Goal: Information Seeking & Learning: Learn about a topic

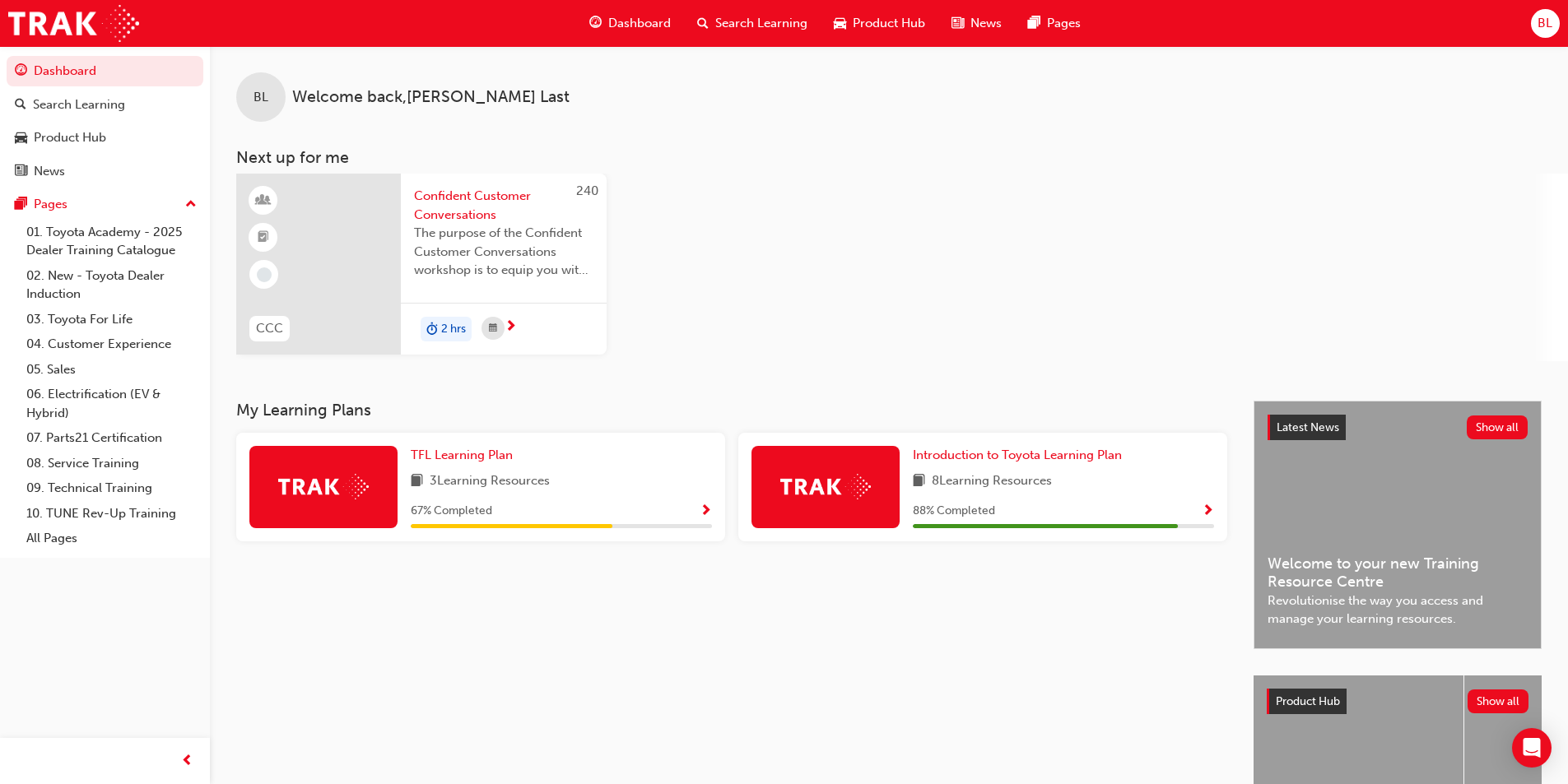
click at [1542, 26] on span "BL" at bounding box center [1544, 23] width 15 height 19
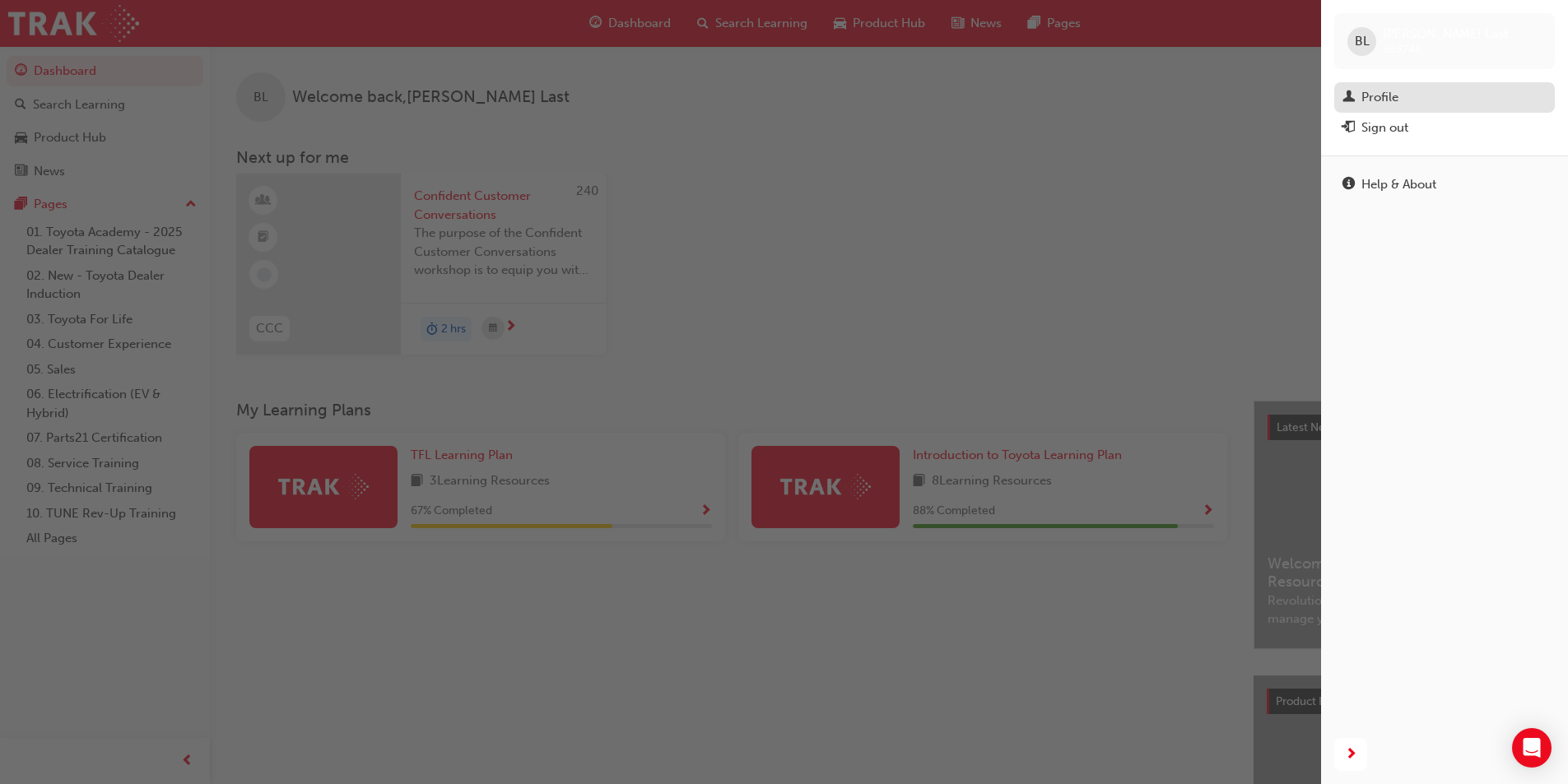
click at [1379, 97] on div "Profile" at bounding box center [1379, 97] width 37 height 19
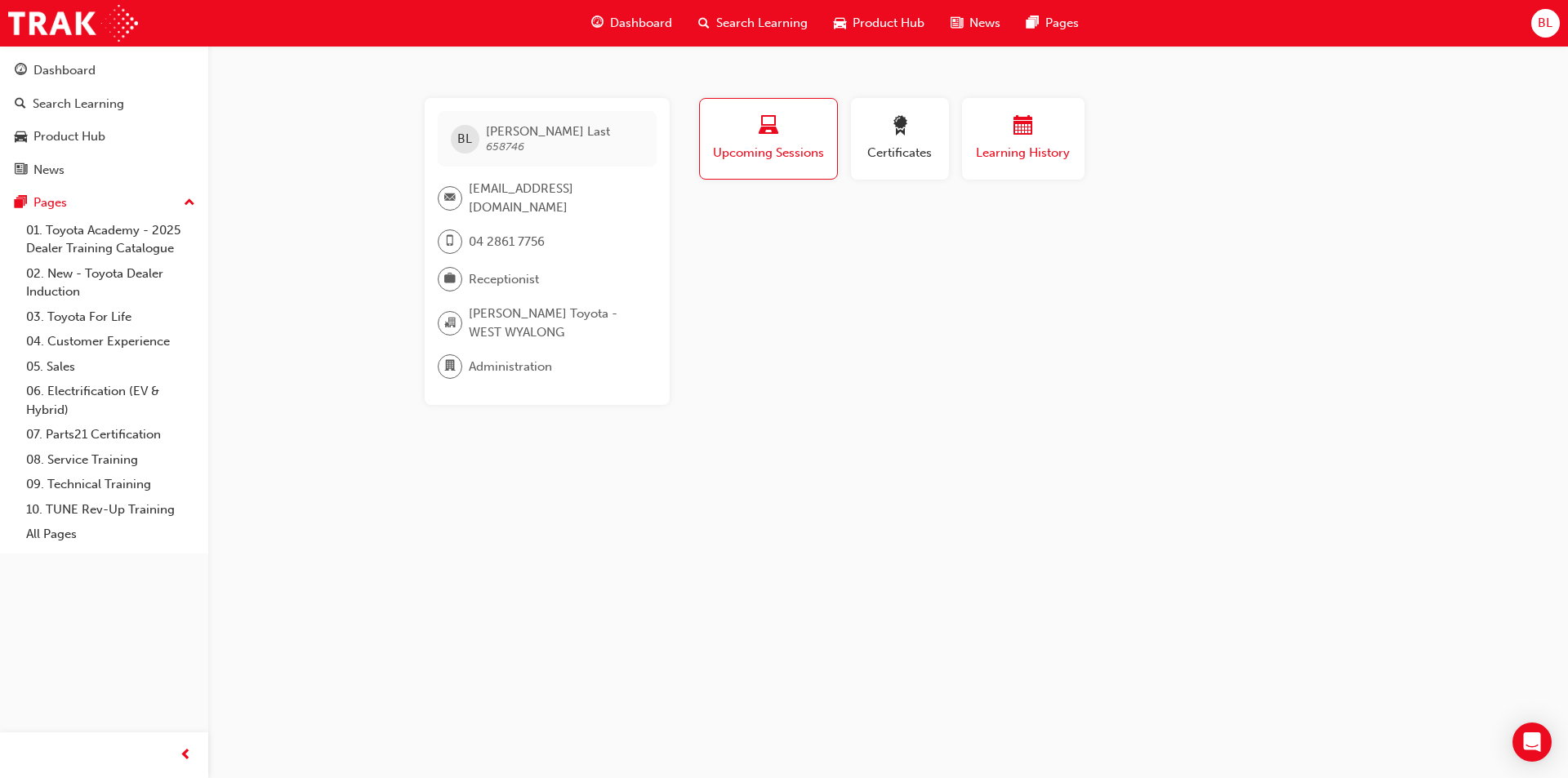
click at [1036, 147] on span "Learning History" at bounding box center [1024, 153] width 98 height 19
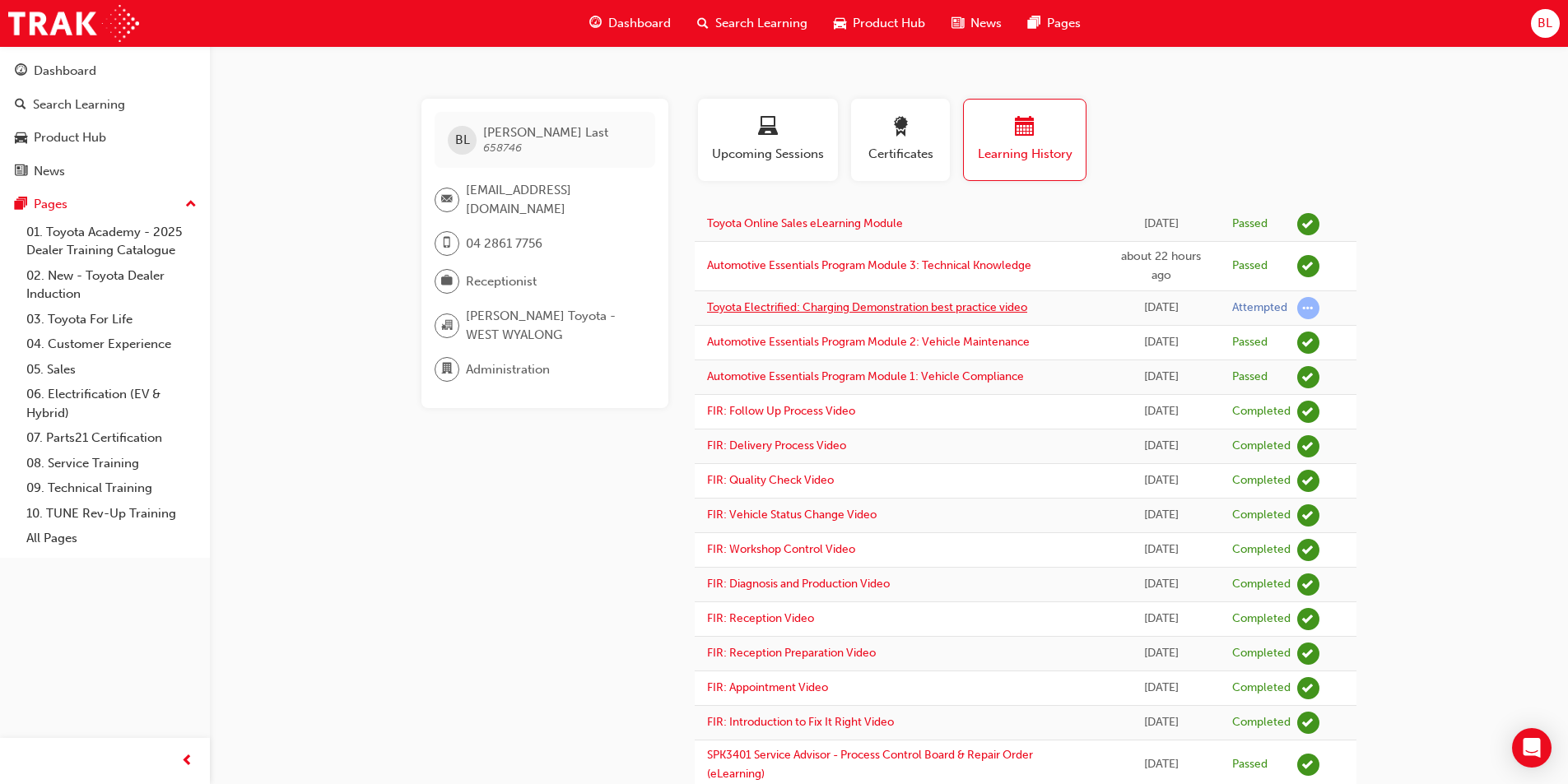
click at [929, 312] on link "Toyota Electrified: Charging Demonstration best practice video" at bounding box center [866, 307] width 320 height 14
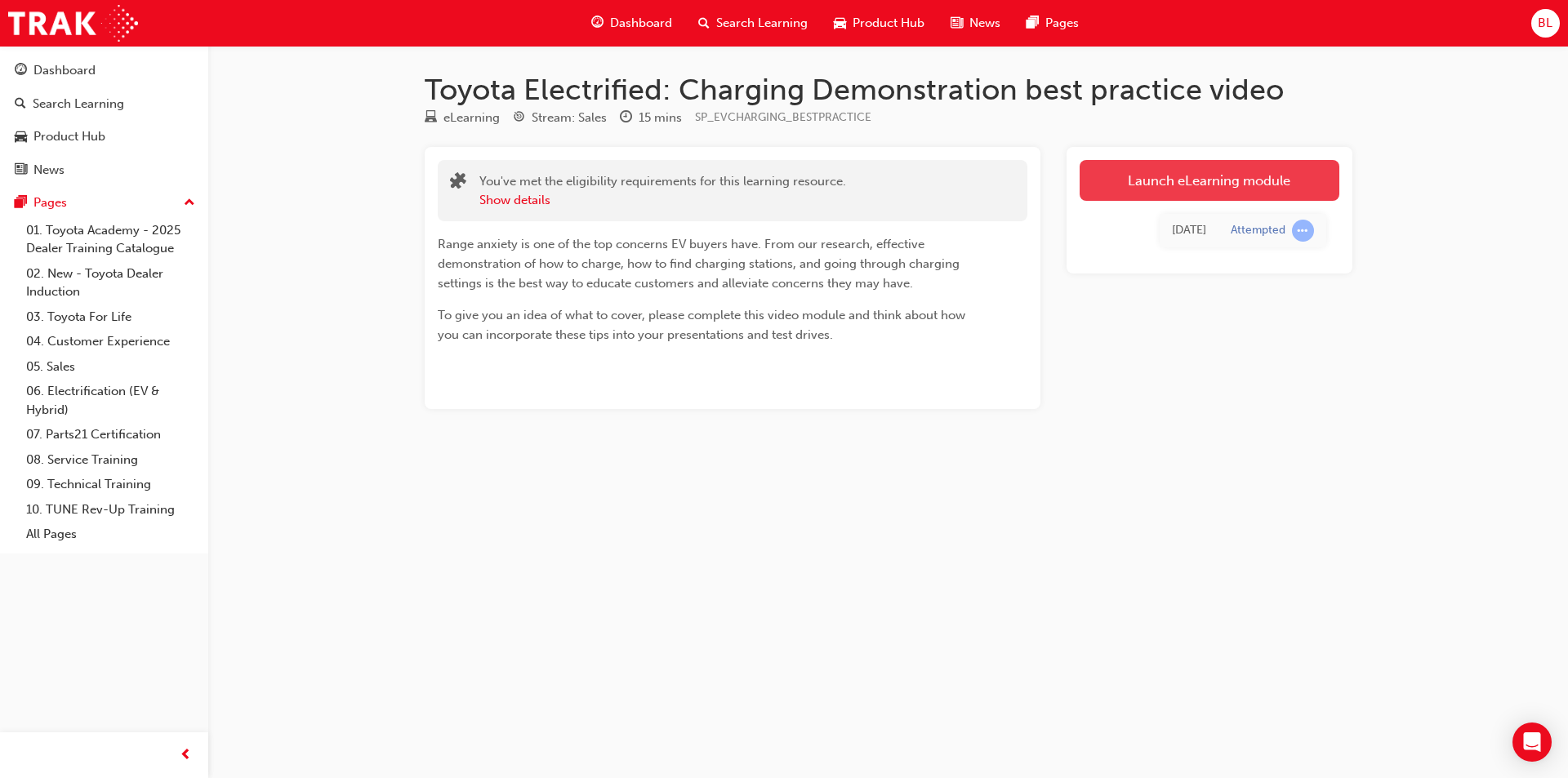
click at [1195, 169] on link "Launch eLearning module" at bounding box center [1209, 181] width 259 height 41
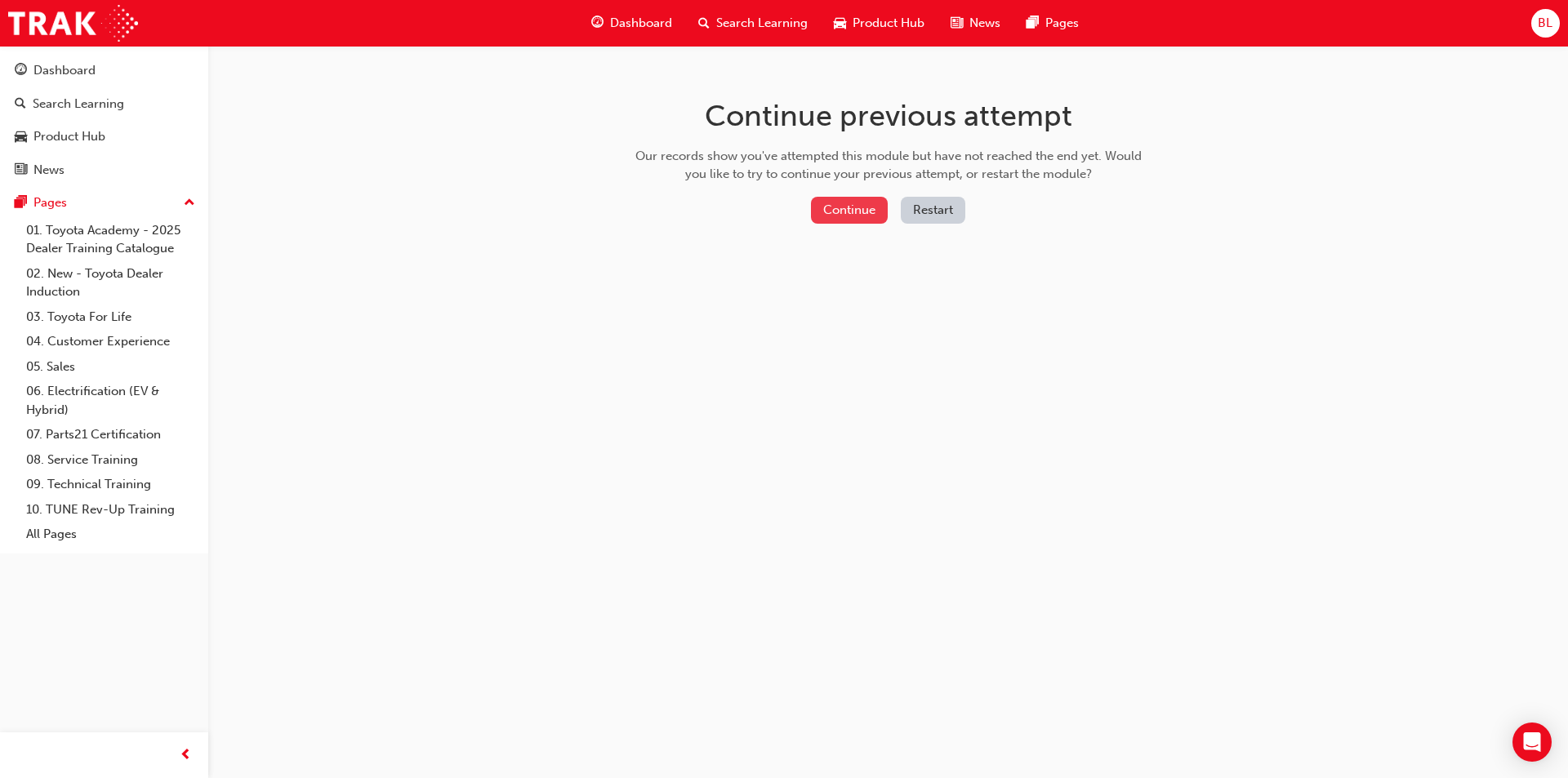
click at [849, 216] on button "Continue" at bounding box center [850, 210] width 77 height 27
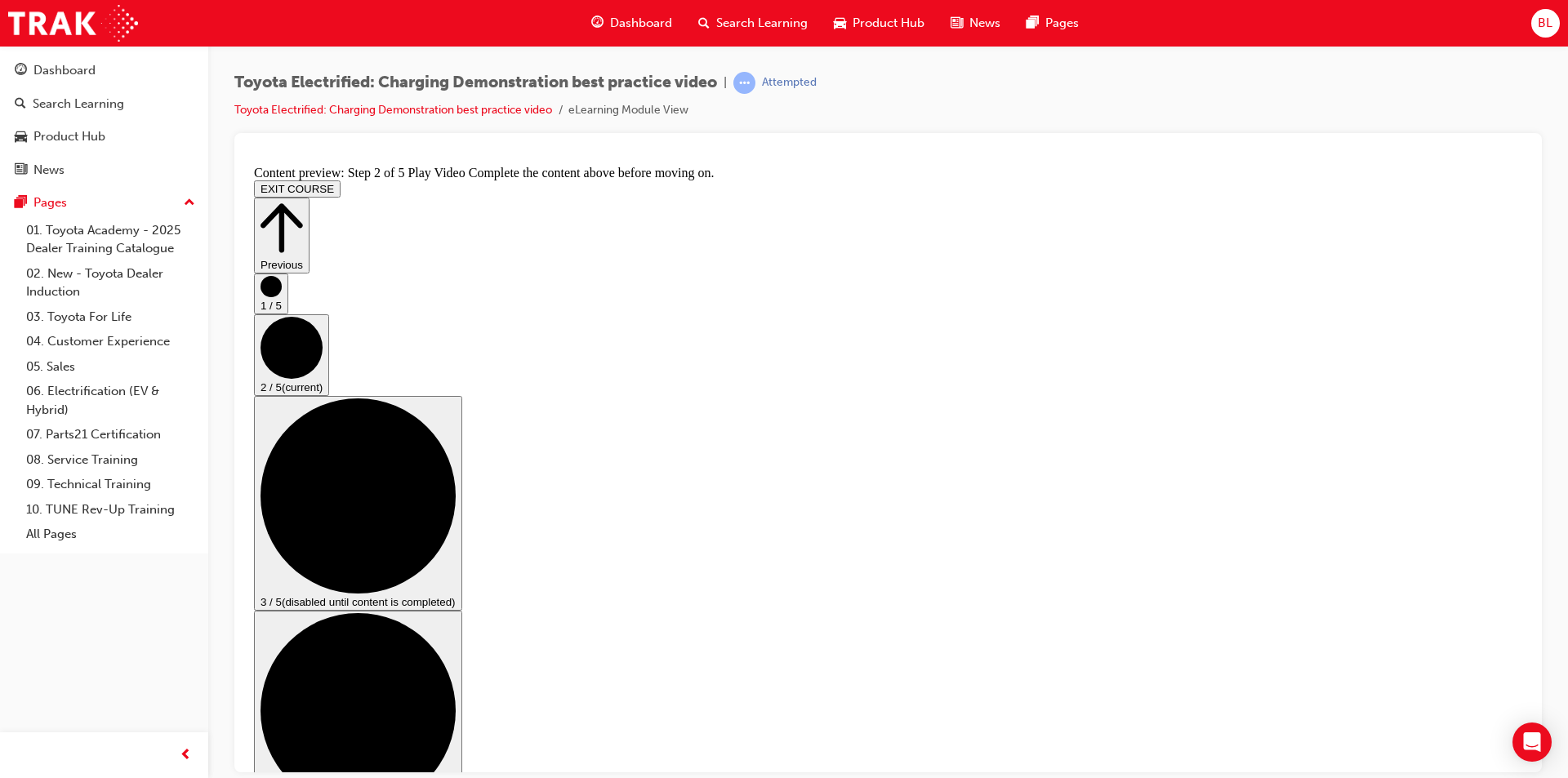
click at [1480, 654] on div "Previous 1 / 5 2 / 5 (current) 3 / 5 (disabled until content is completed) 4 / …" at bounding box center [889, 792] width 1269 height 1191
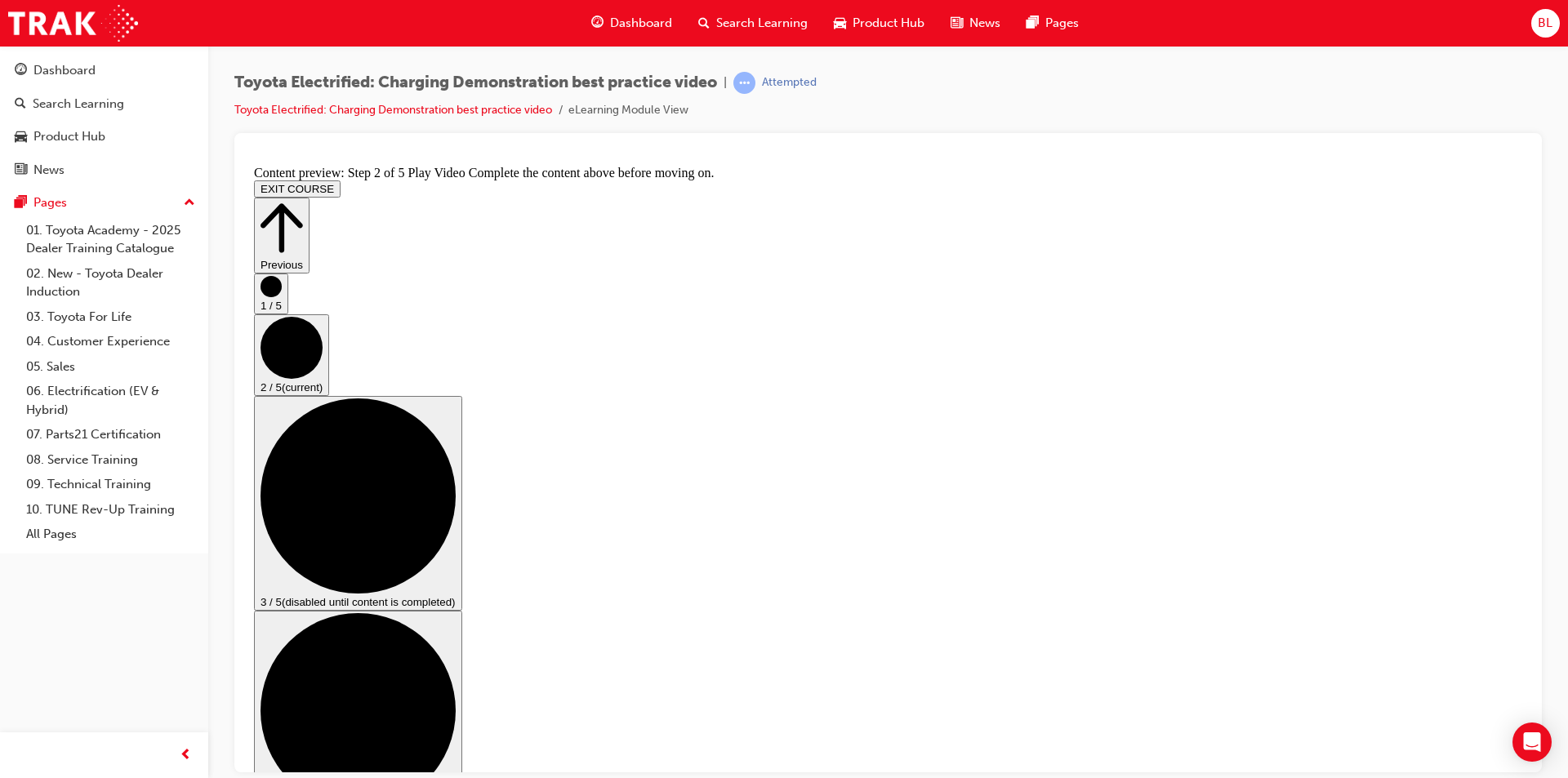
scroll to position [54, 0]
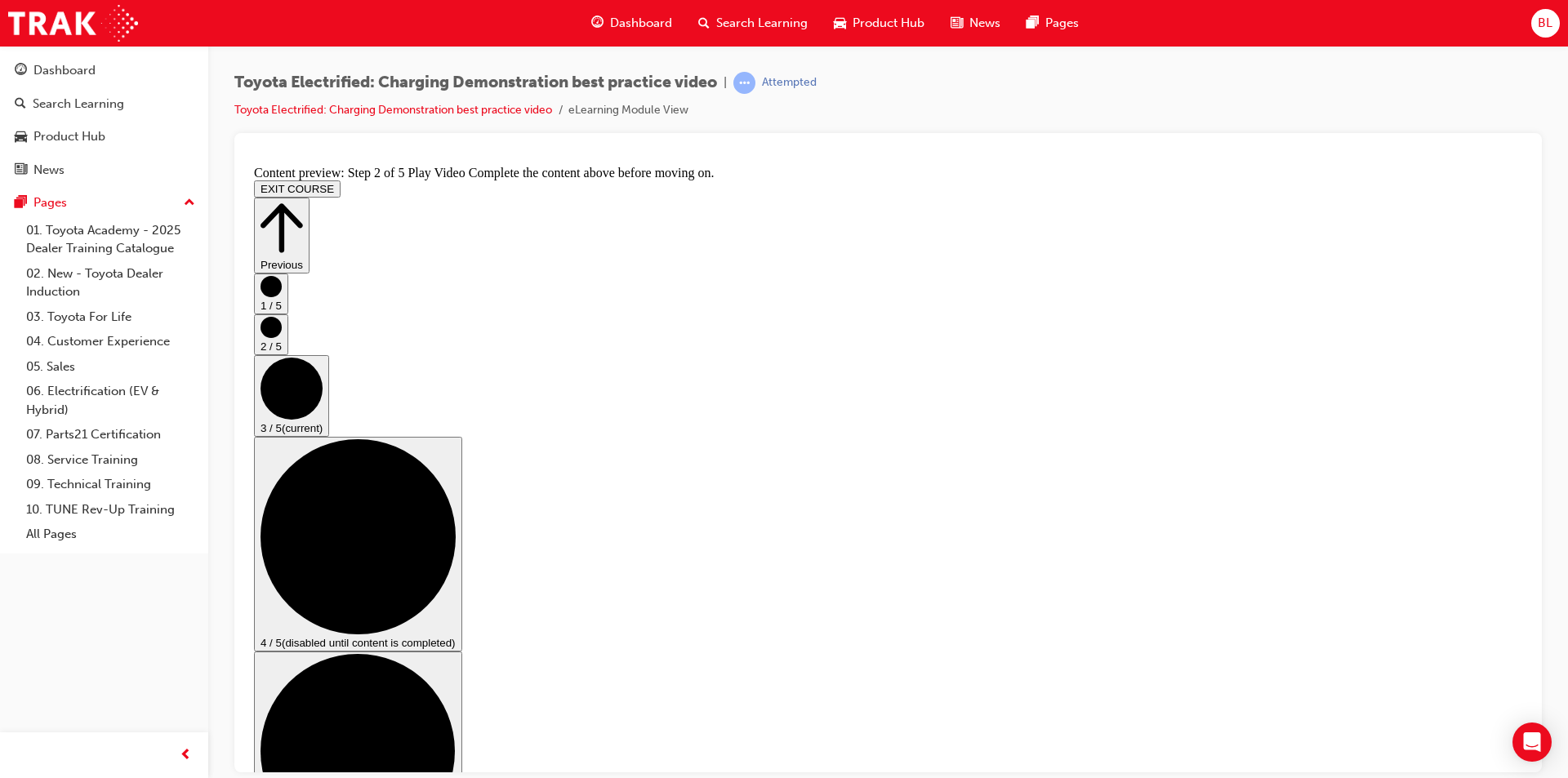
scroll to position [81, 0]
checkbox input "true"
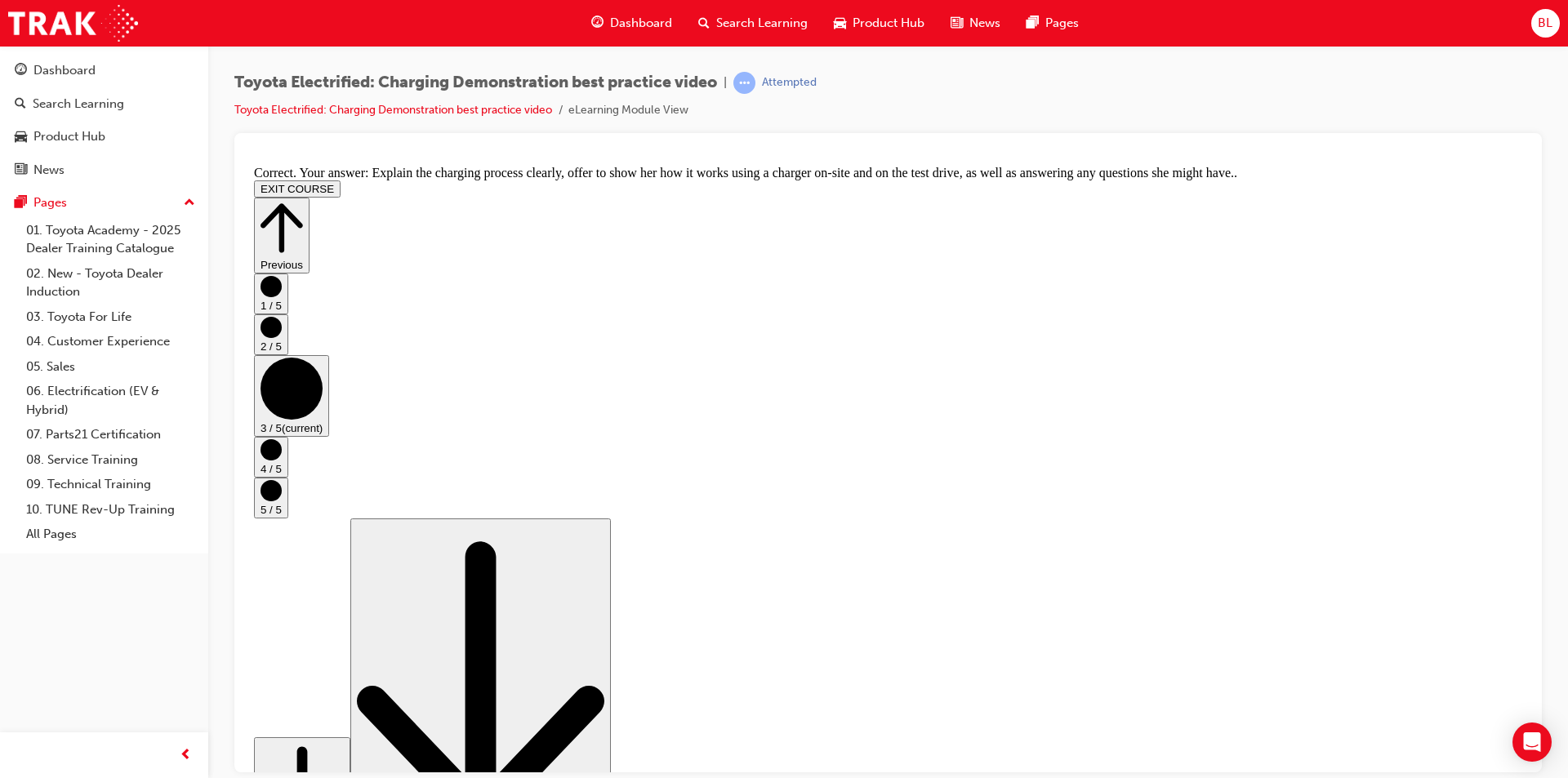
scroll to position [275, 0]
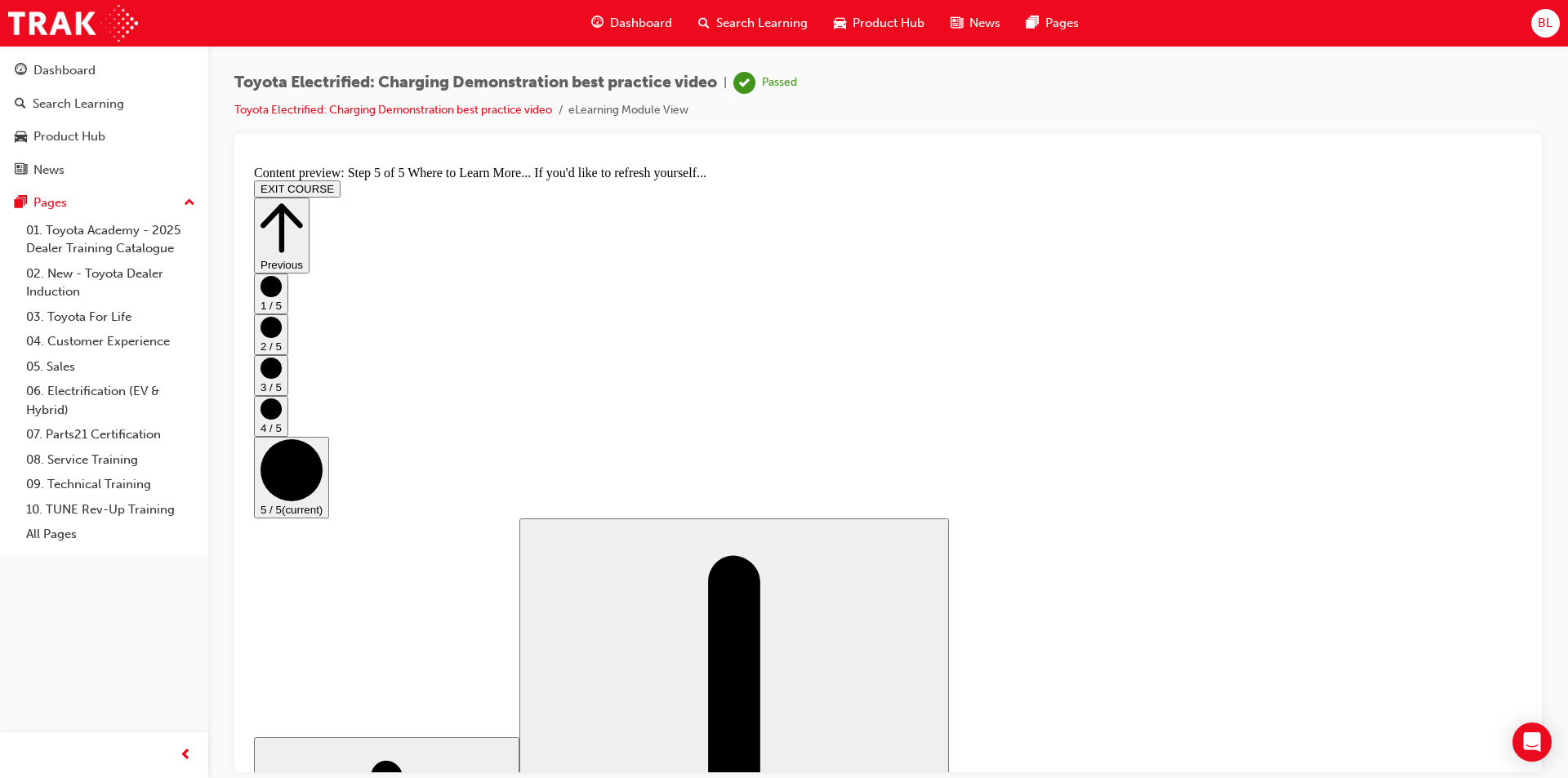
scroll to position [138, 0]
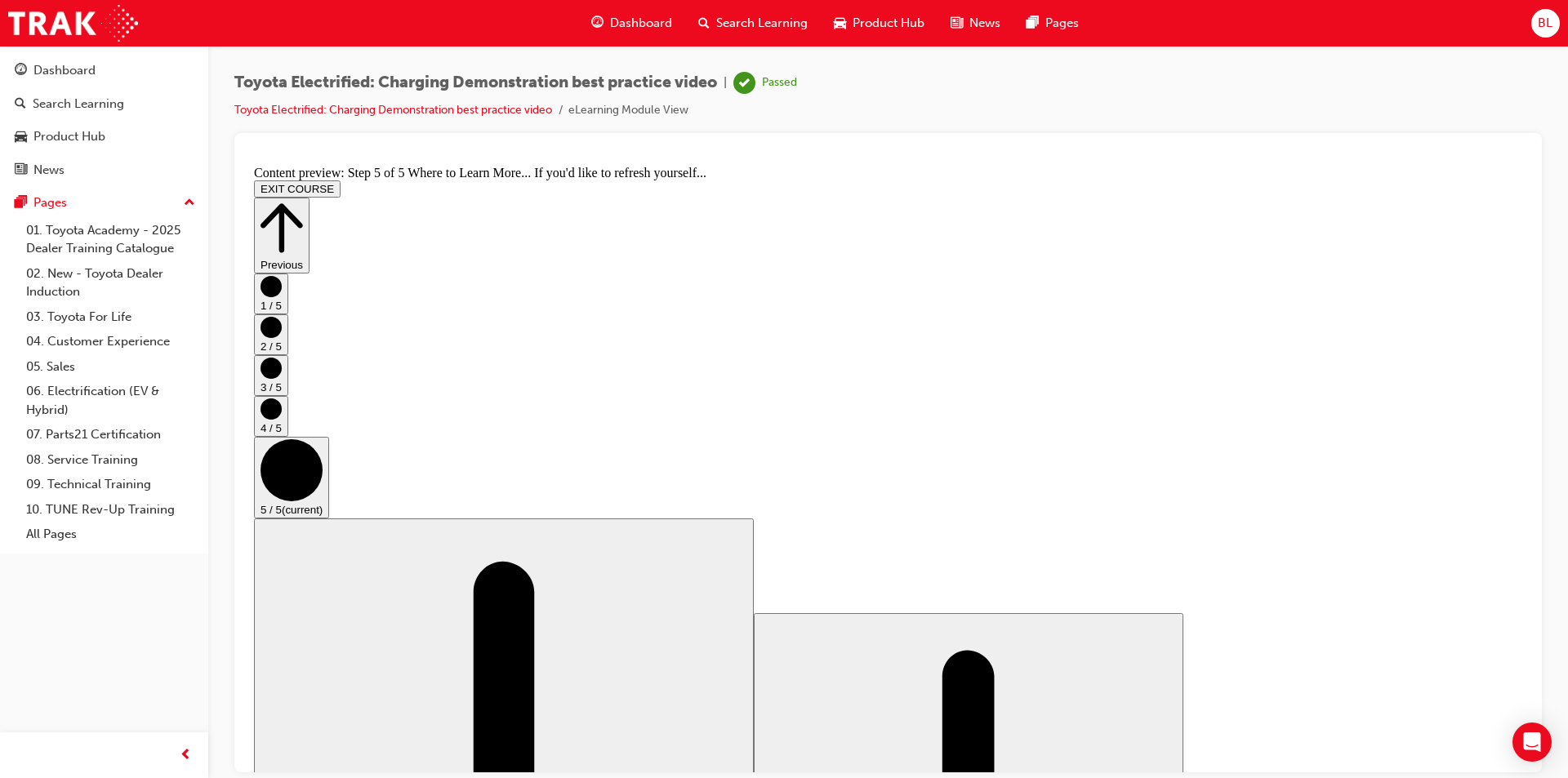
click at [341, 180] on button "EXIT COURSE" at bounding box center [298, 188] width 86 height 17
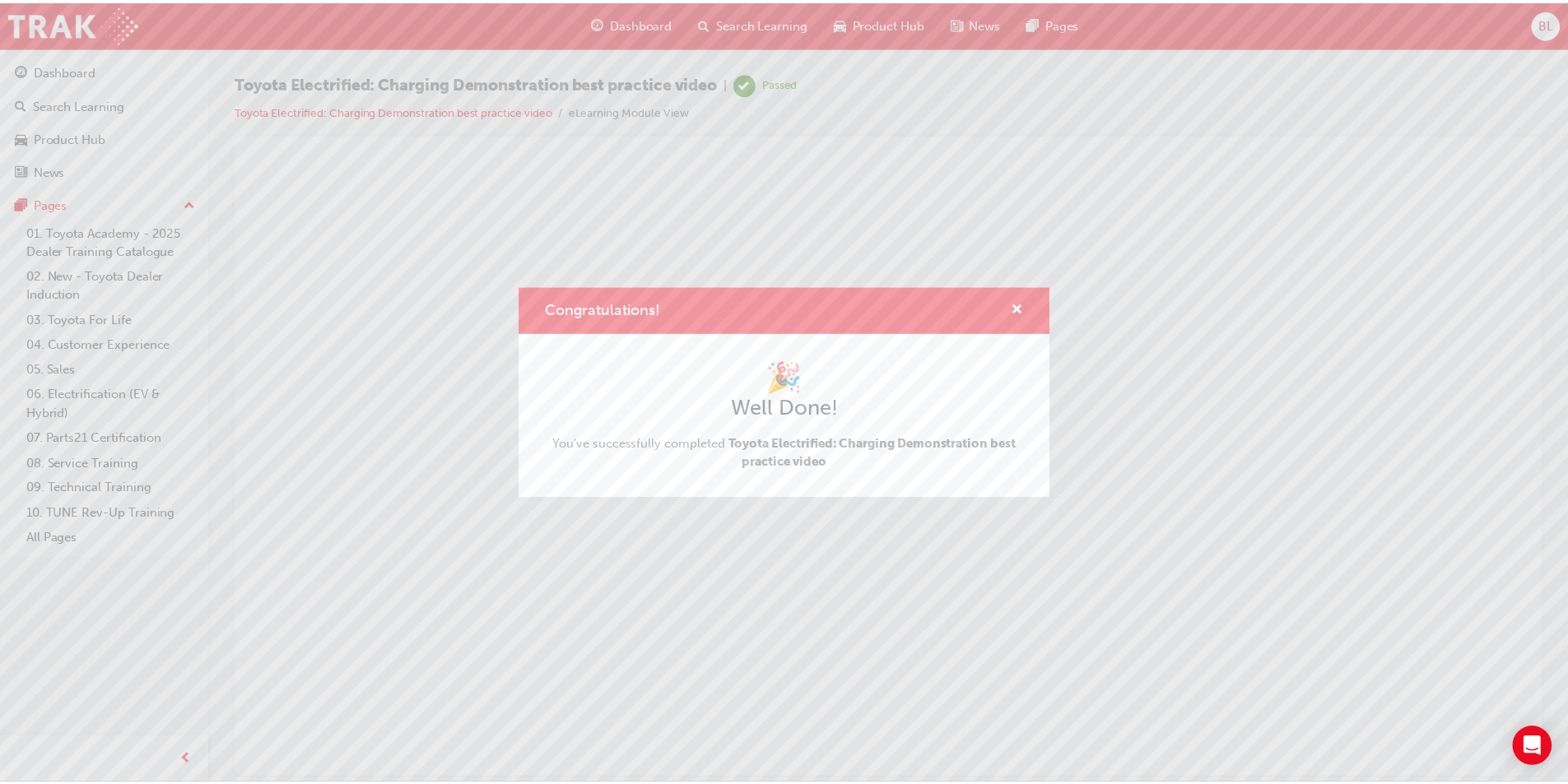
scroll to position [0, 0]
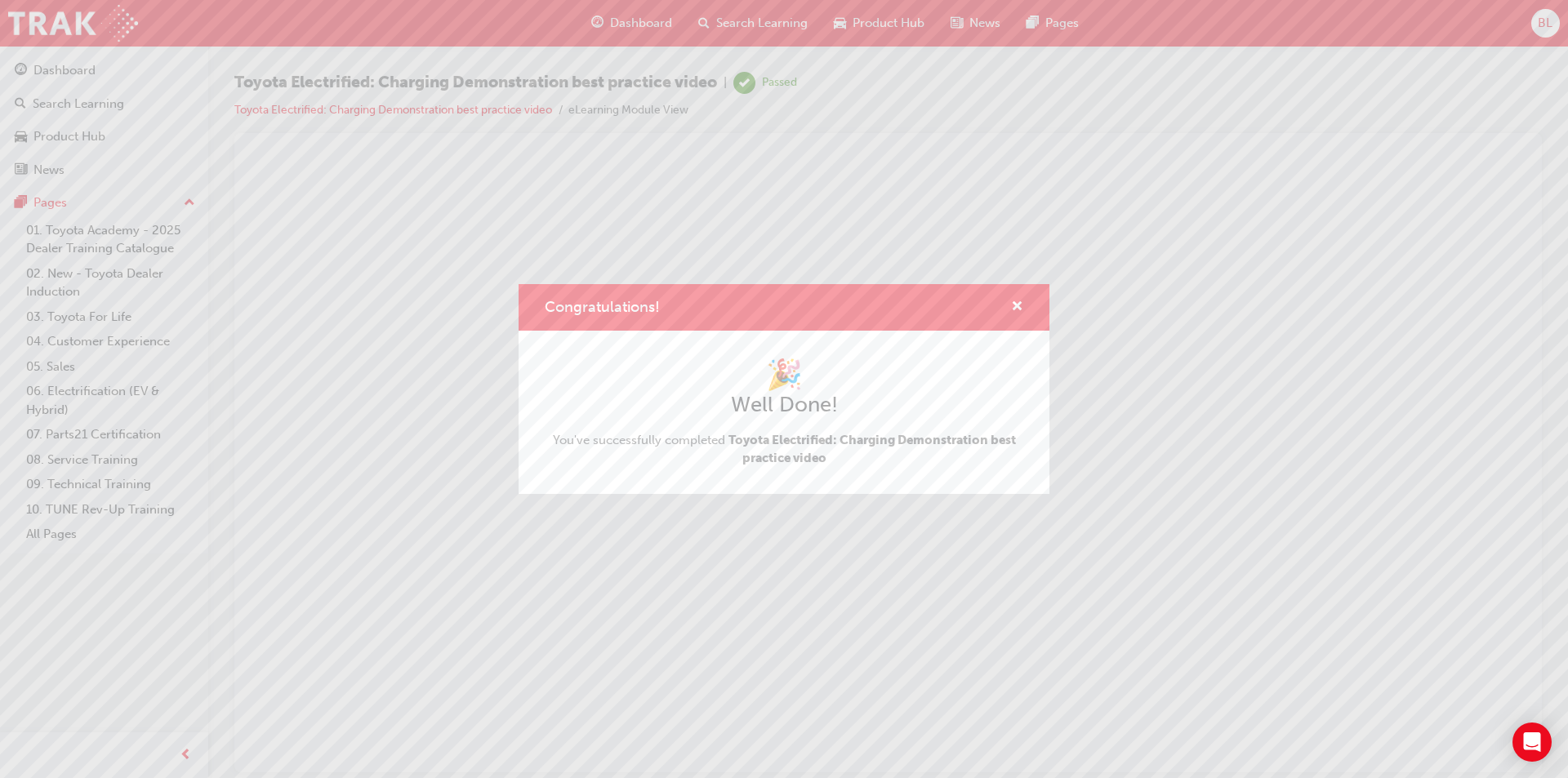
click at [1555, 21] on div "Congratulations! 🎉 Well Done! You've successfully completed Toyota Electrified:…" at bounding box center [784, 389] width 1568 height 778
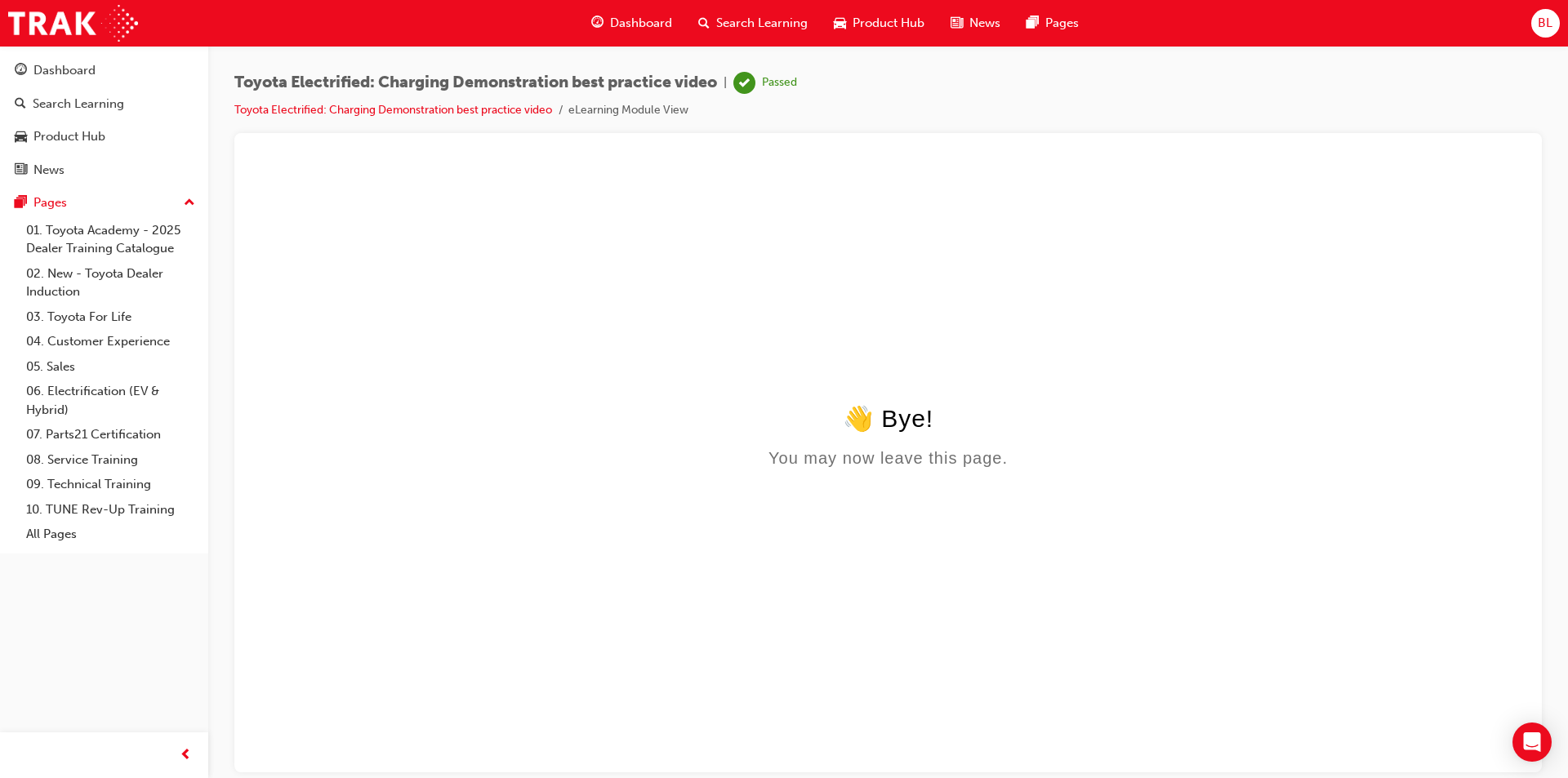
click at [1553, 20] on span "BL" at bounding box center [1545, 23] width 14 height 19
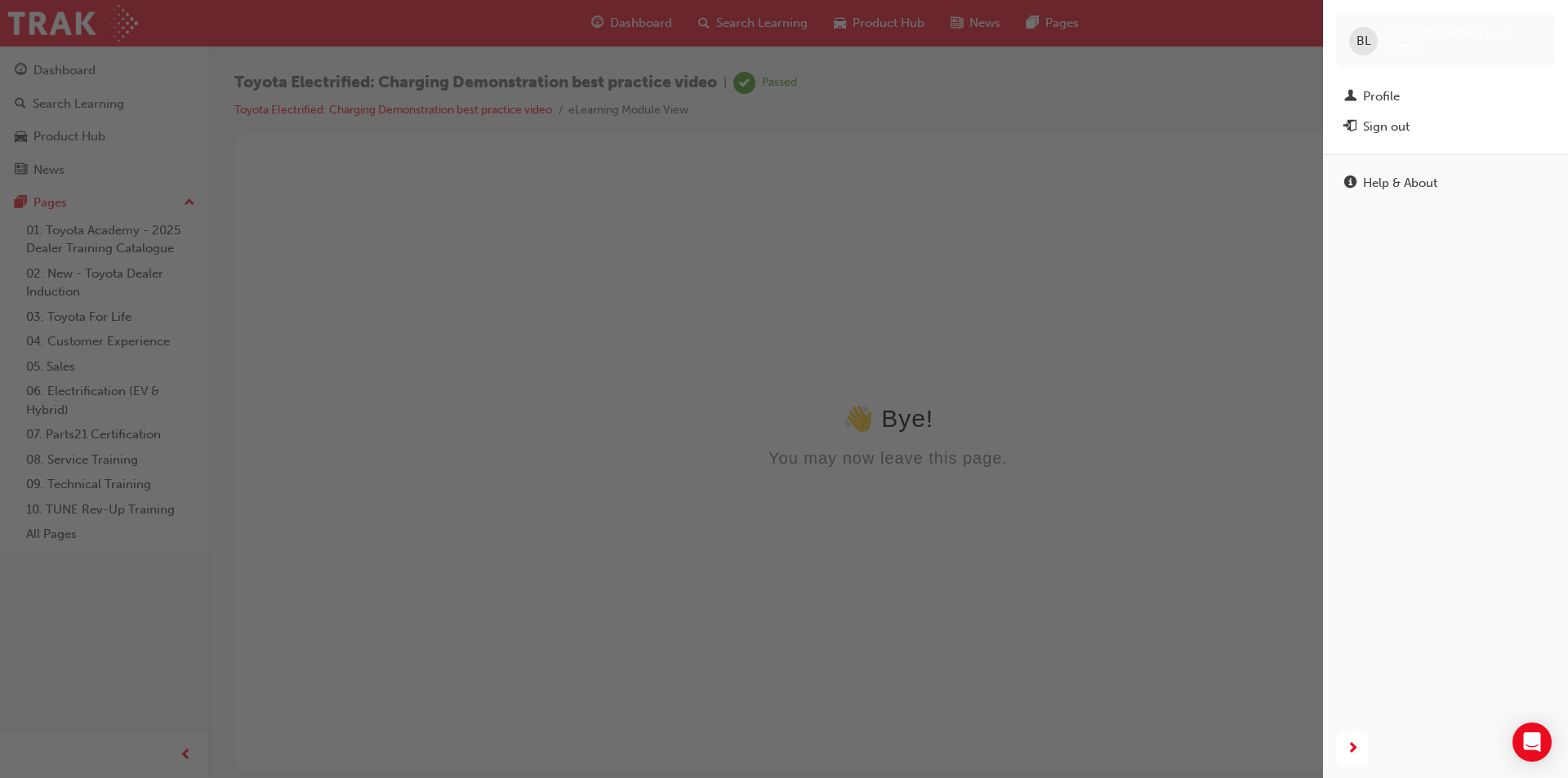
click at [1394, 102] on div "Profile" at bounding box center [1381, 97] width 36 height 19
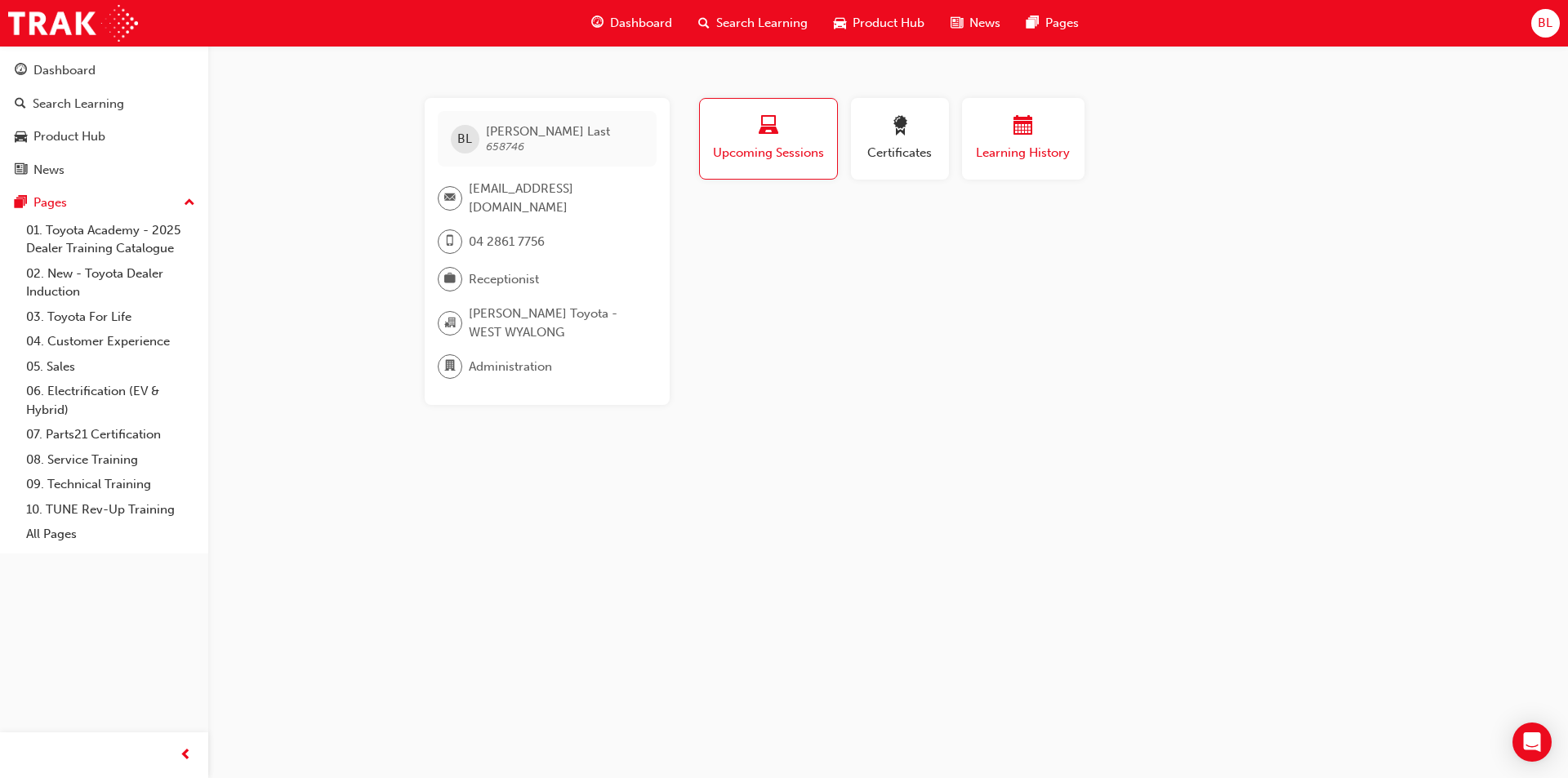
click at [1063, 142] on div "Learning History" at bounding box center [1024, 139] width 98 height 47
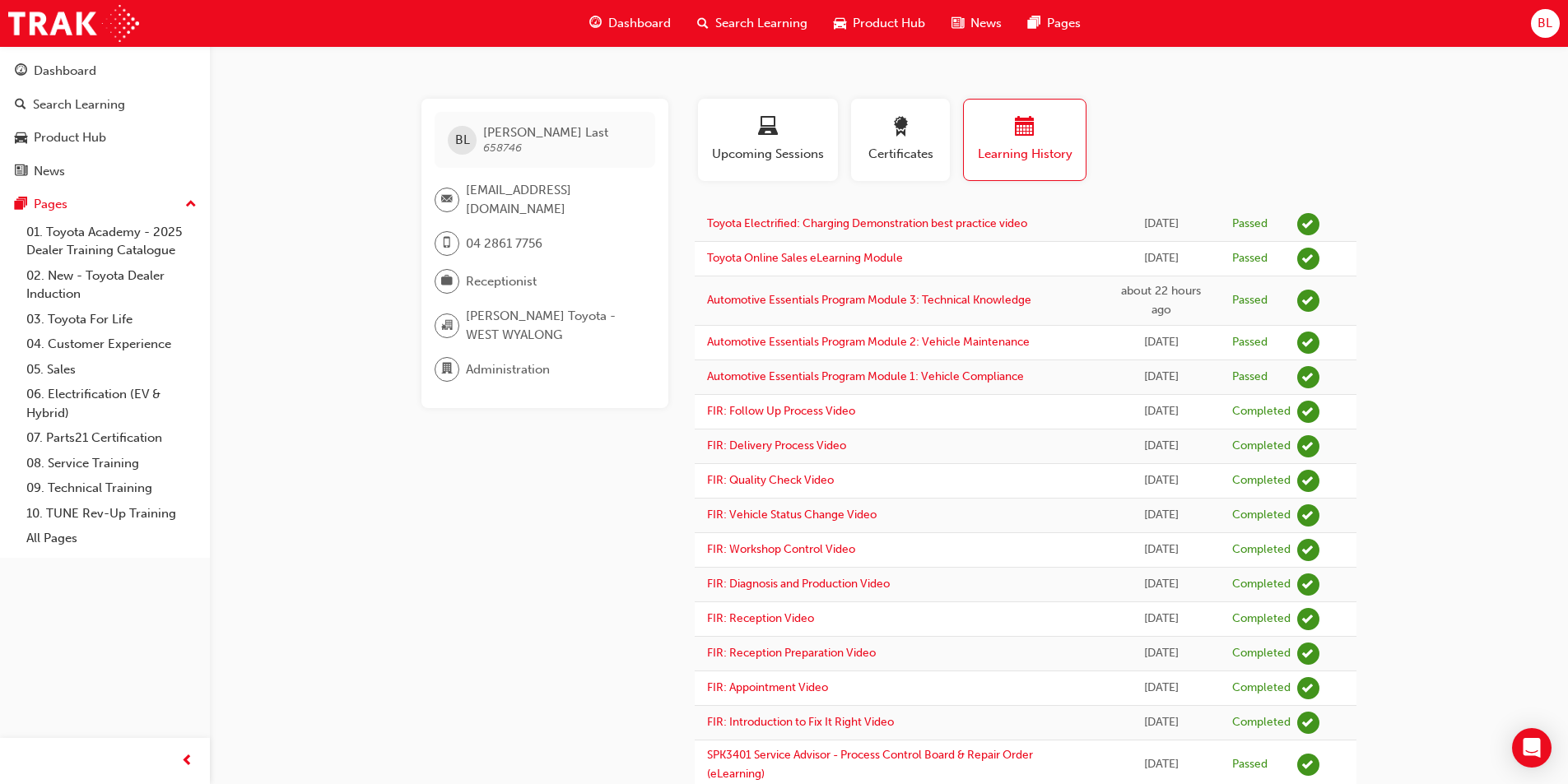
scroll to position [579, 0]
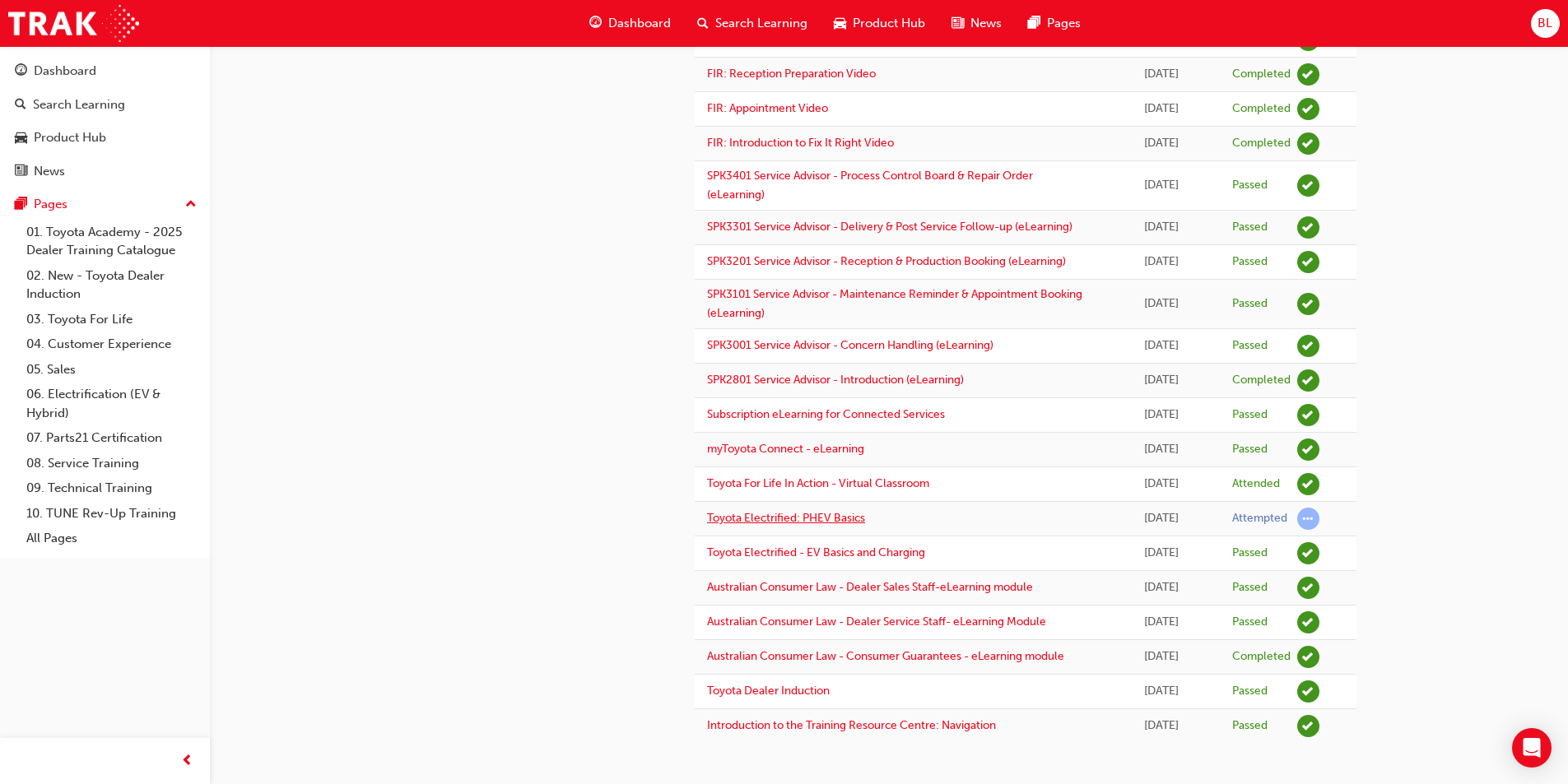
click at [851, 518] on link "Toyota Electrified: PHEV Basics" at bounding box center [785, 518] width 158 height 14
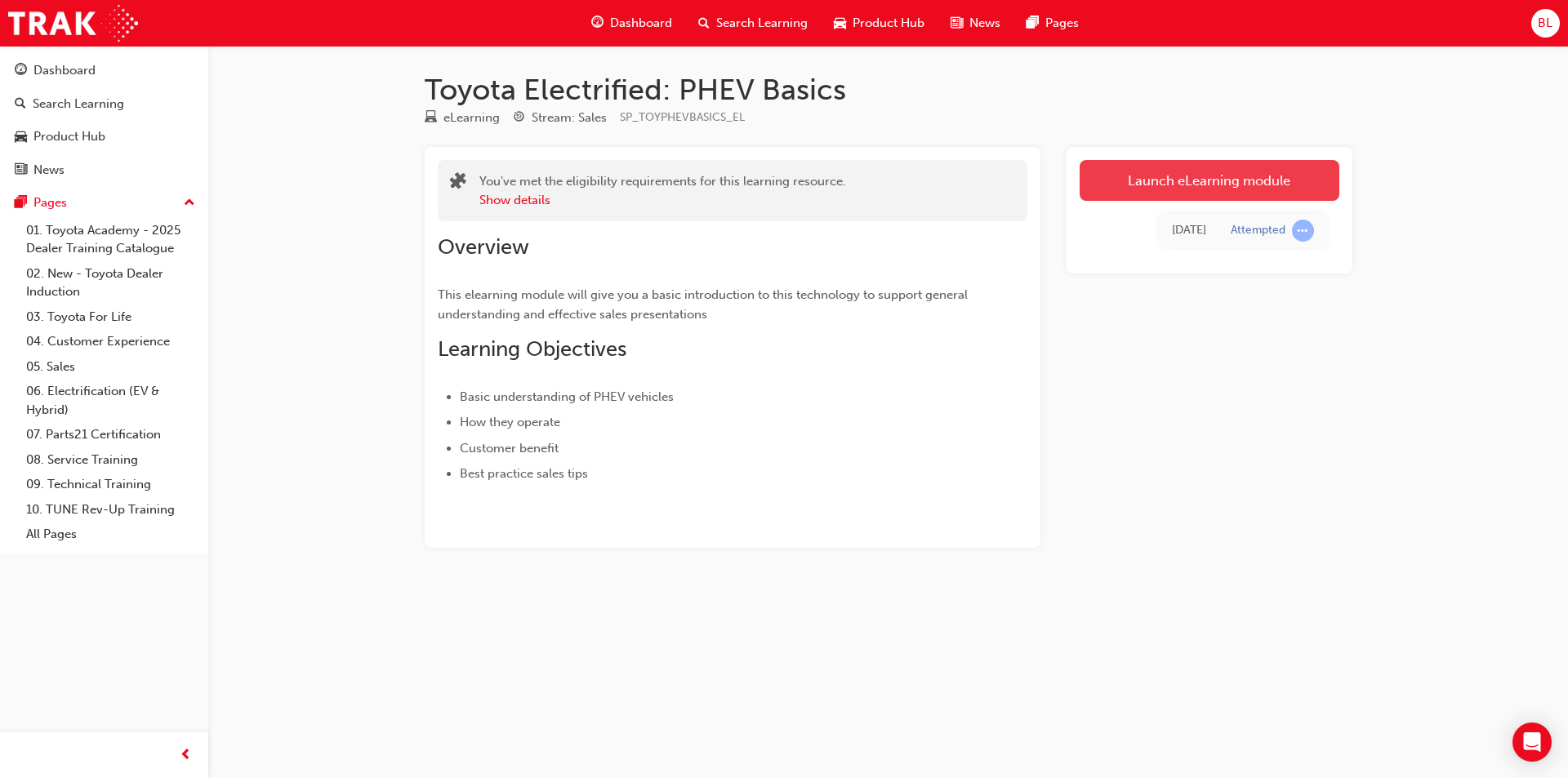
click at [1225, 195] on link "Launch eLearning module" at bounding box center [1209, 181] width 259 height 41
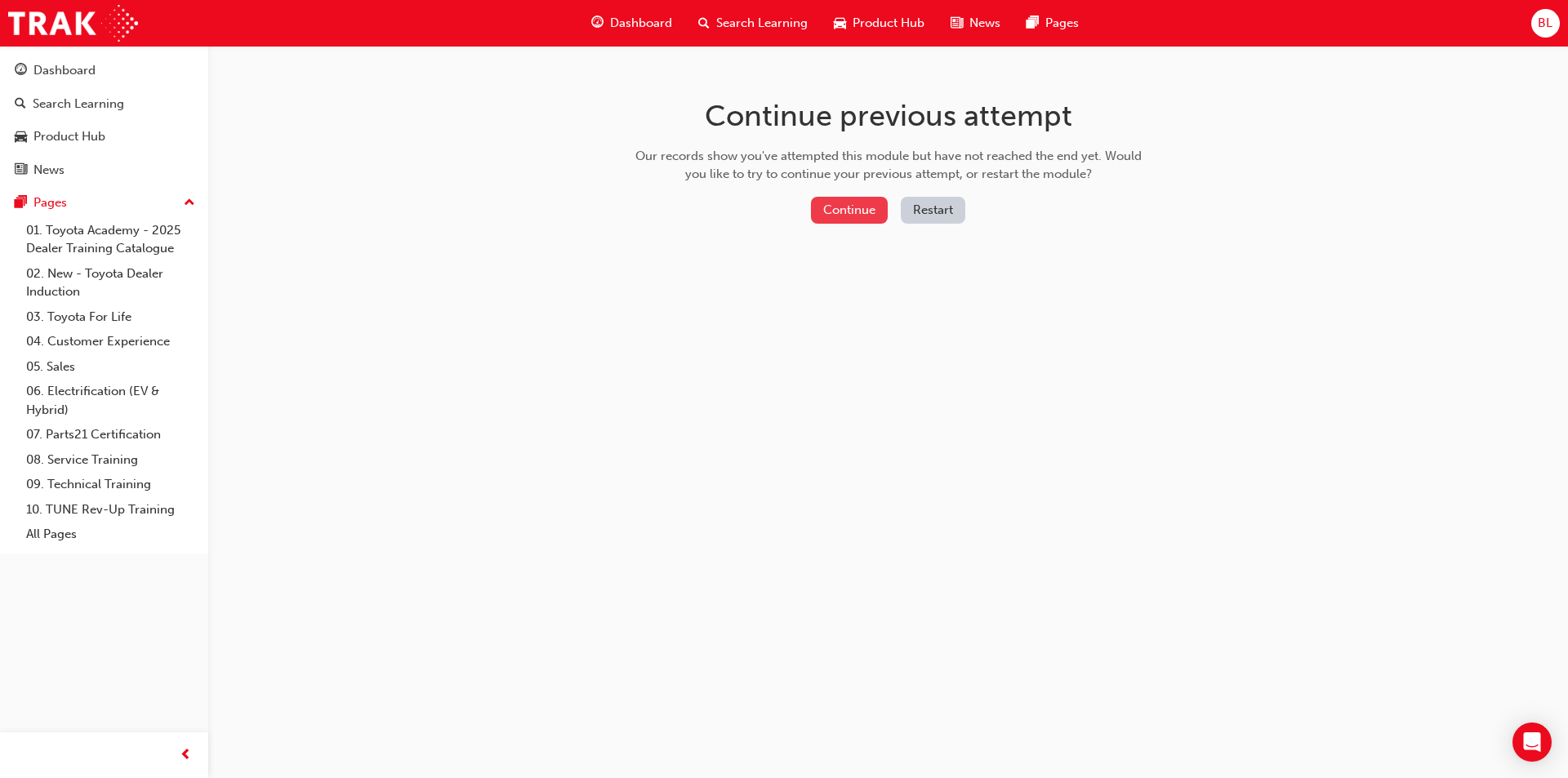
click at [868, 218] on button "Continue" at bounding box center [850, 210] width 77 height 27
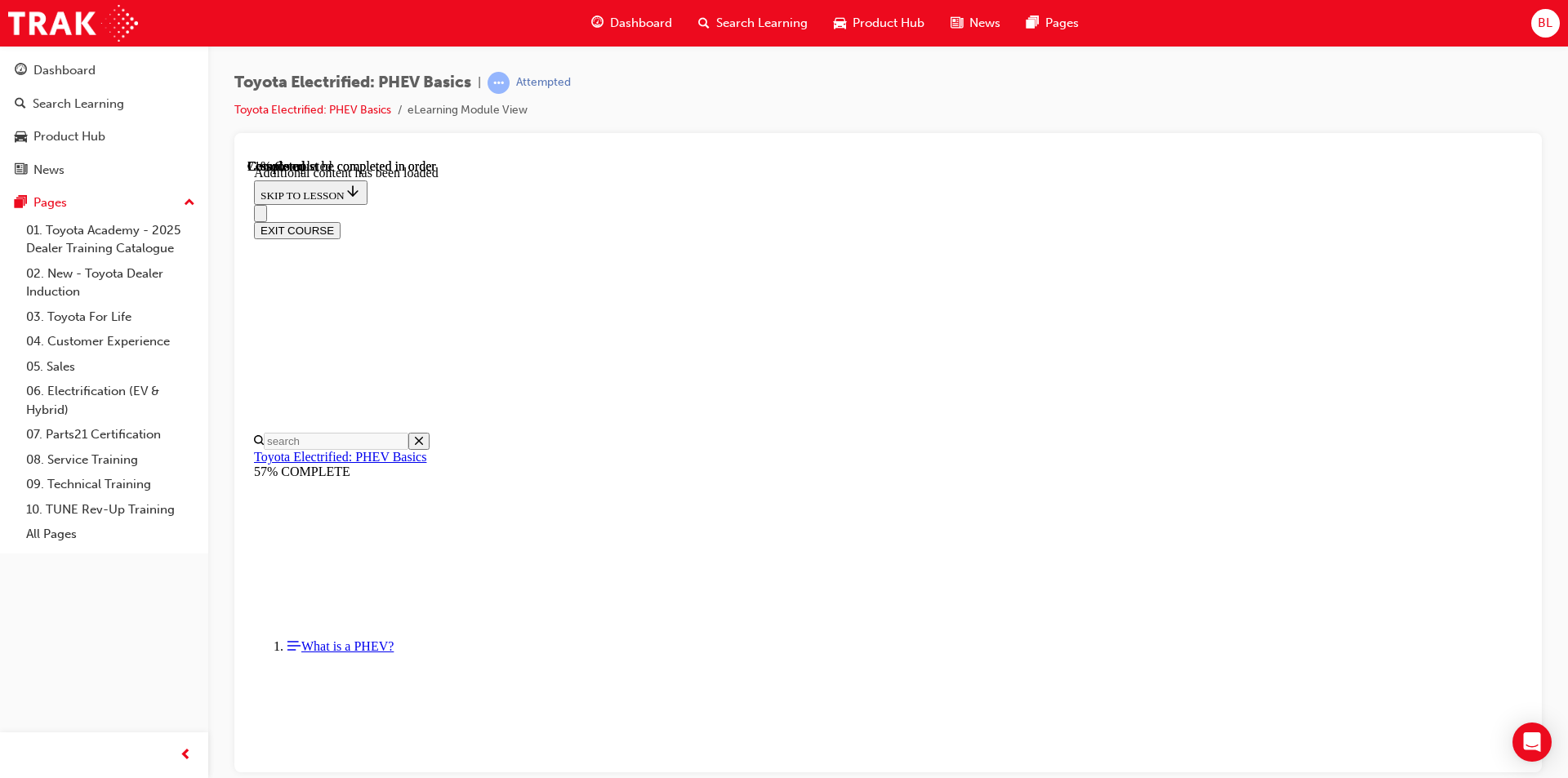
scroll to position [709, 0]
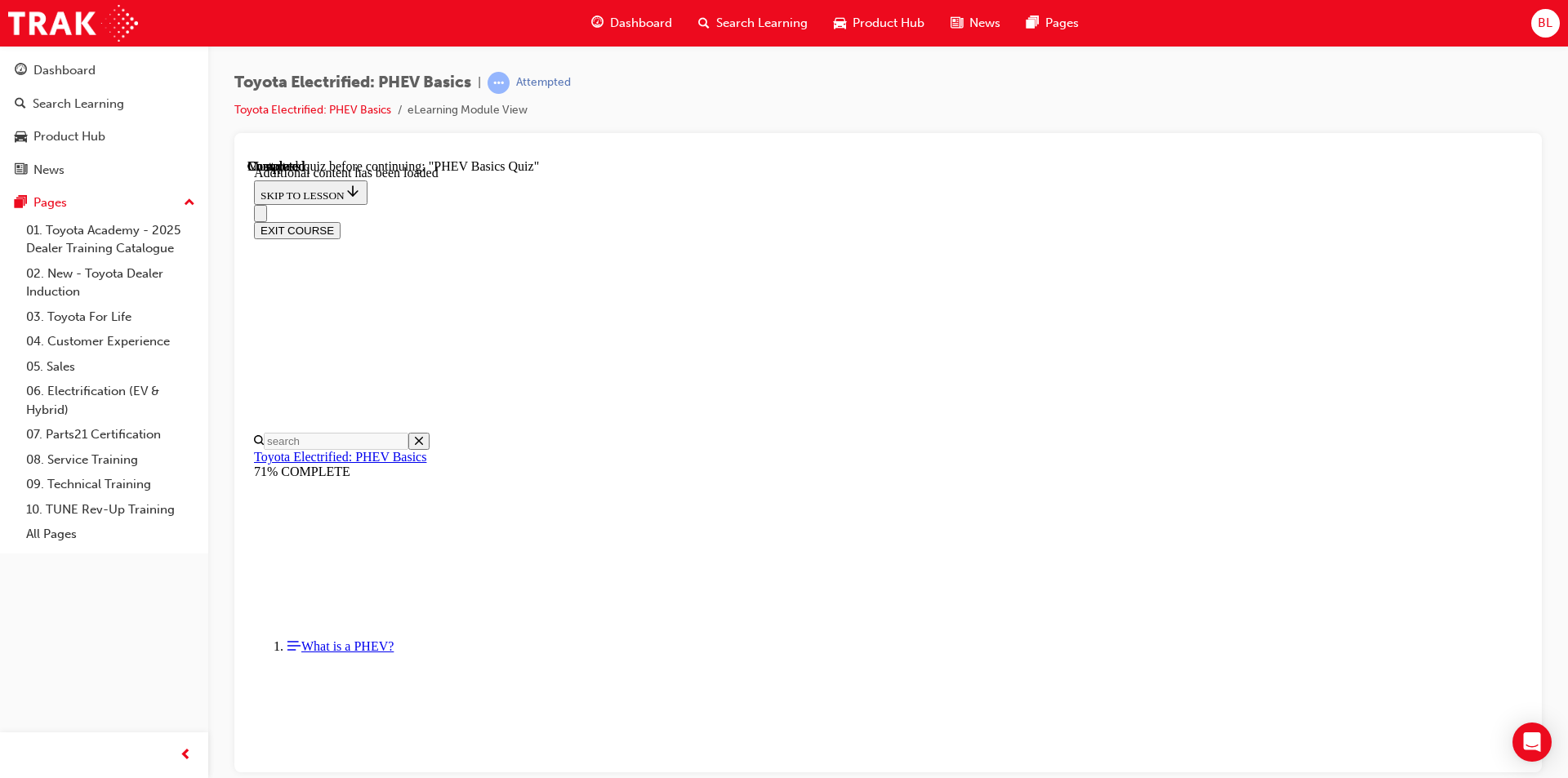
scroll to position [50, 0]
radio input "true"
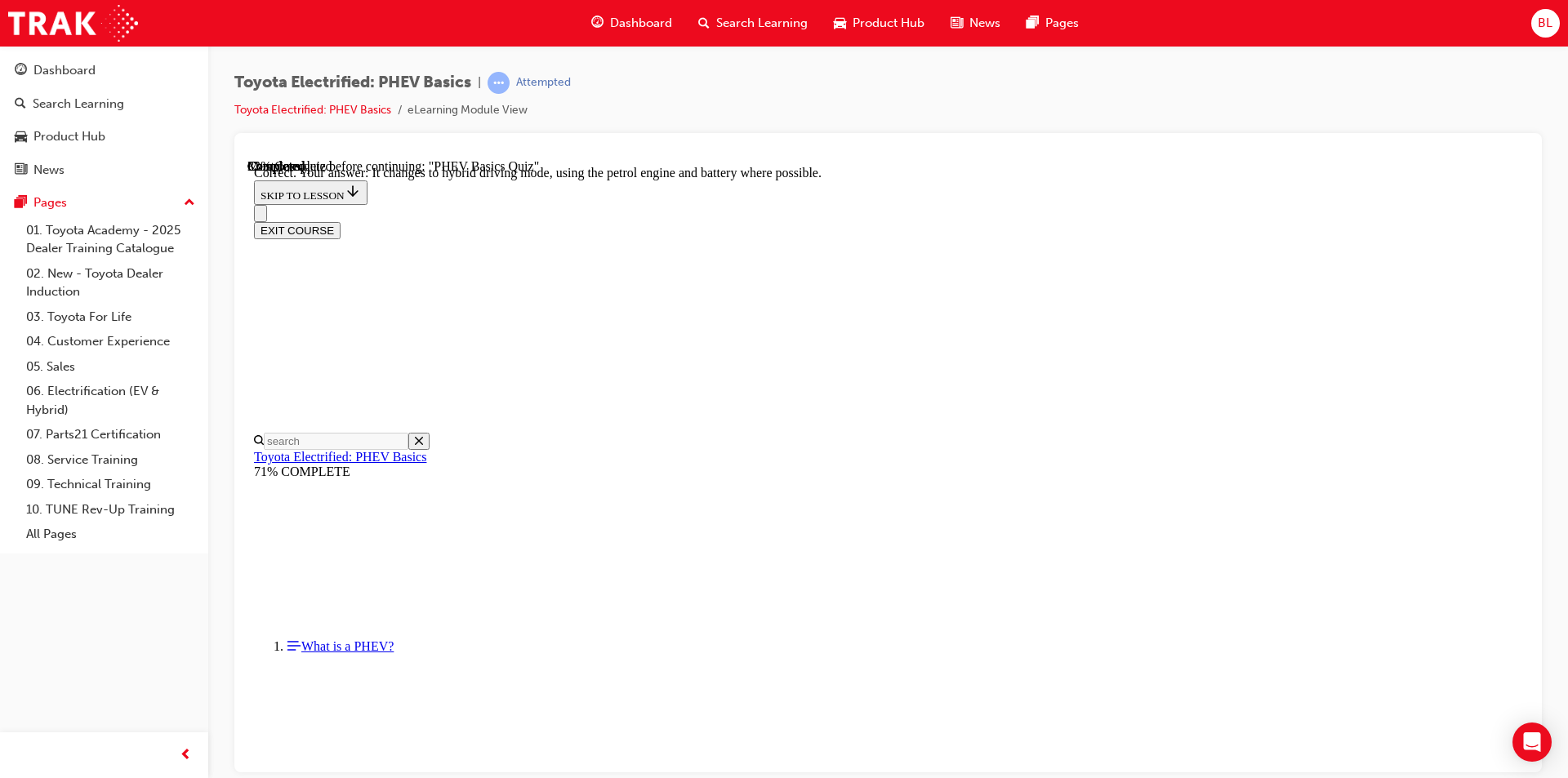
scroll to position [147, 0]
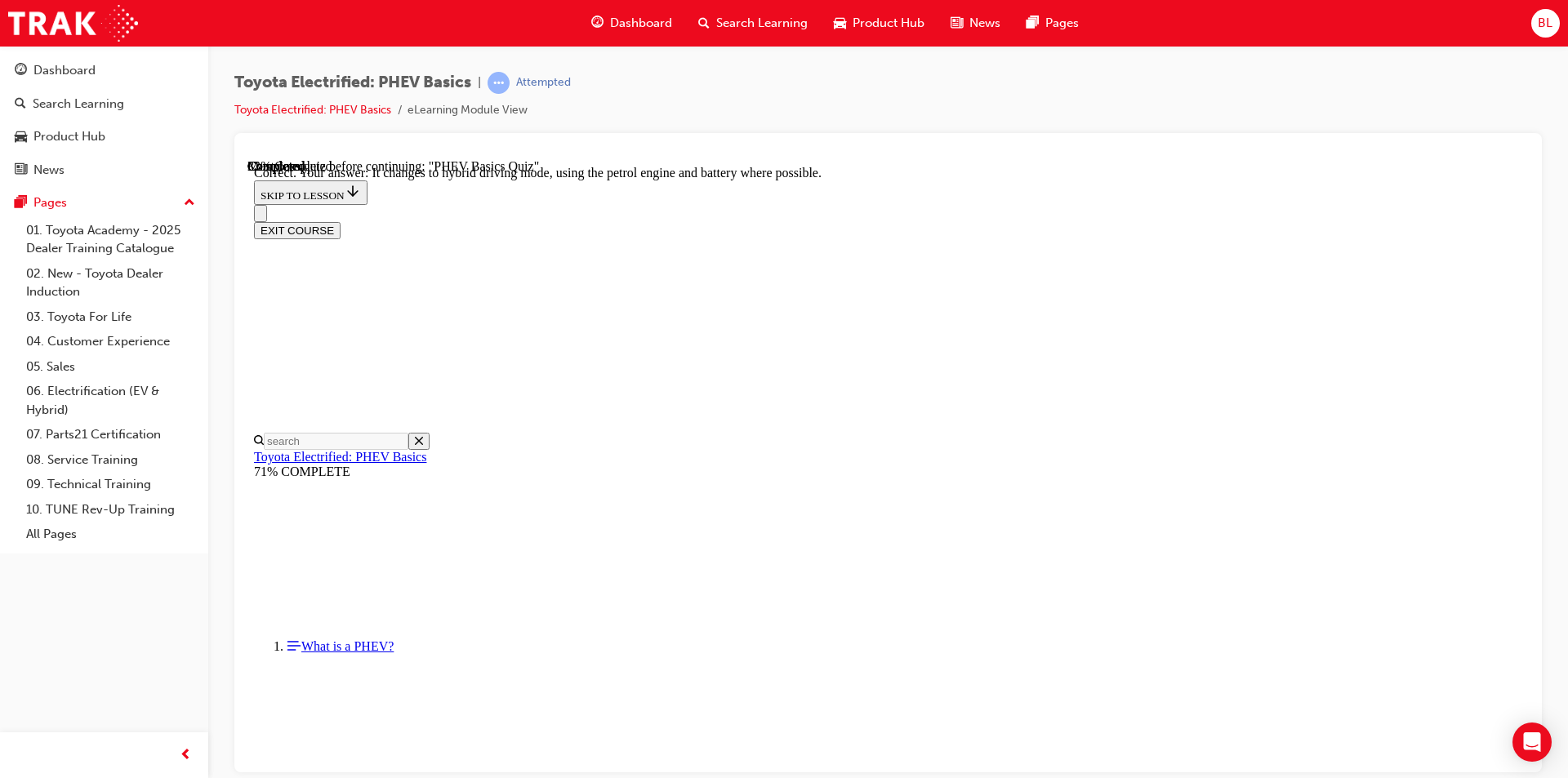
radio input "true"
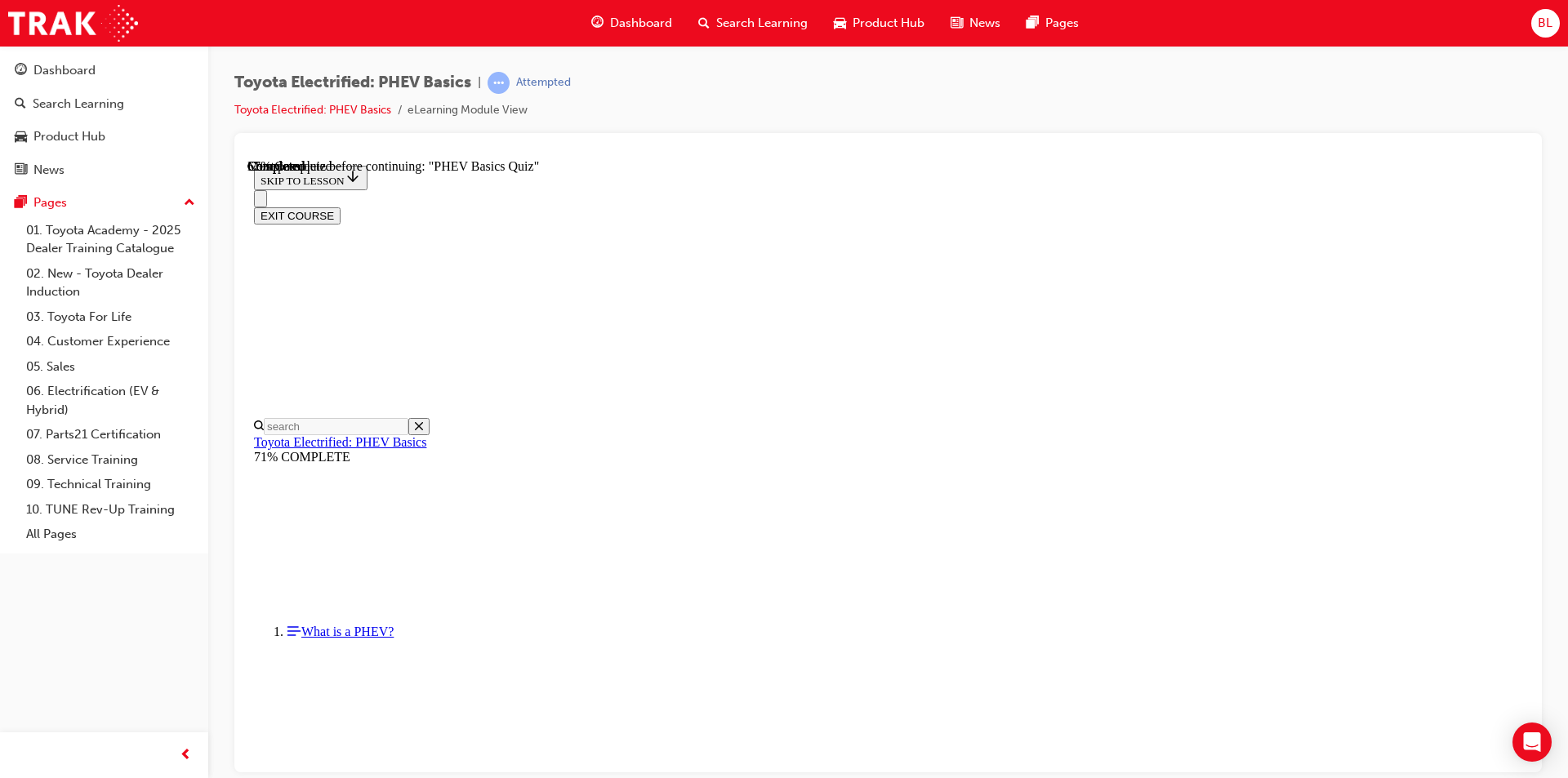
radio input "true"
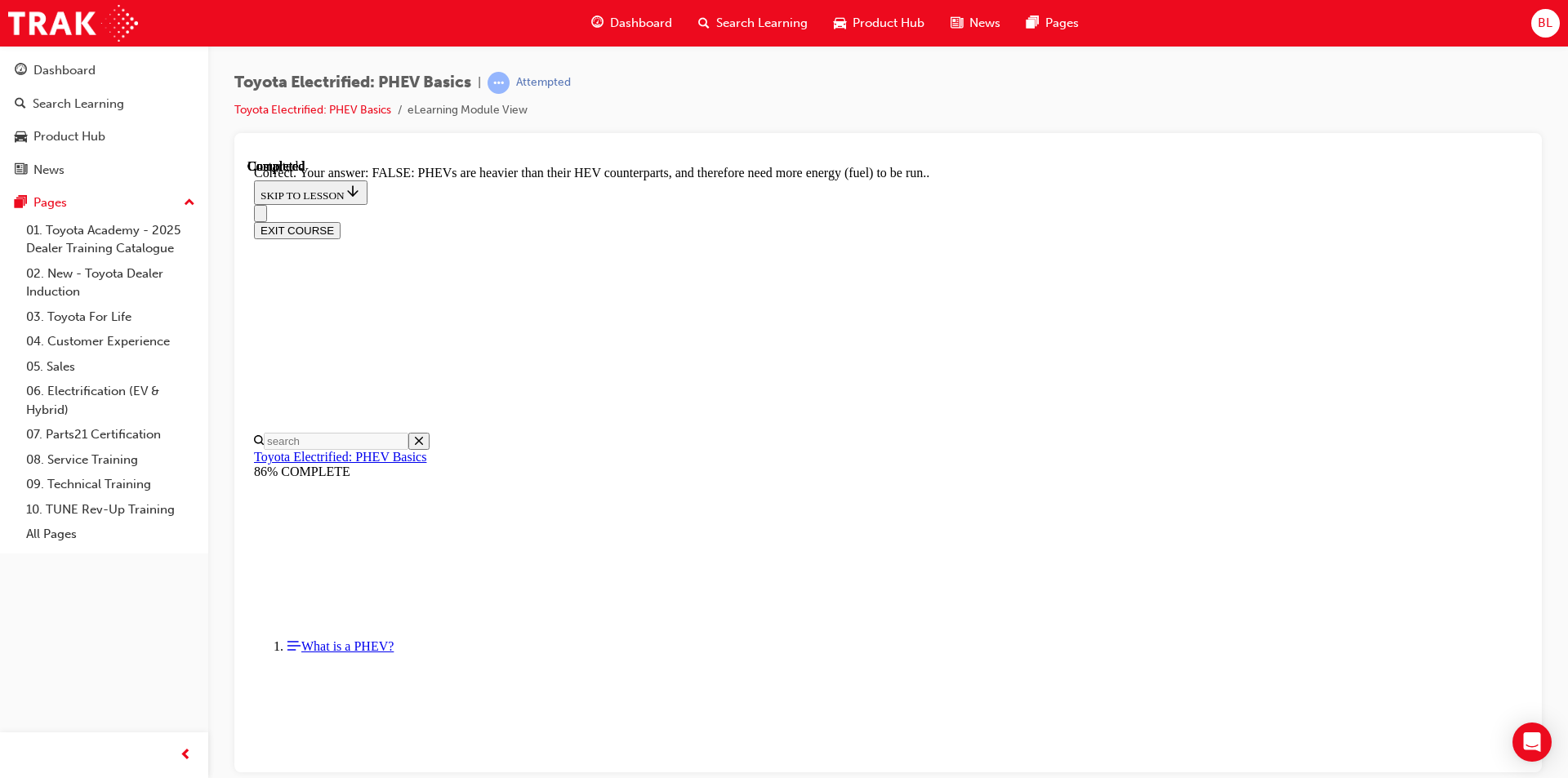
scroll to position [253, 0]
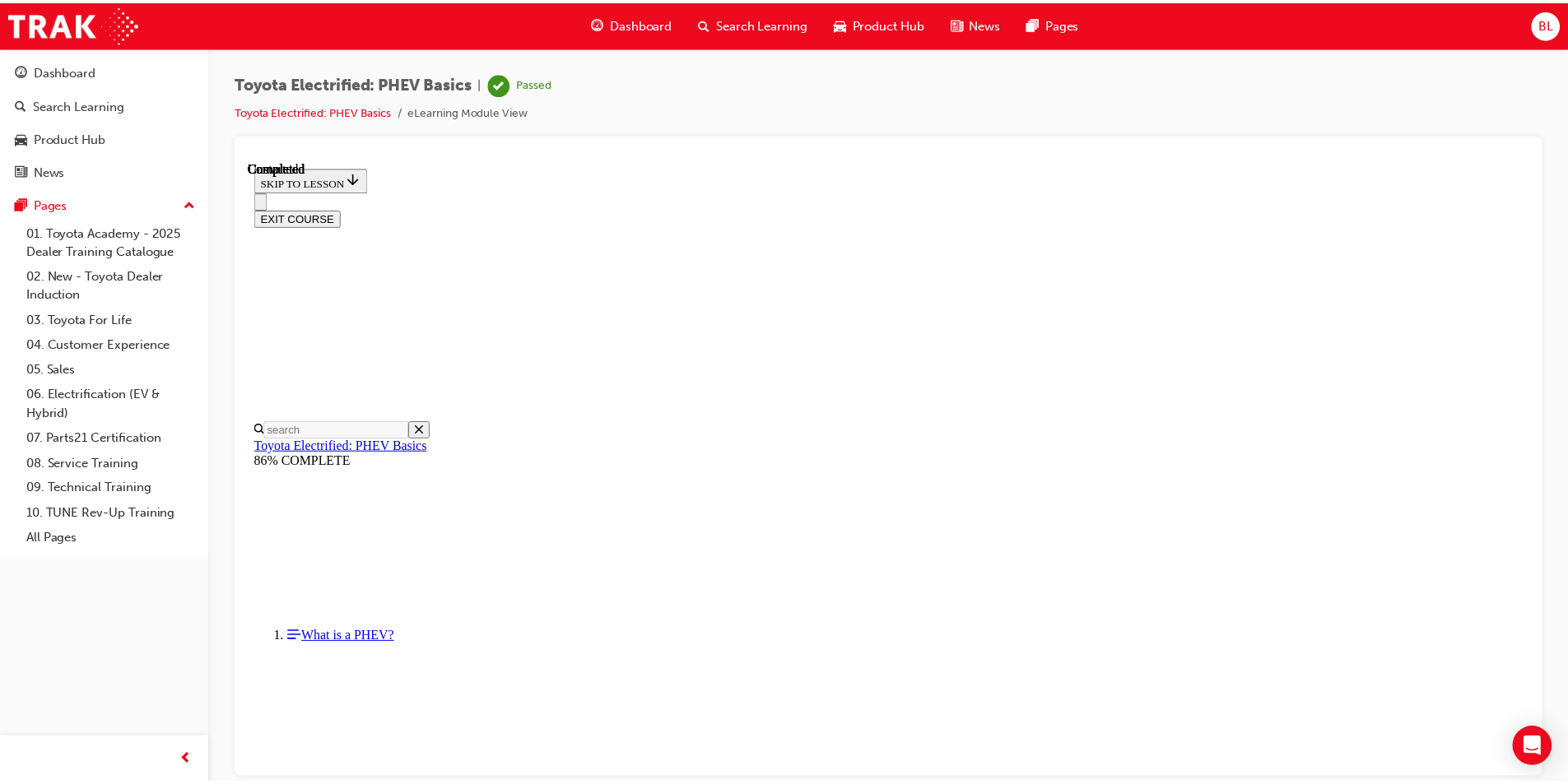
scroll to position [276, 0]
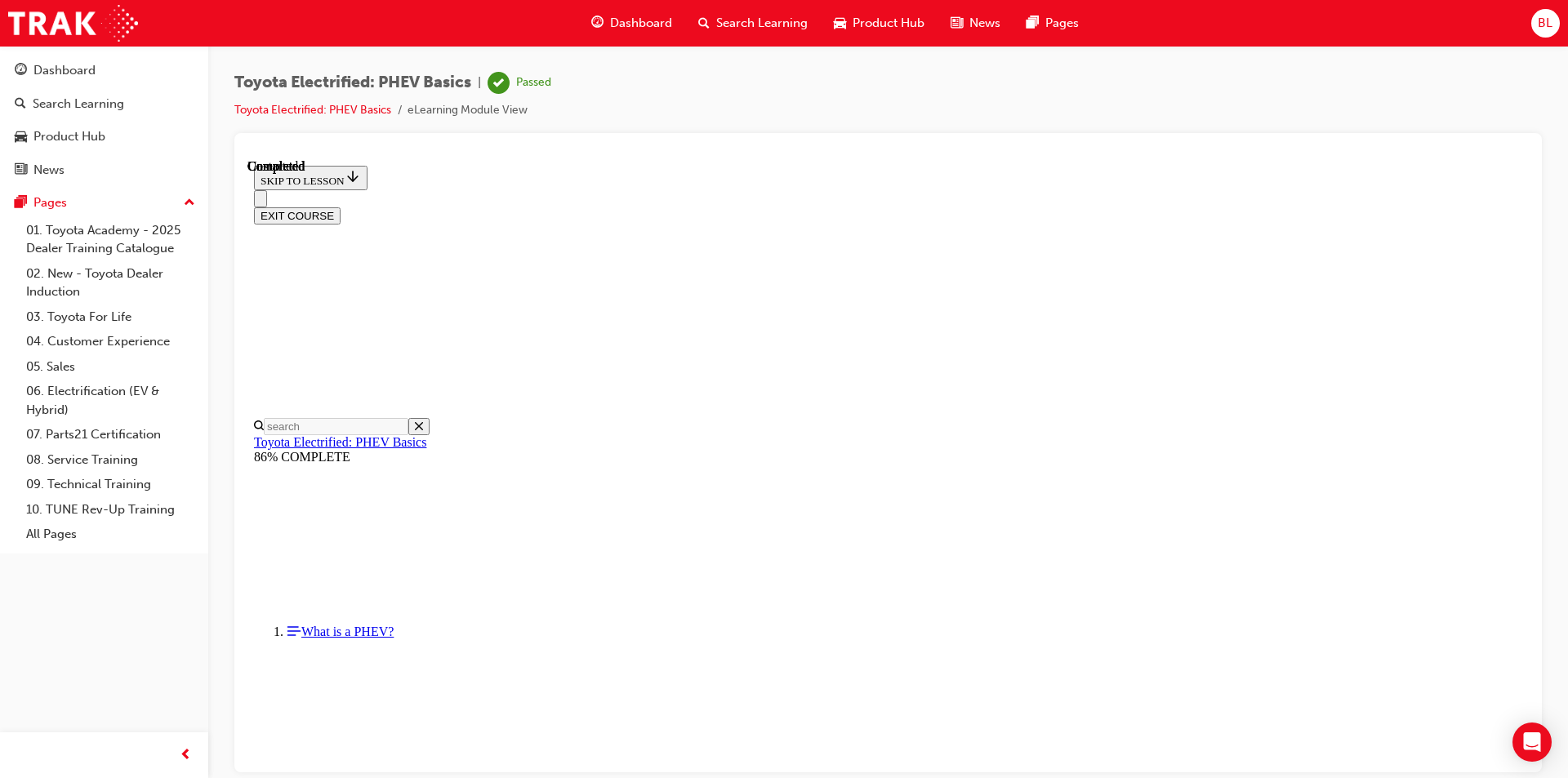
click at [1547, 20] on span "BL" at bounding box center [1545, 23] width 14 height 19
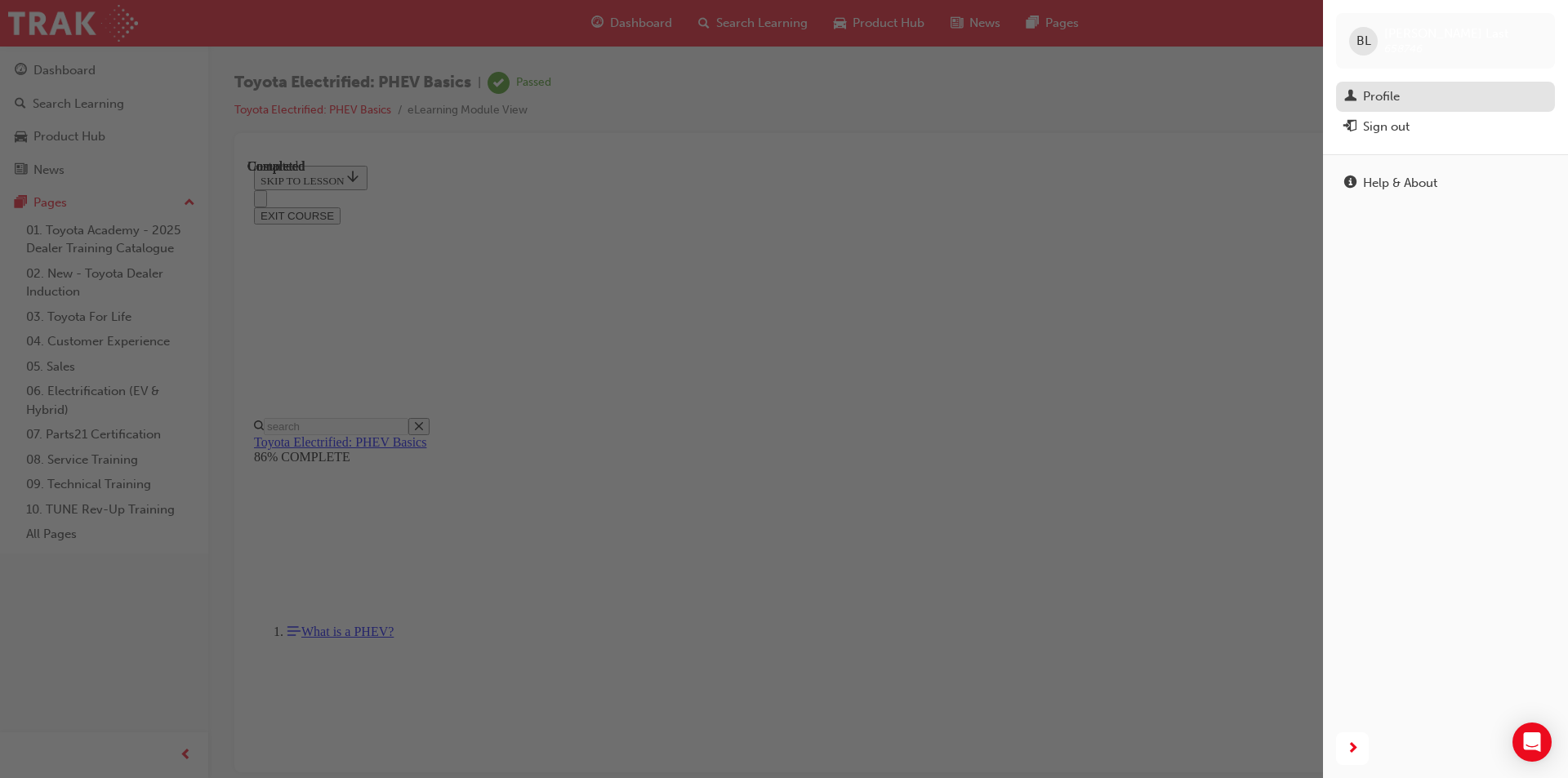
click at [1433, 99] on div "Profile" at bounding box center [1446, 97] width 203 height 20
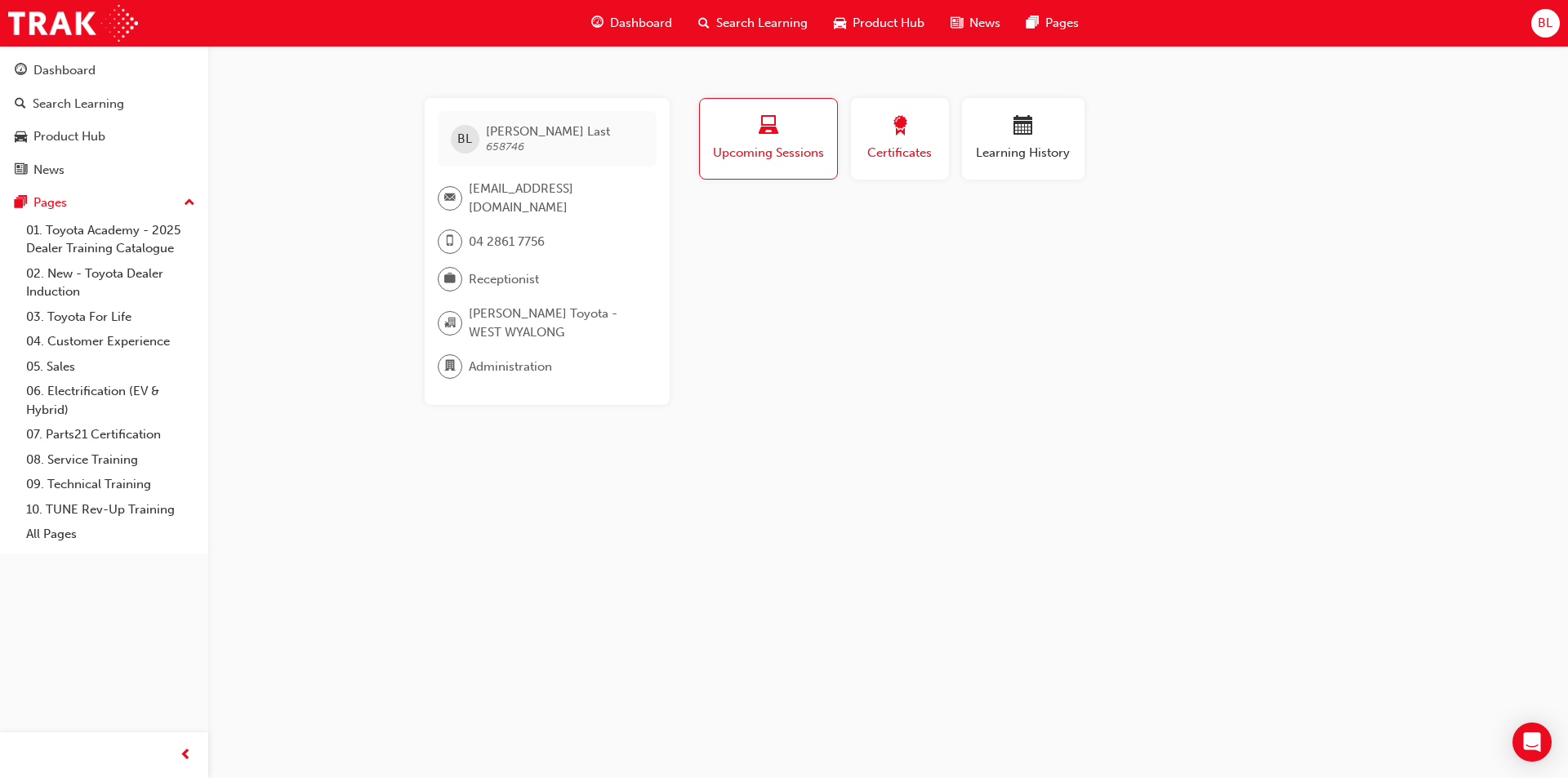
click at [915, 158] on span "Certificates" at bounding box center [900, 153] width 74 height 19
click at [1007, 149] on span "Learning History" at bounding box center [1024, 153] width 98 height 19
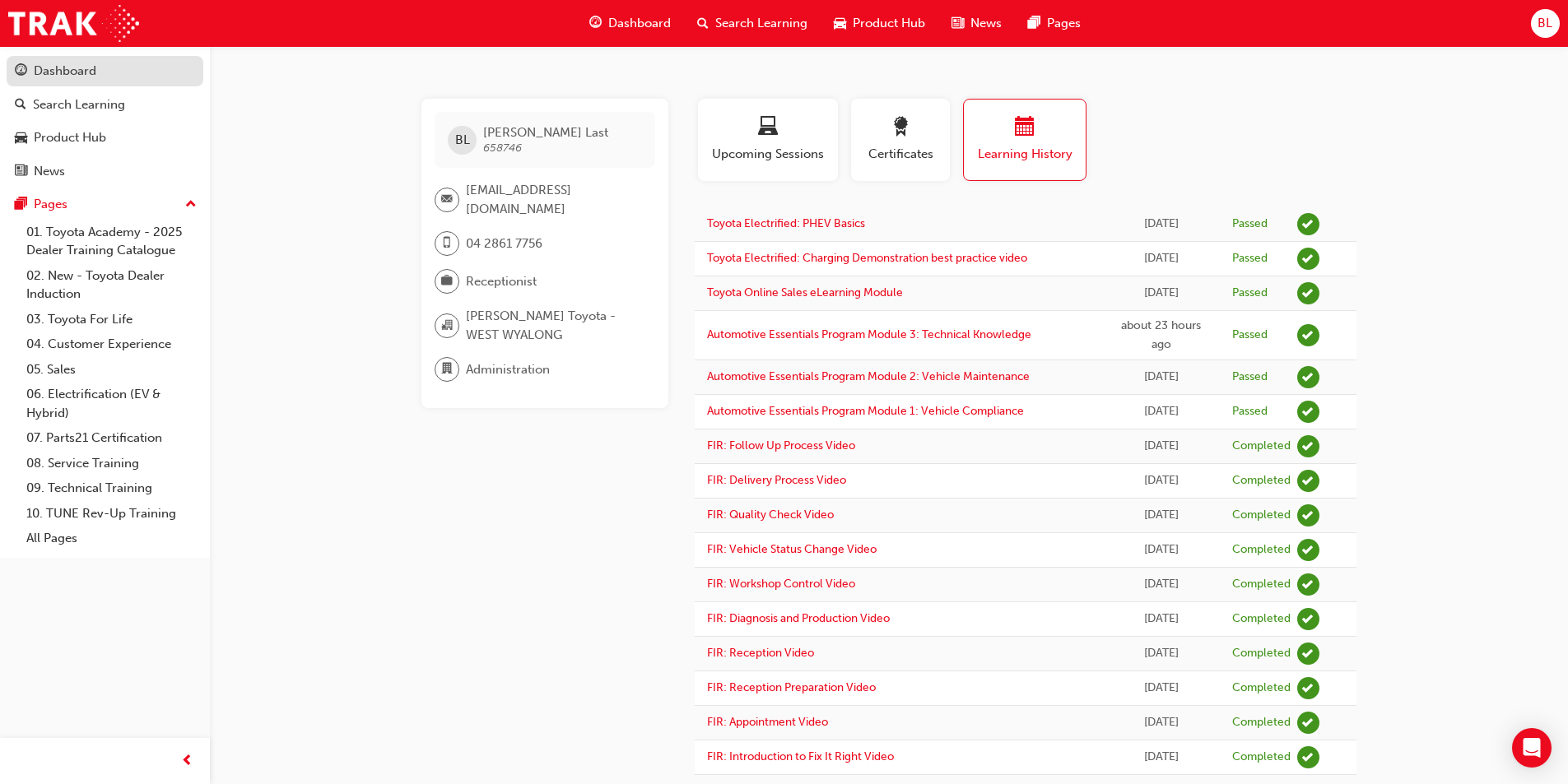
click at [123, 73] on div "Dashboard" at bounding box center [104, 71] width 180 height 20
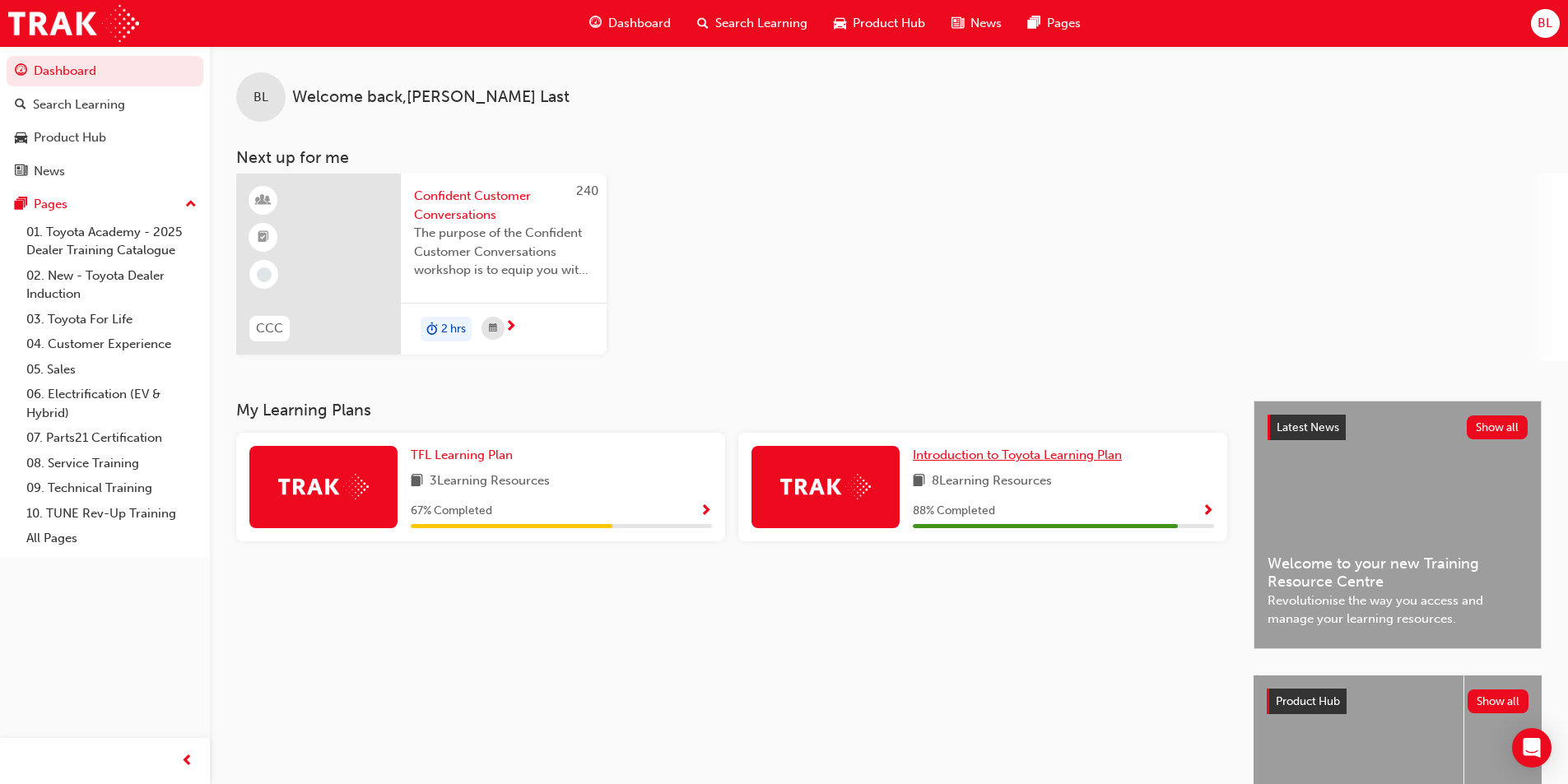
click at [1057, 456] on span "Introduction to Toyota Learning Plan" at bounding box center [1017, 454] width 209 height 15
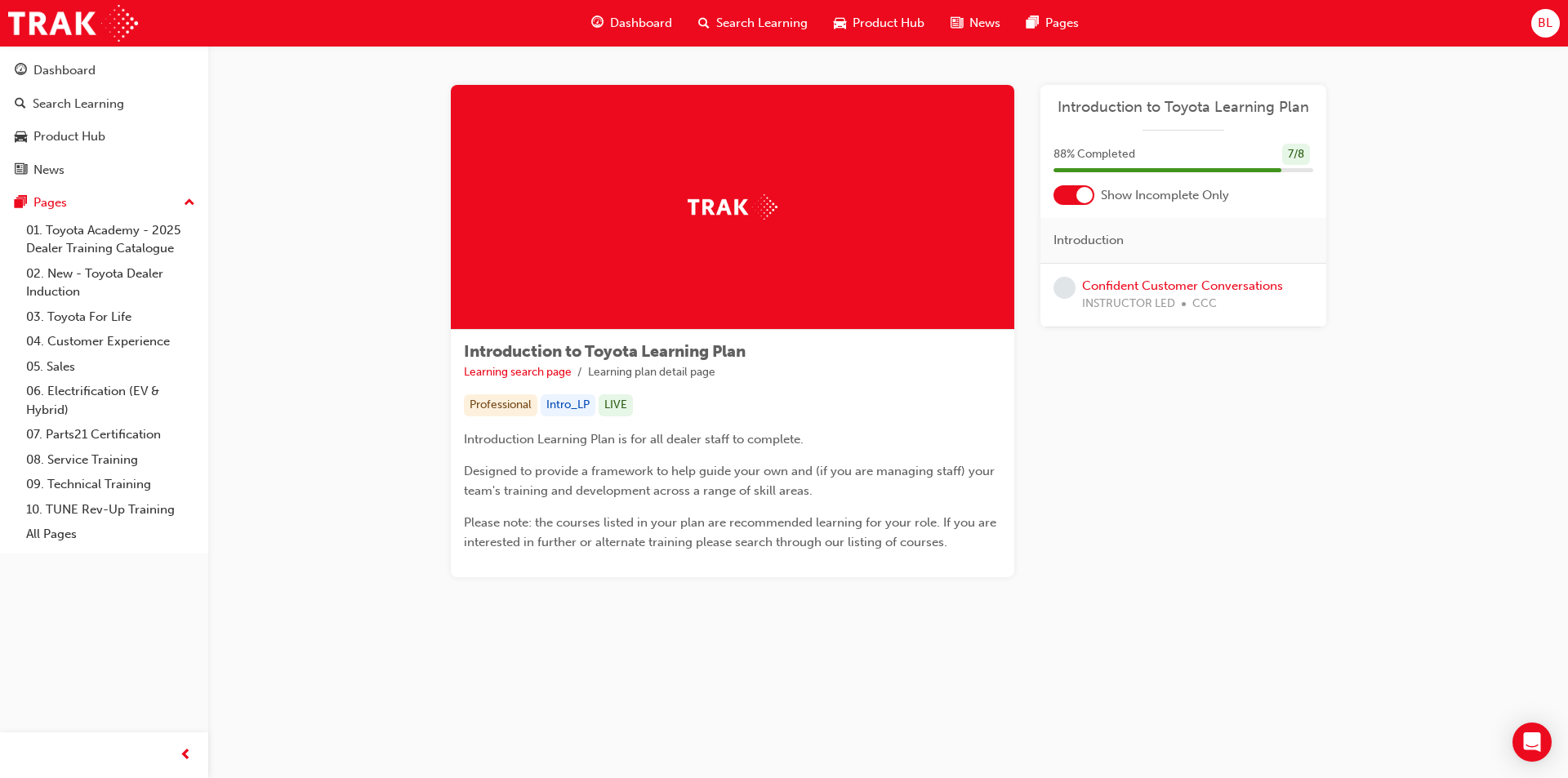
click at [1081, 199] on div at bounding box center [1085, 195] width 16 height 16
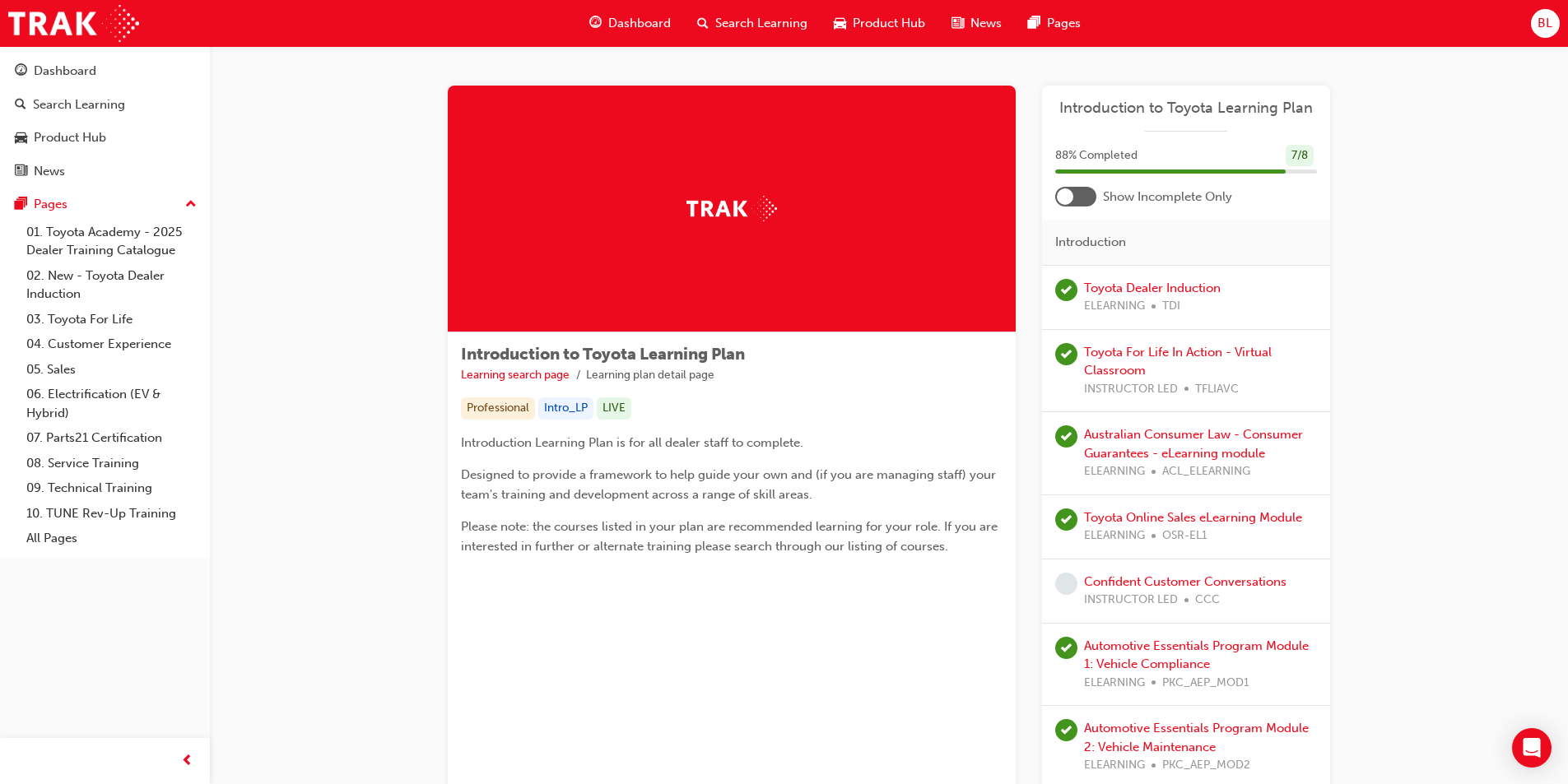
scroll to position [208, 0]
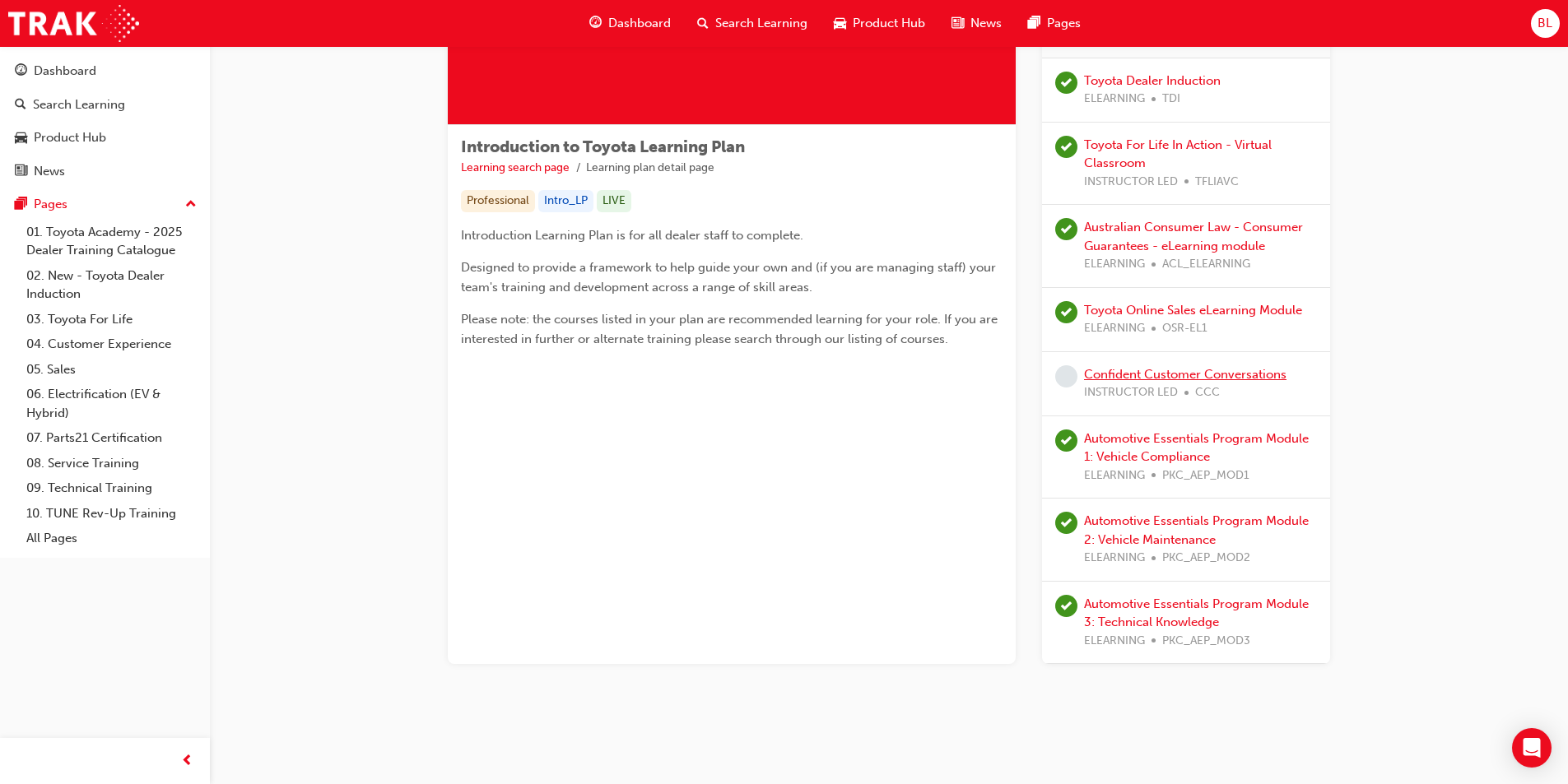
click at [1265, 368] on link "Confident Customer Conversations" at bounding box center [1185, 374] width 203 height 15
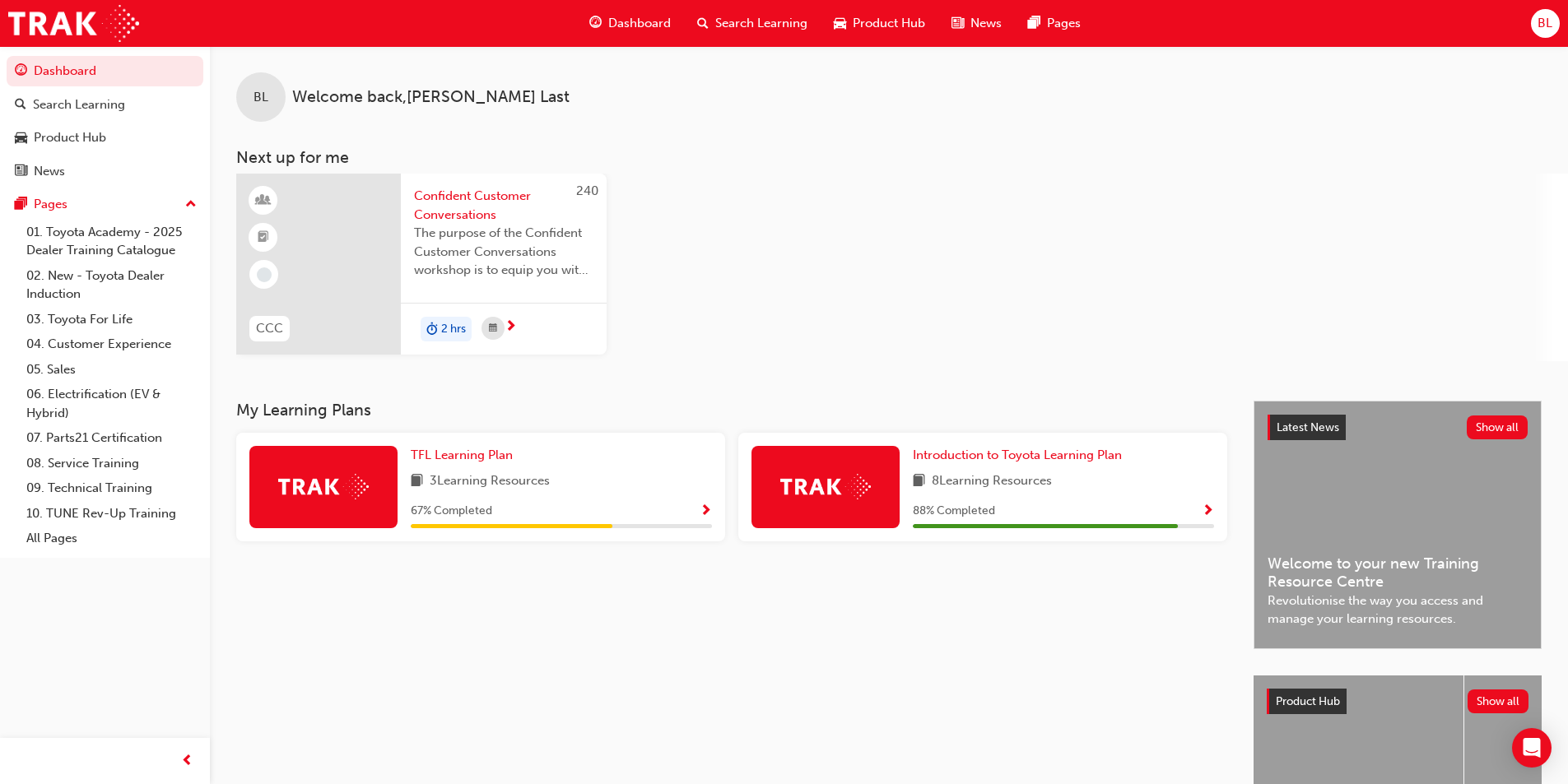
click at [483, 194] on span "Confident Customer Conversations" at bounding box center [504, 205] width 179 height 37
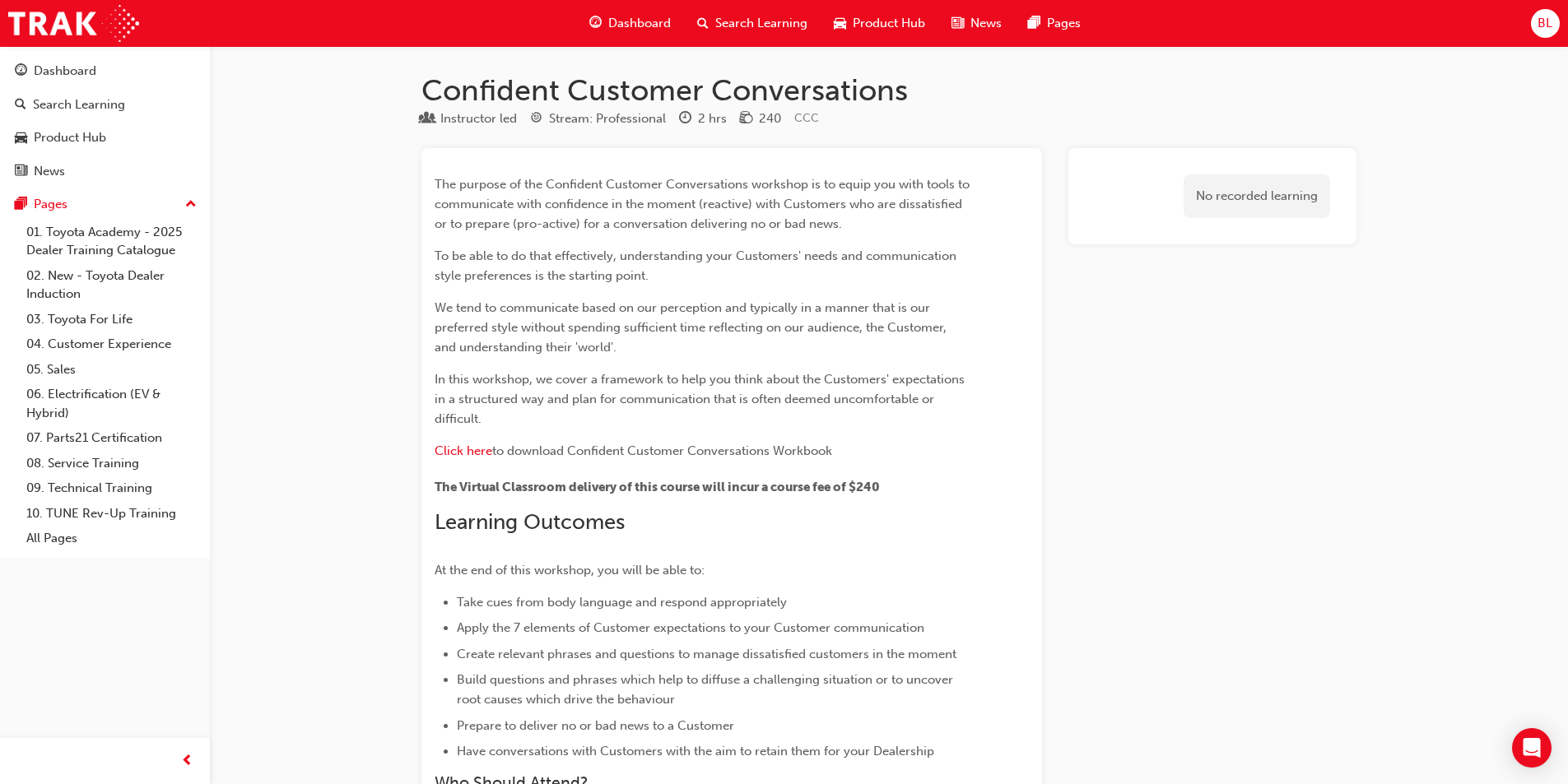
scroll to position [1300, 0]
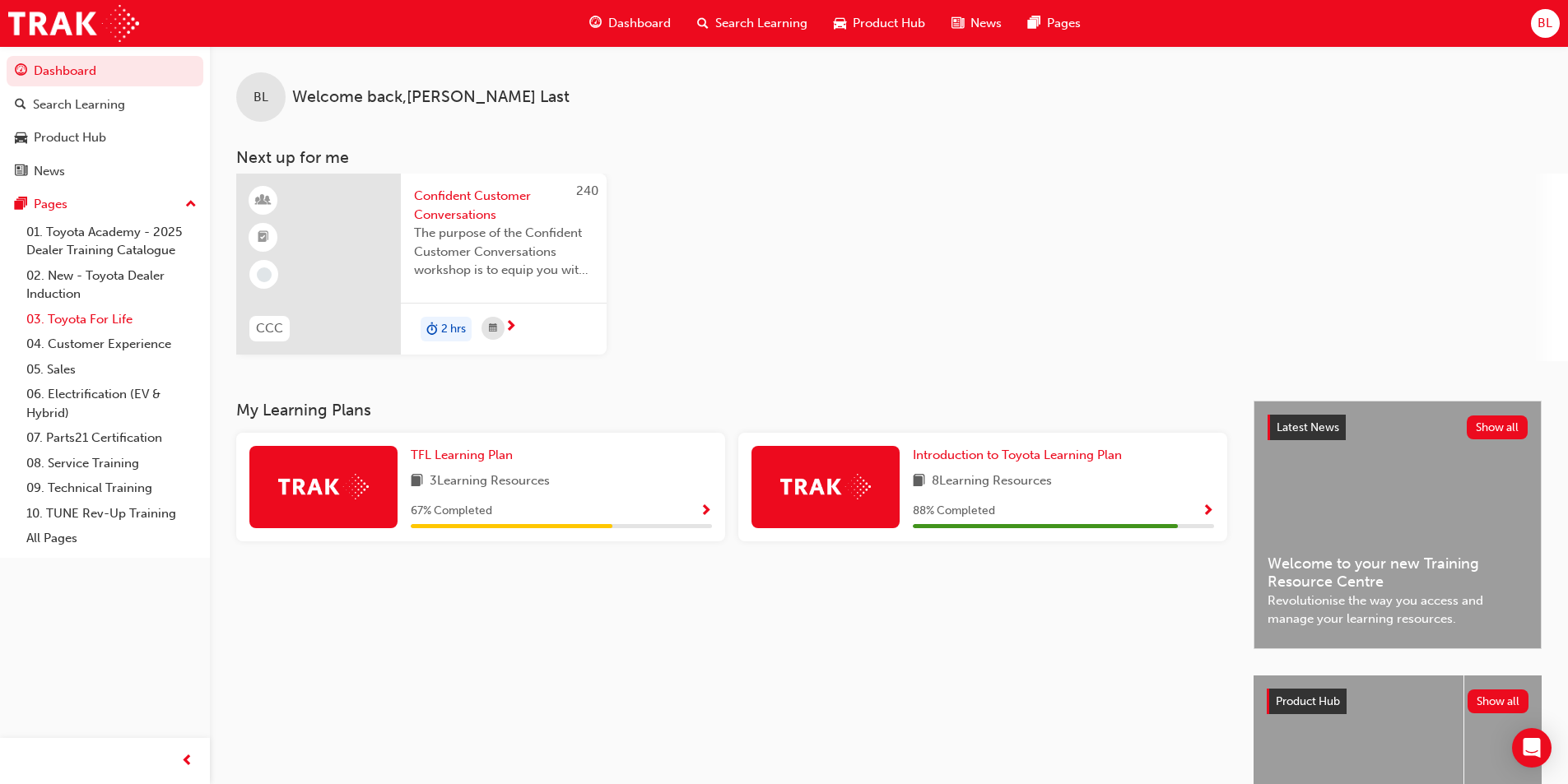
click at [111, 320] on link "03. Toyota For Life" at bounding box center [111, 319] width 184 height 26
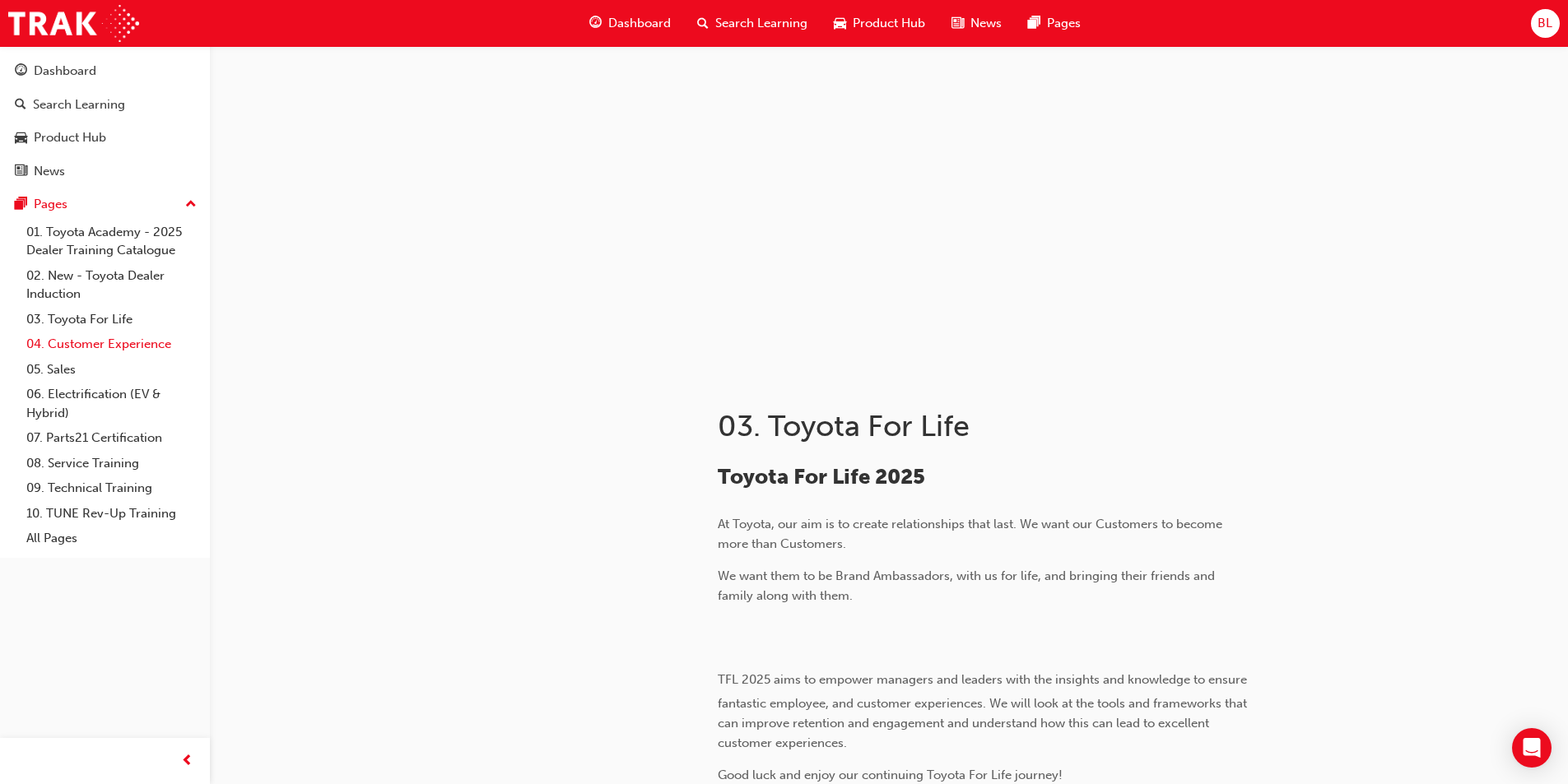
click at [152, 347] on link "04. Customer Experience" at bounding box center [111, 344] width 184 height 26
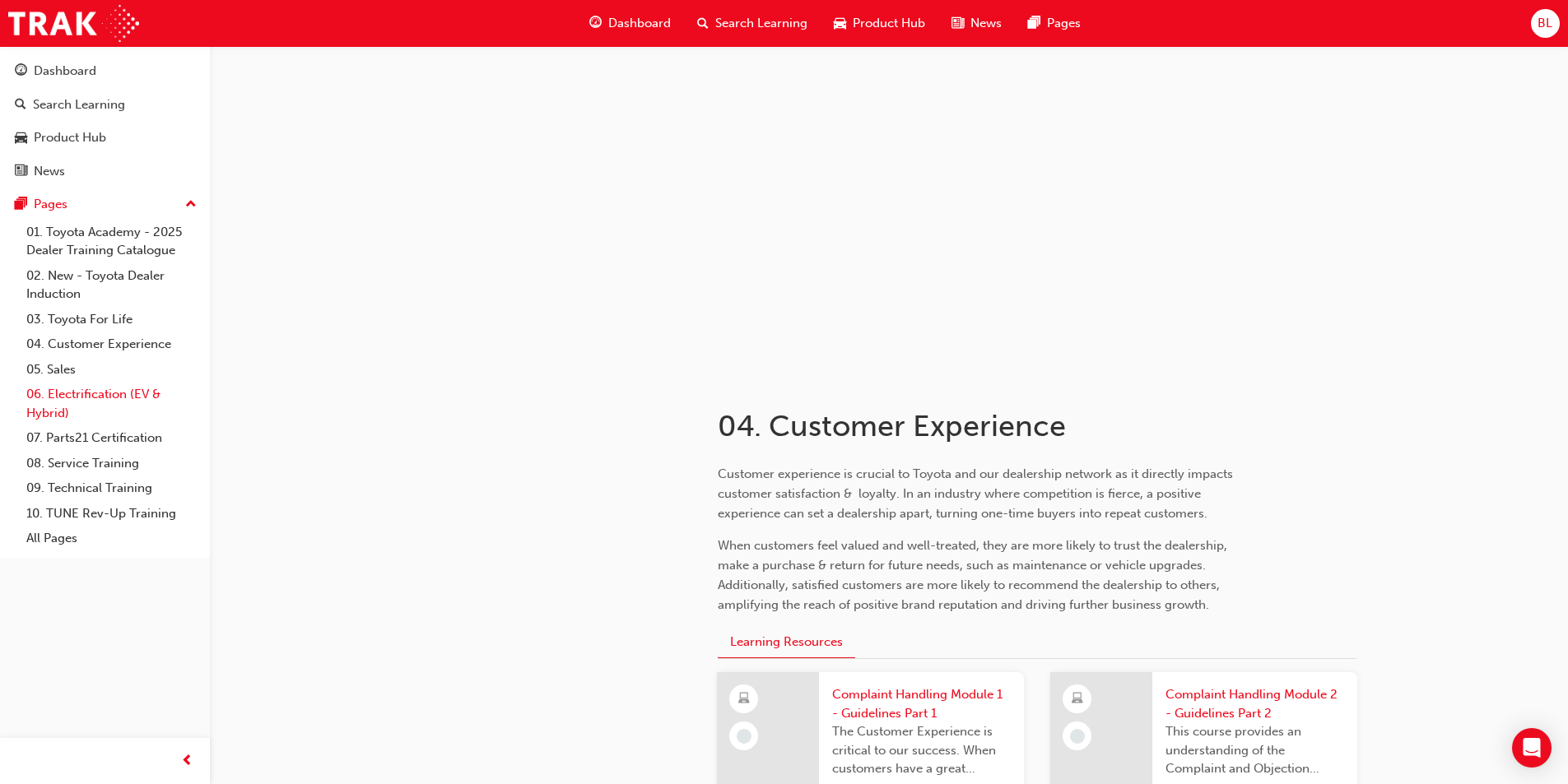
click at [127, 389] on link "06. Electrification (EV & Hybrid)" at bounding box center [111, 403] width 184 height 44
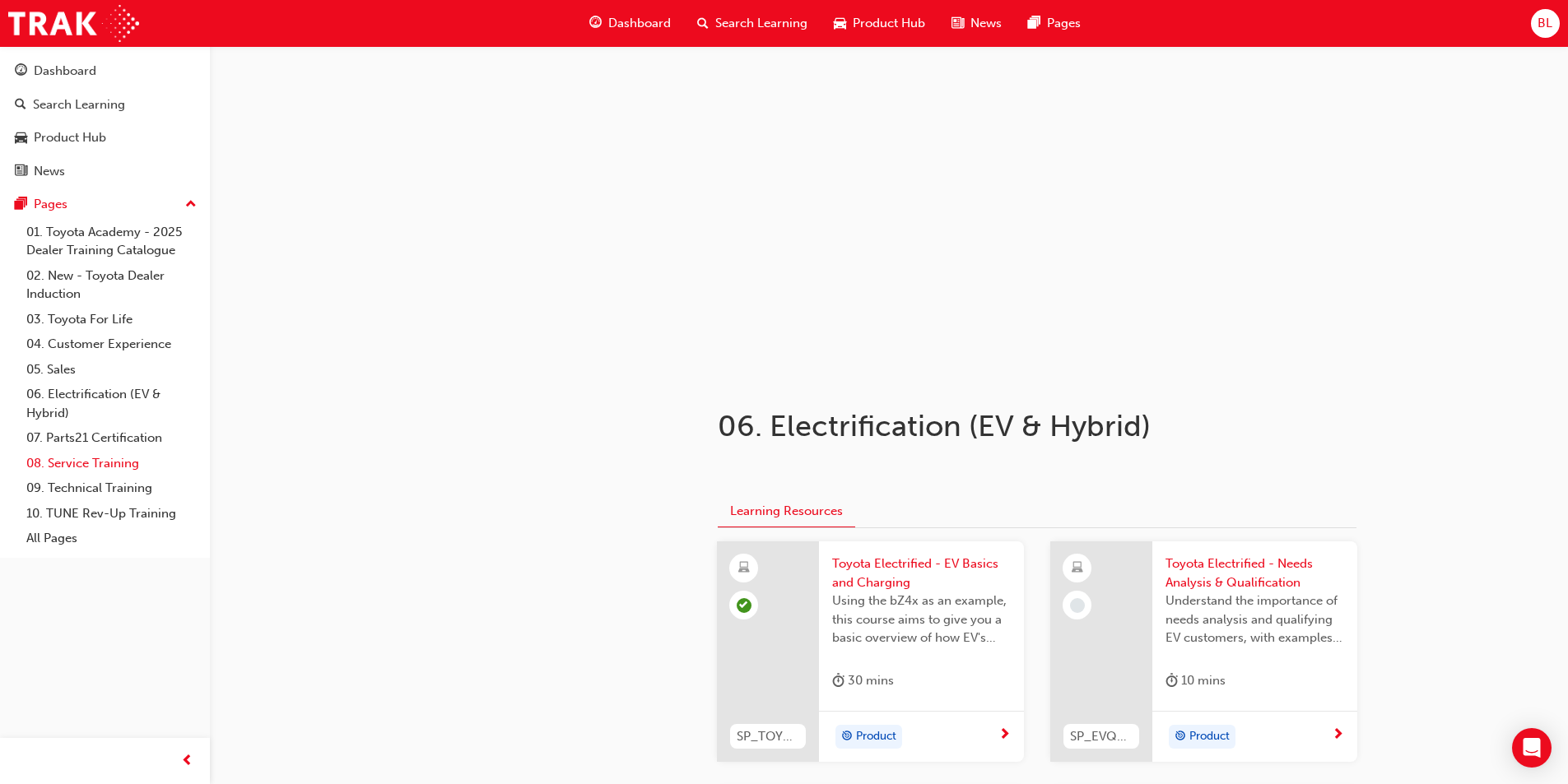
click at [109, 461] on link "08. Service Training" at bounding box center [111, 464] width 184 height 26
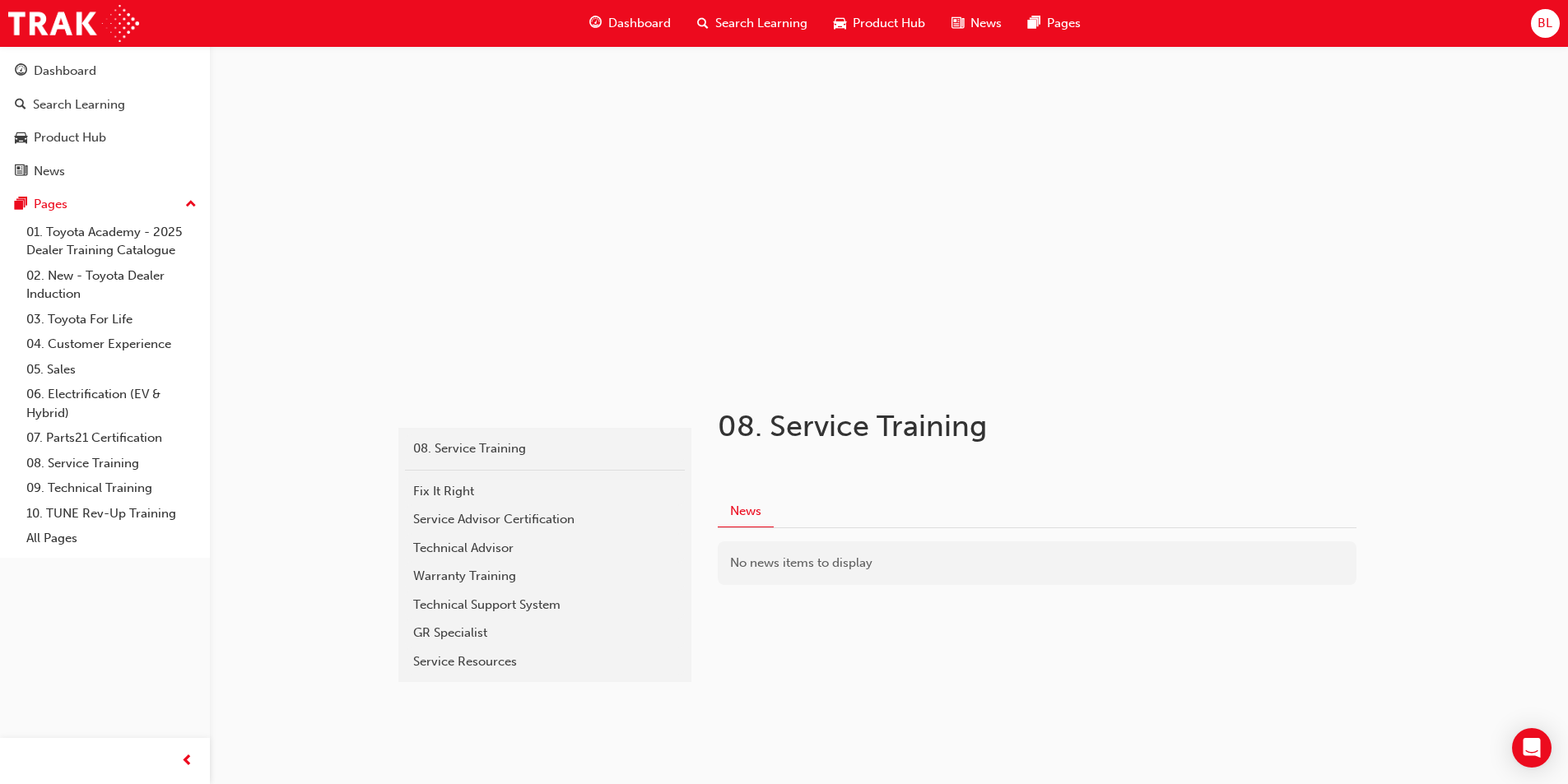
scroll to position [5, 0]
click at [473, 483] on div "Fix It Right" at bounding box center [545, 487] width 263 height 19
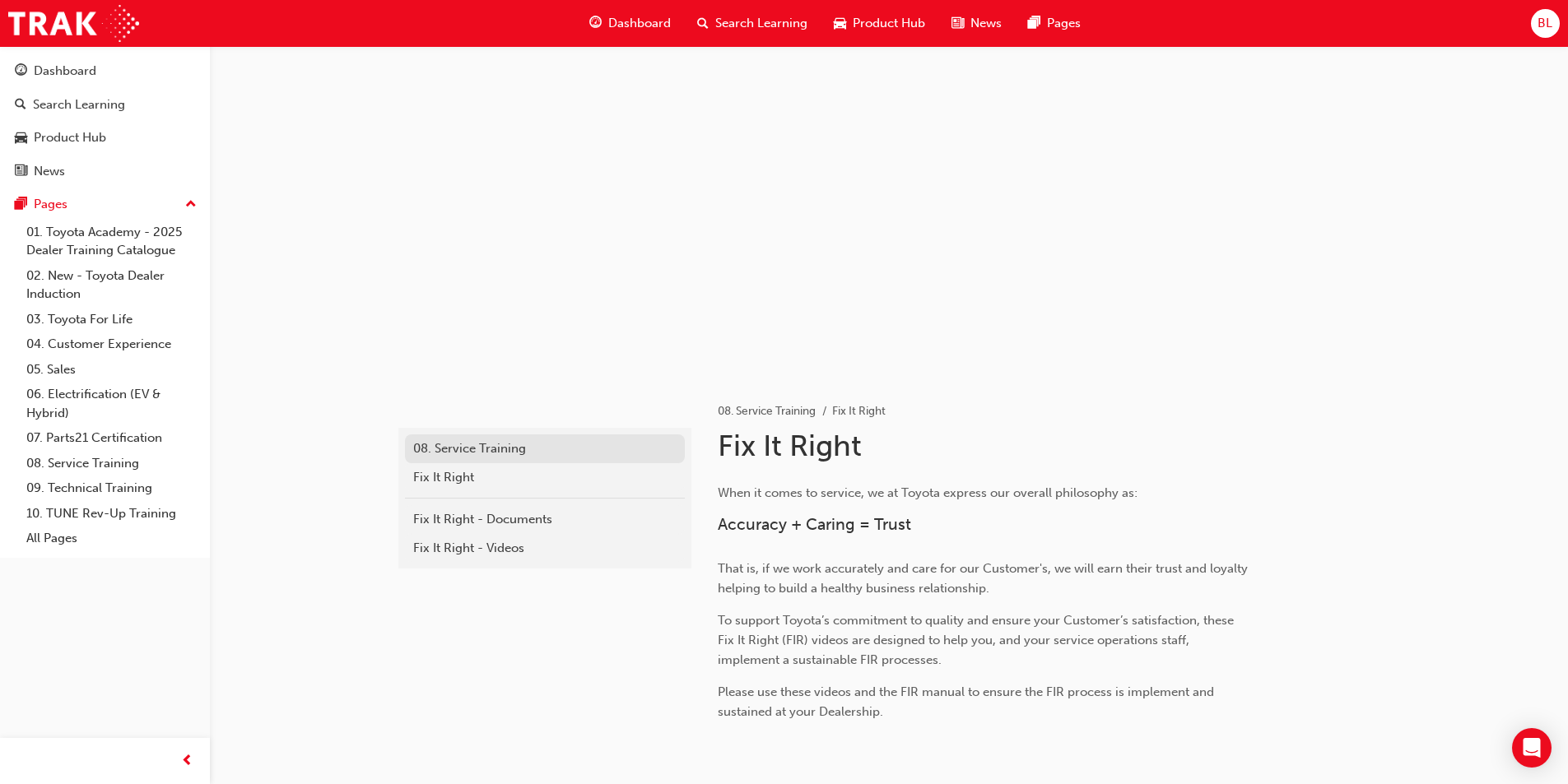
click at [512, 452] on div "08. Service Training" at bounding box center [545, 448] width 263 height 19
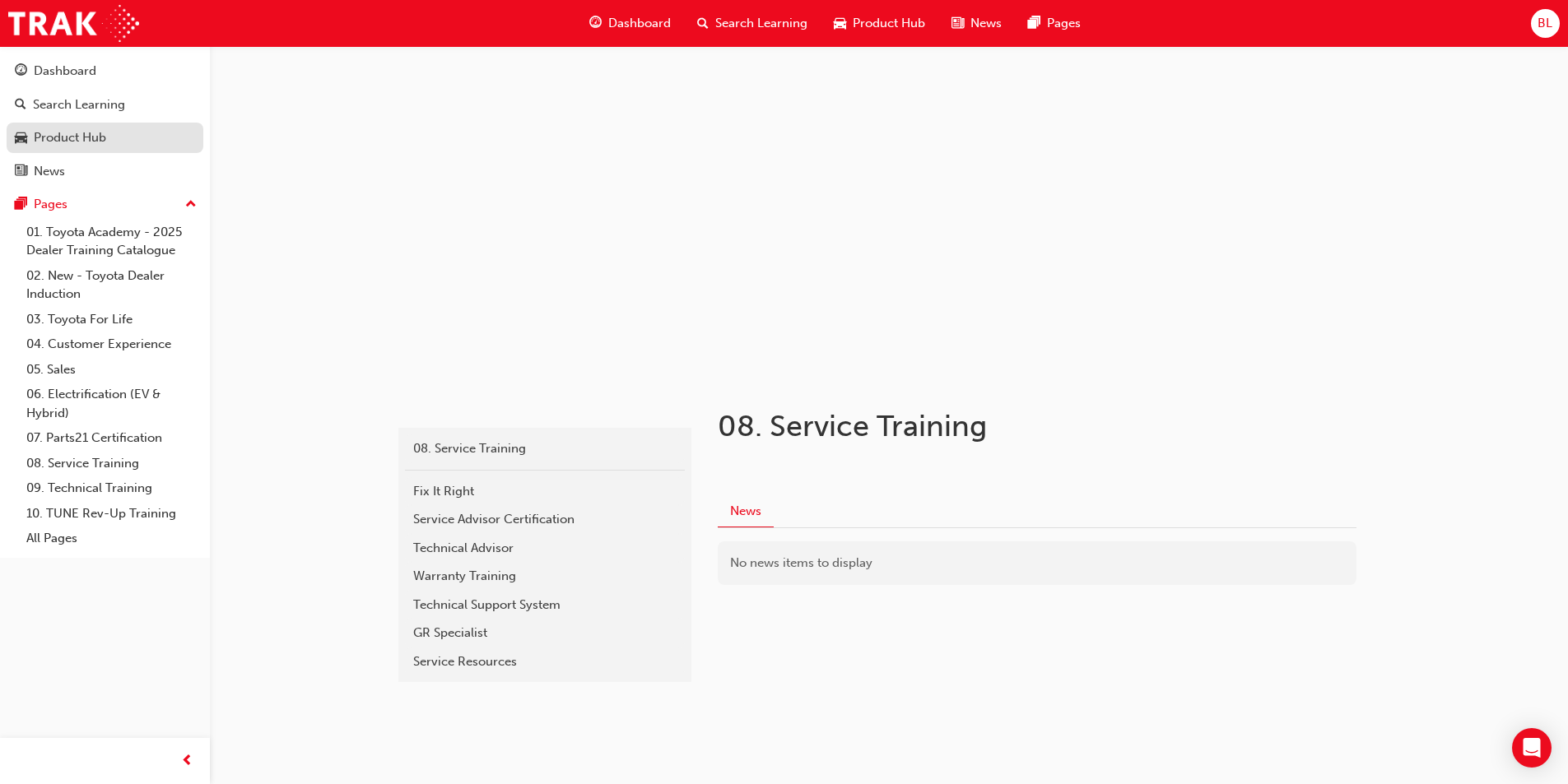
click at [73, 135] on div "Product Hub" at bounding box center [69, 137] width 73 height 19
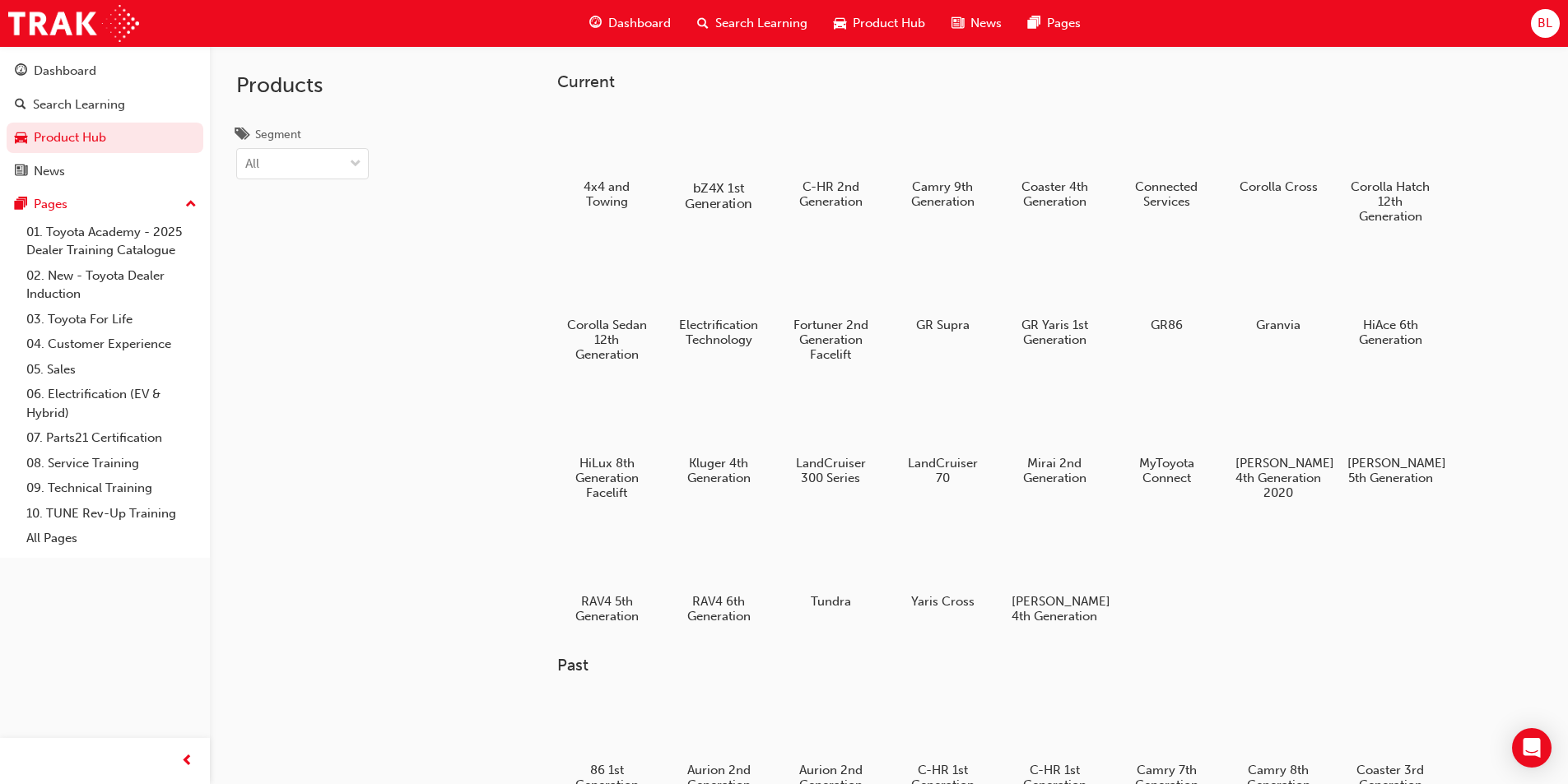
click at [721, 185] on h5 "bZ4X 1st Generation" at bounding box center [718, 196] width 91 height 32
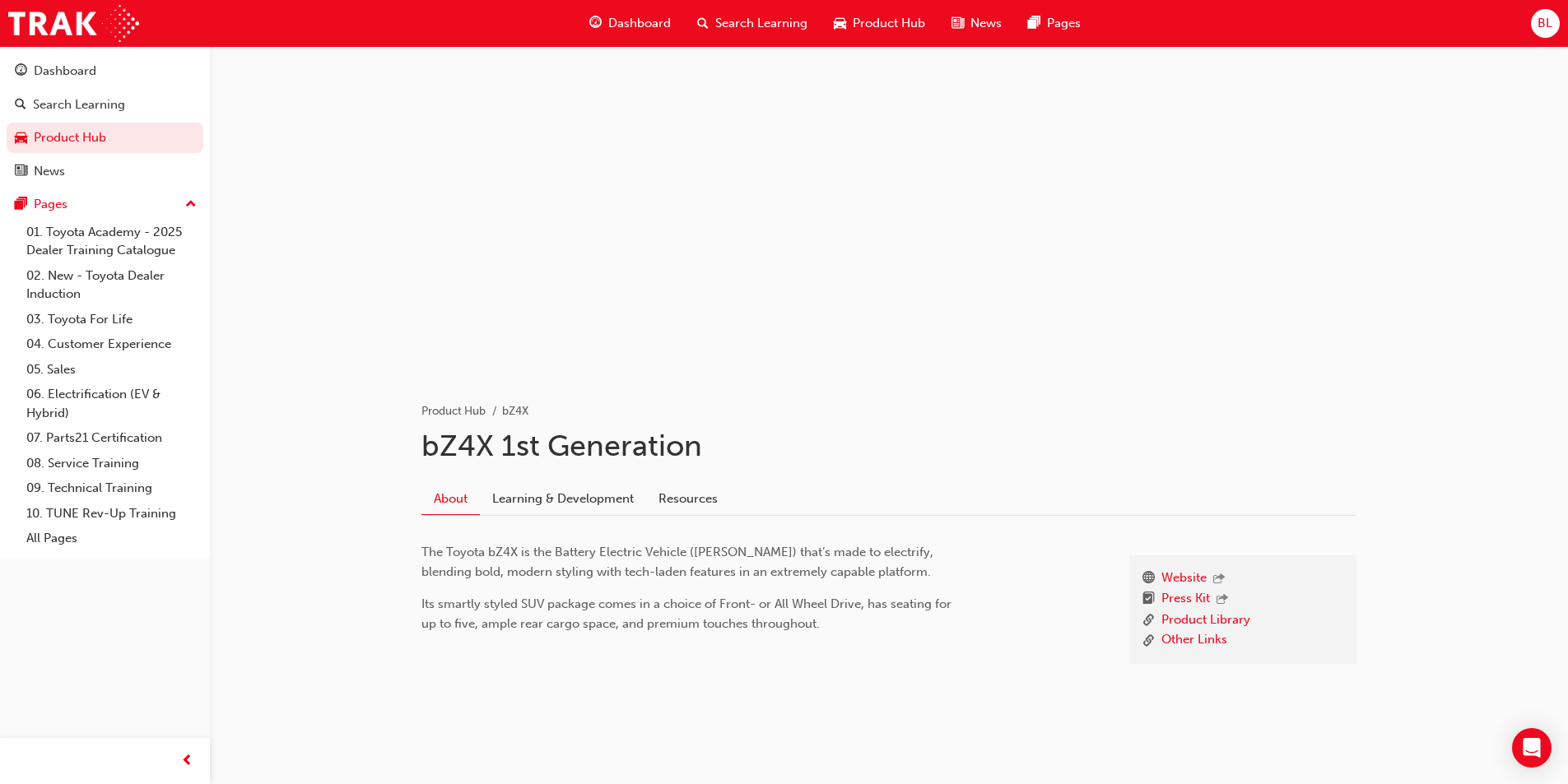
scroll to position [26, 0]
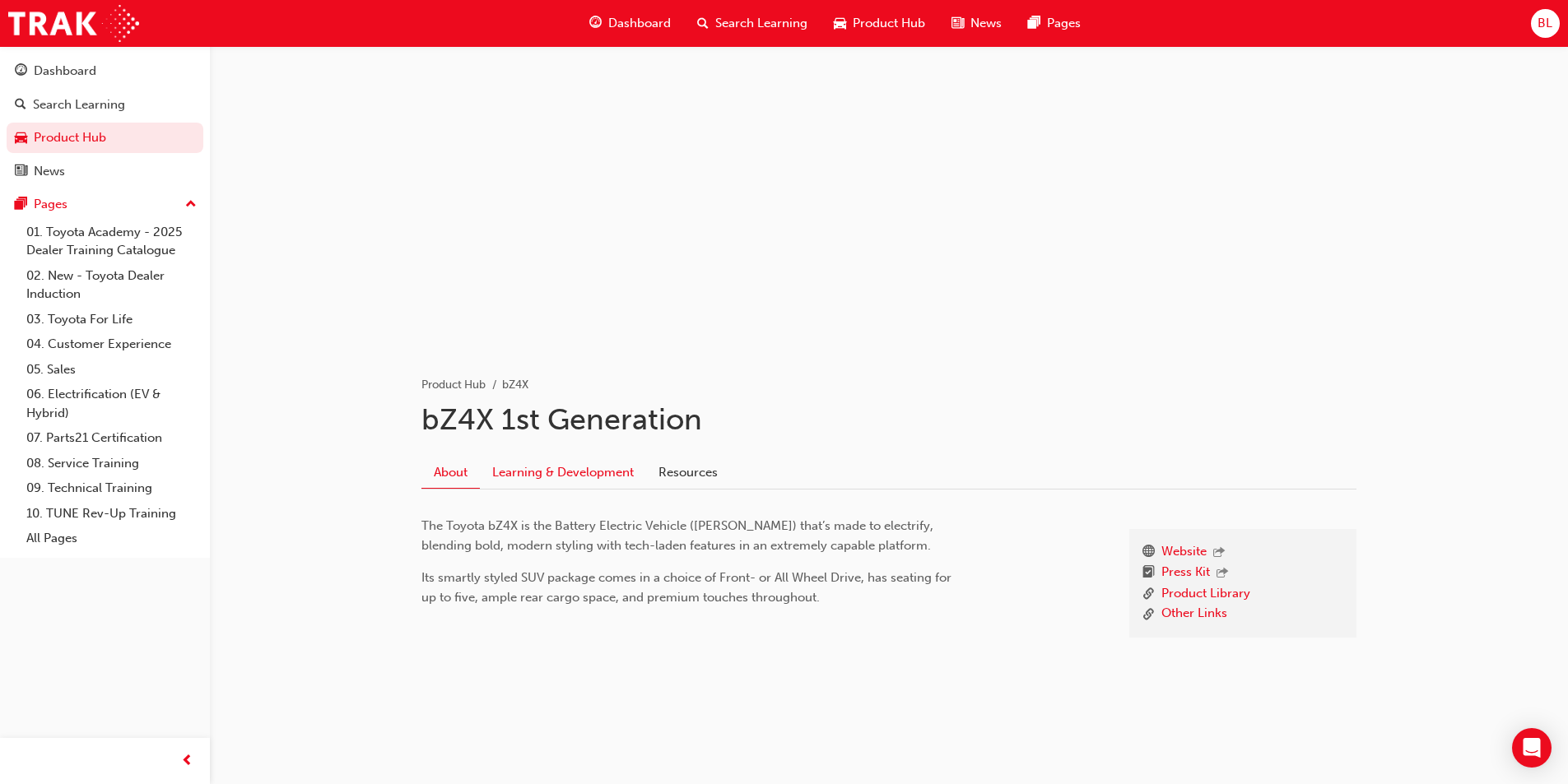
click at [559, 470] on link "Learning & Development" at bounding box center [563, 472] width 167 height 32
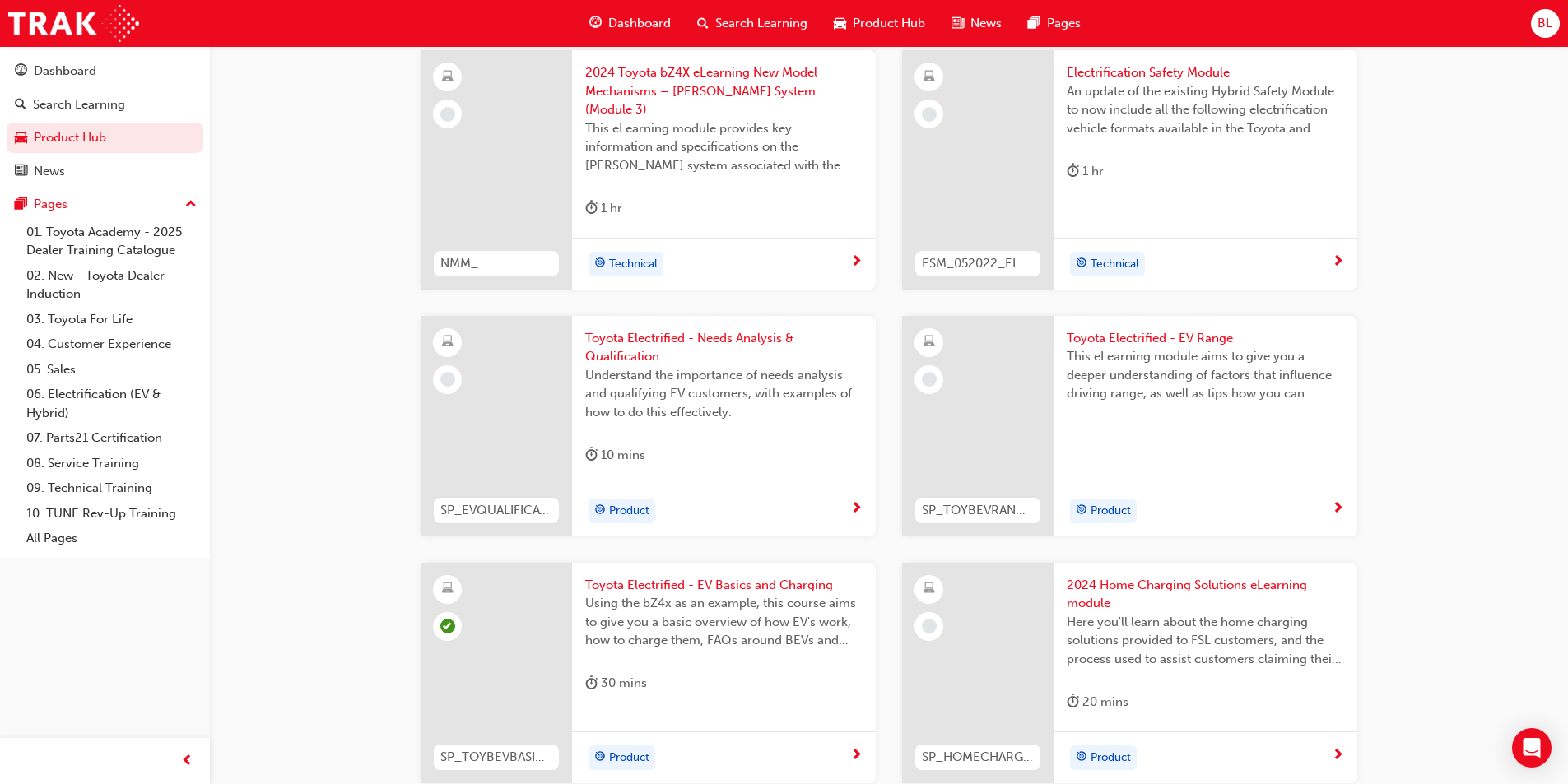
scroll to position [1118, 0]
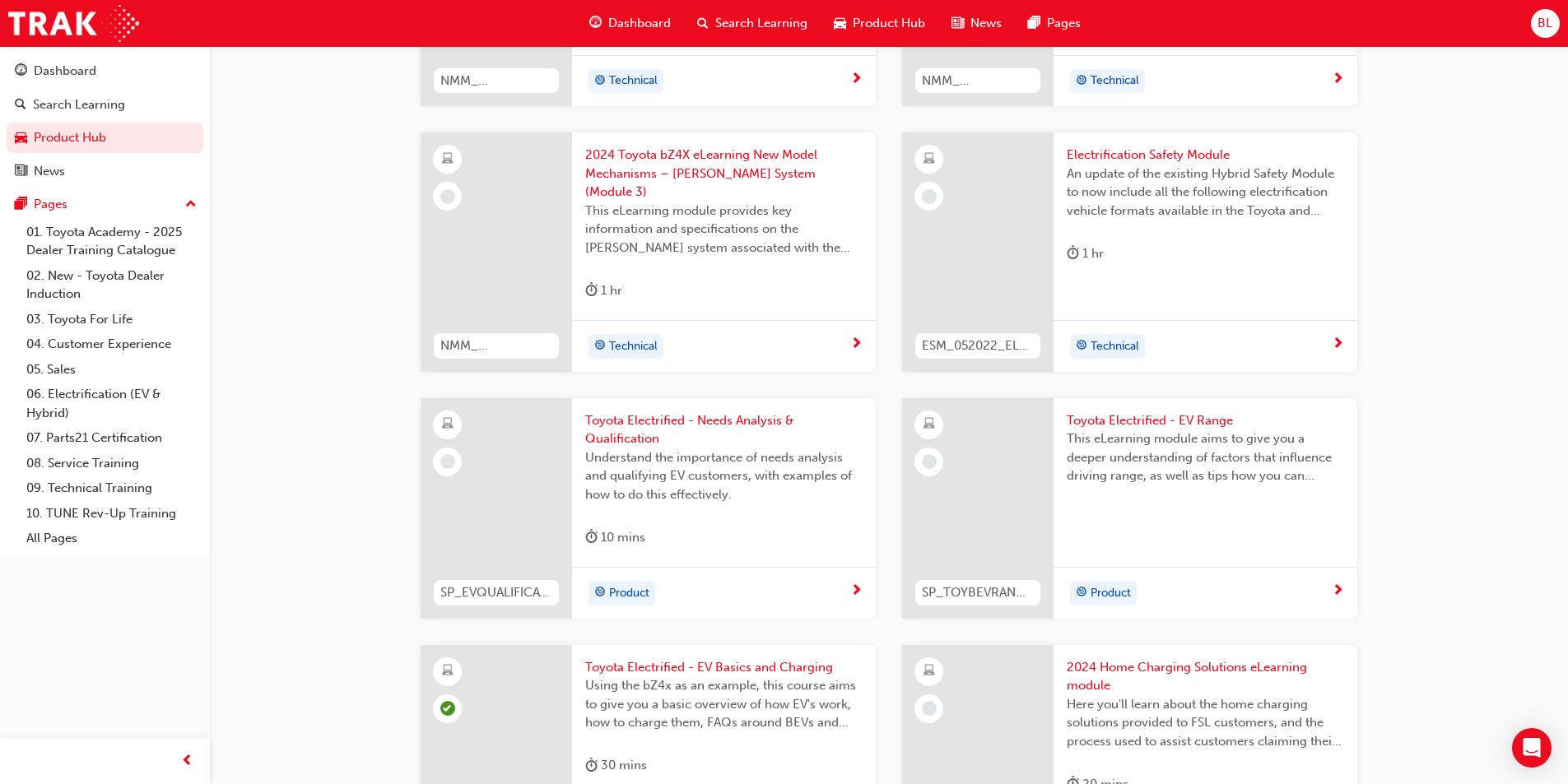
click at [678, 412] on span "Toyota Electrified - Needs Analysis & Qualification" at bounding box center [724, 430] width 278 height 37
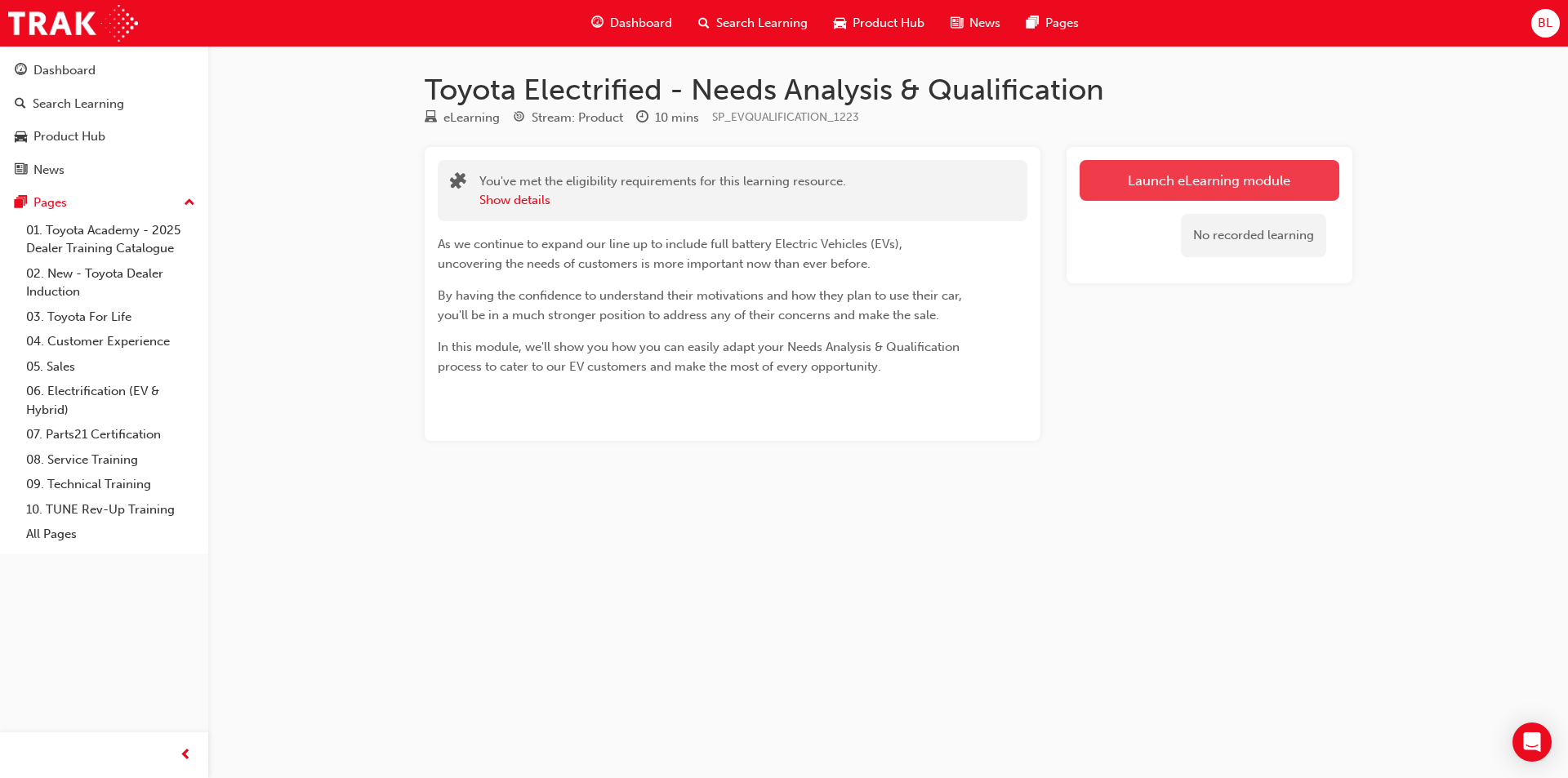
click at [1141, 187] on link "Launch eLearning module" at bounding box center [1209, 181] width 259 height 41
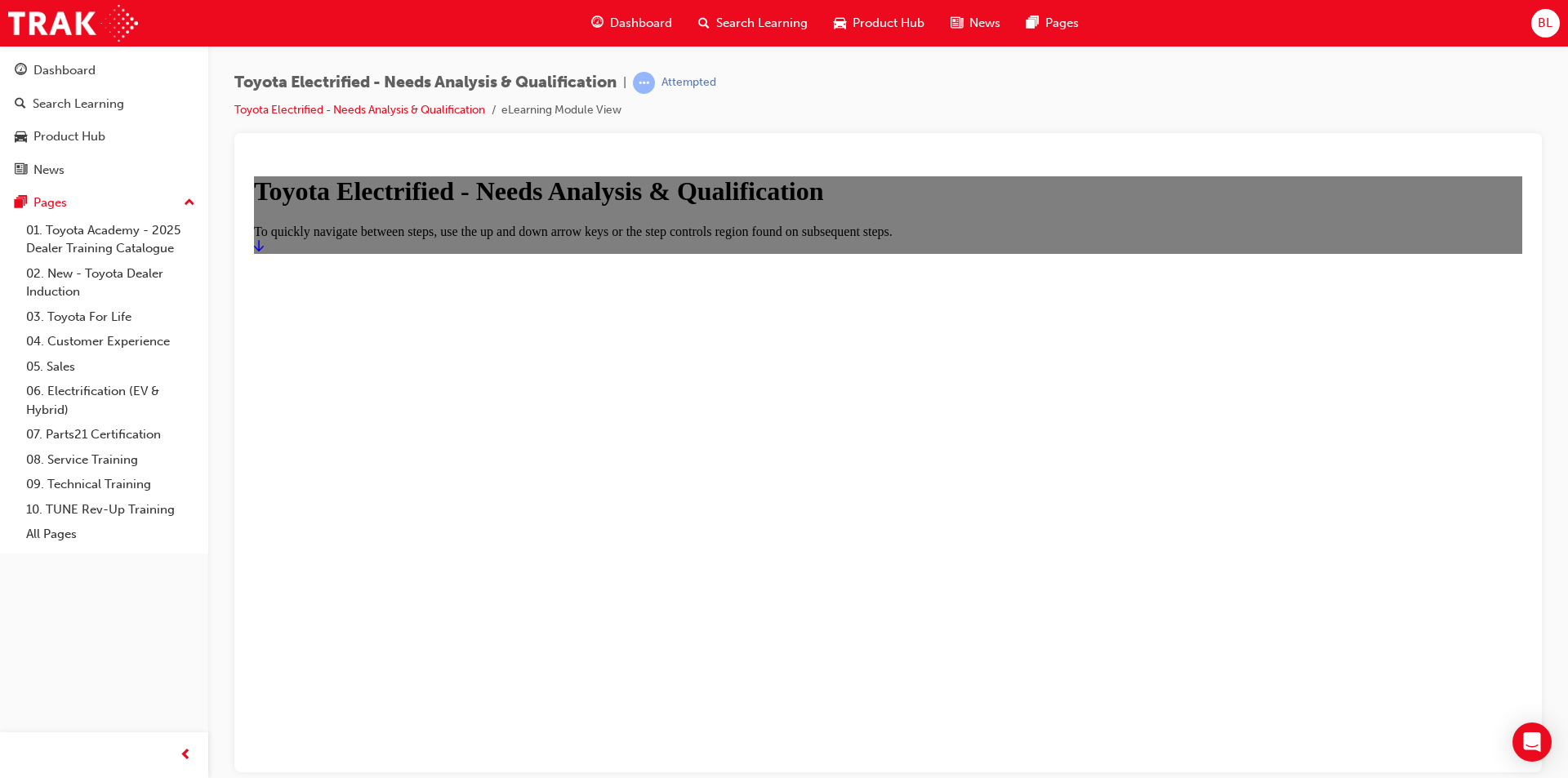
click at [264, 253] on link "Start" at bounding box center [259, 245] width 10 height 14
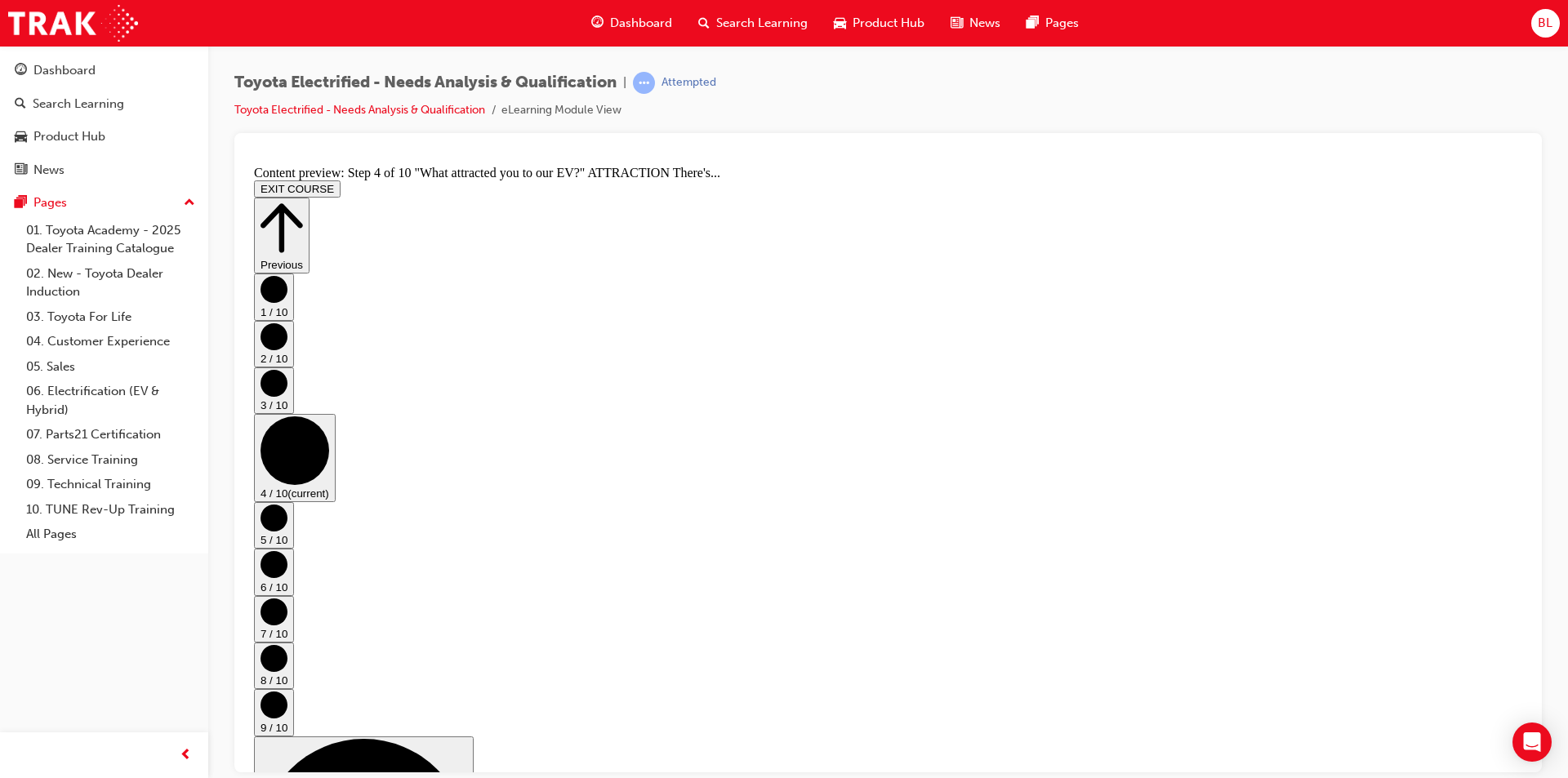
scroll to position [0, 0]
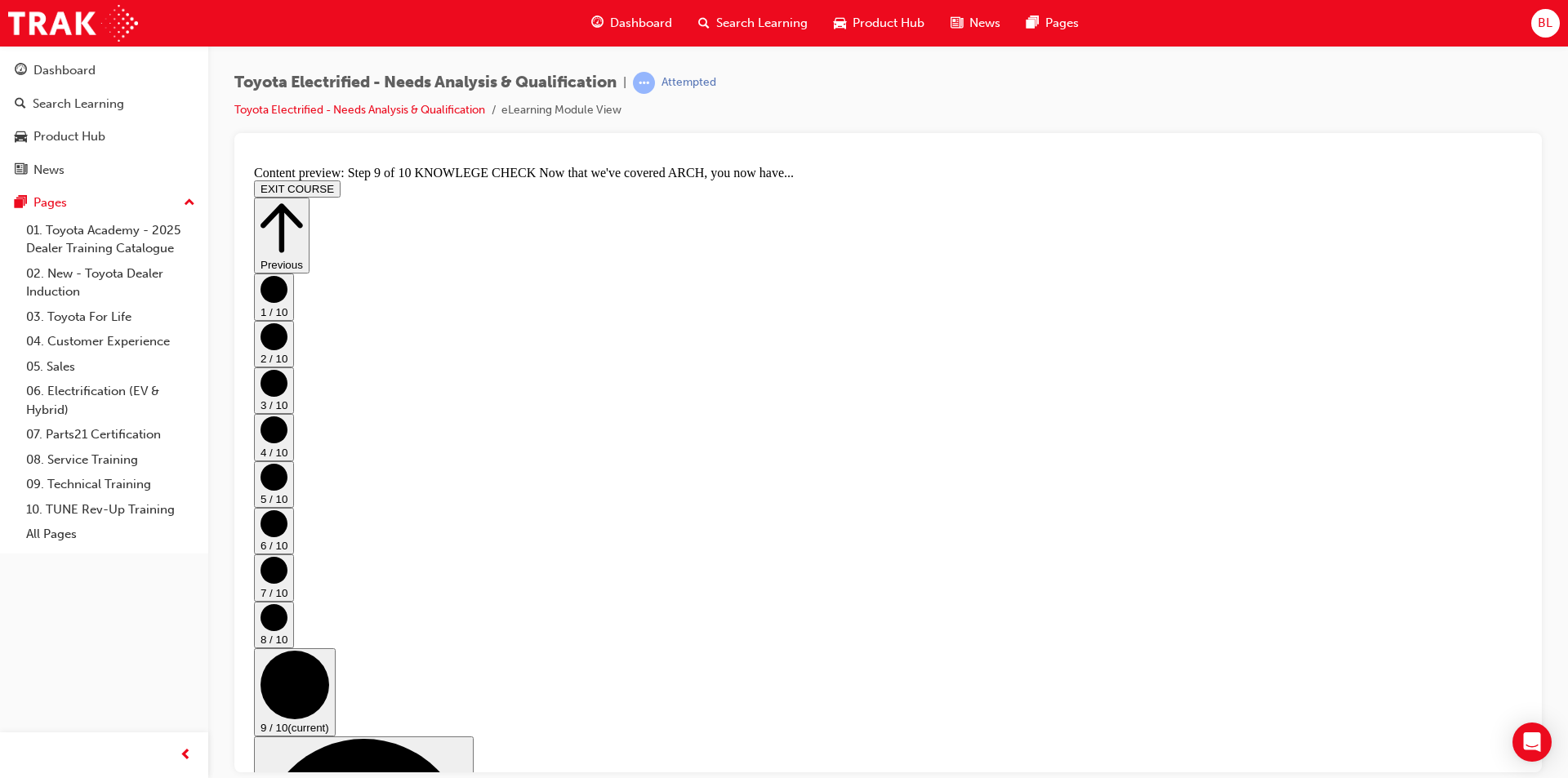
scroll to position [277, 0]
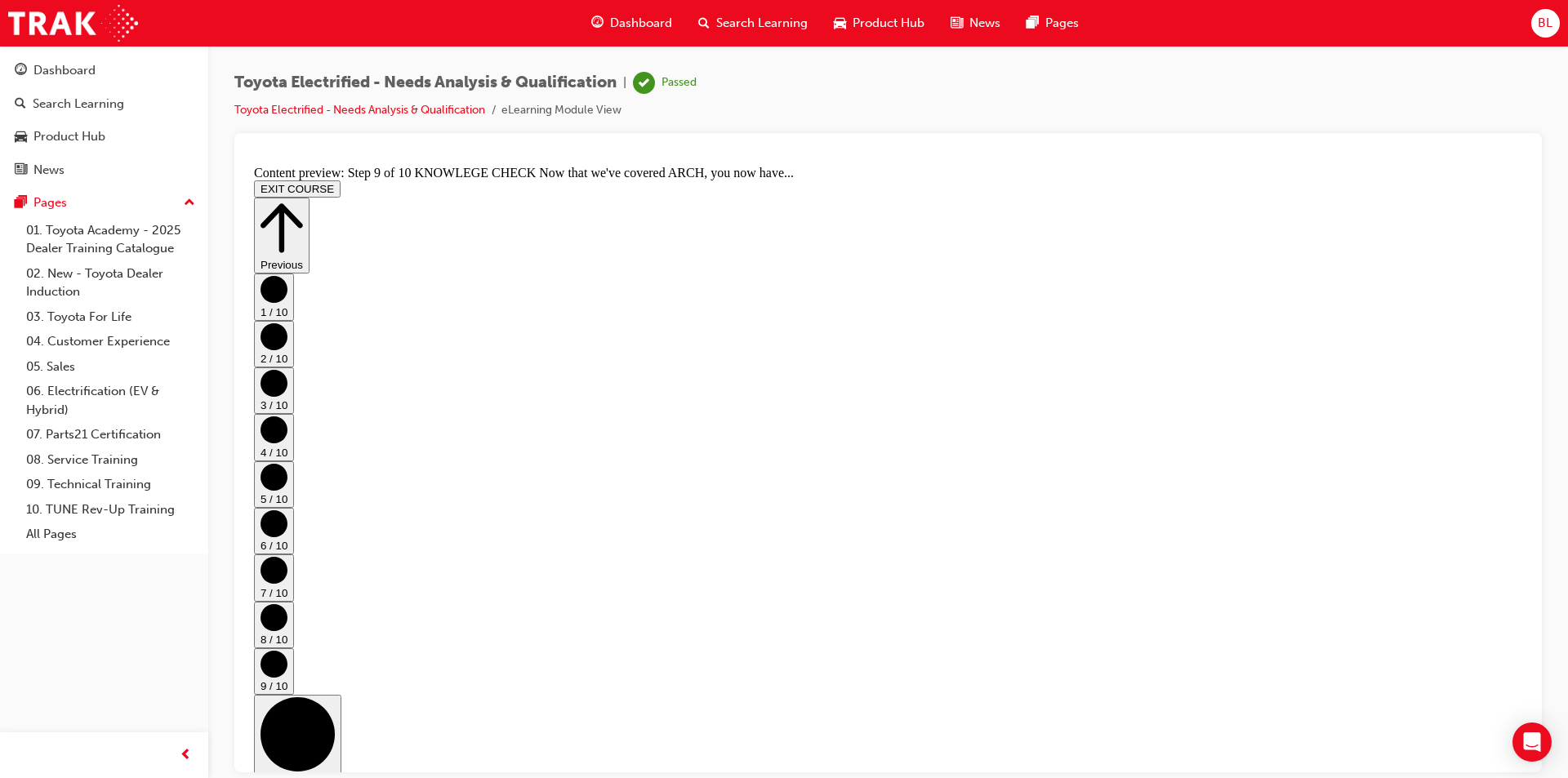
click at [341, 180] on button "EXIT COURSE" at bounding box center [298, 188] width 86 height 17
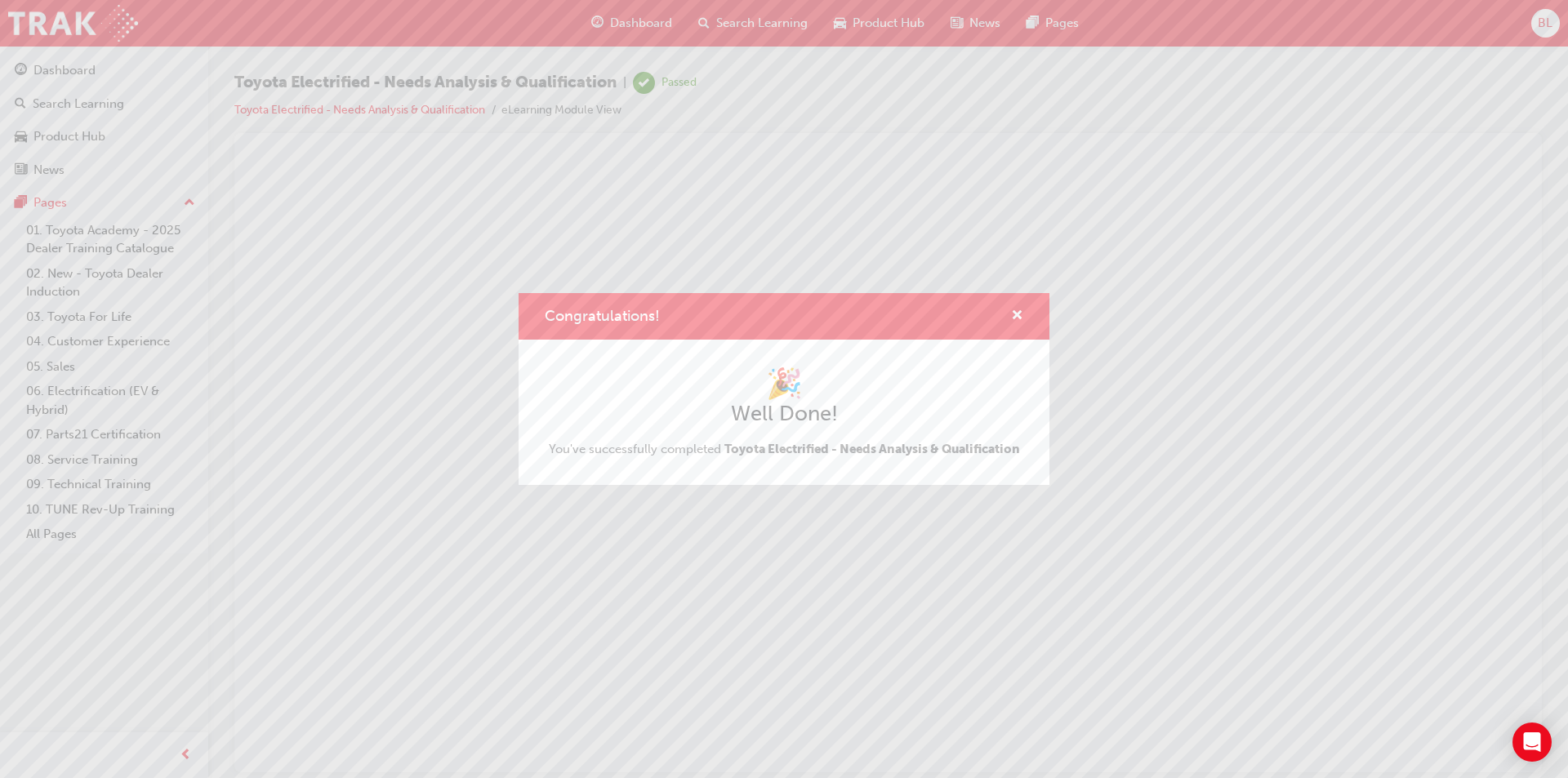
scroll to position [0, 0]
click at [1019, 313] on span "cross-icon" at bounding box center [1018, 316] width 12 height 14
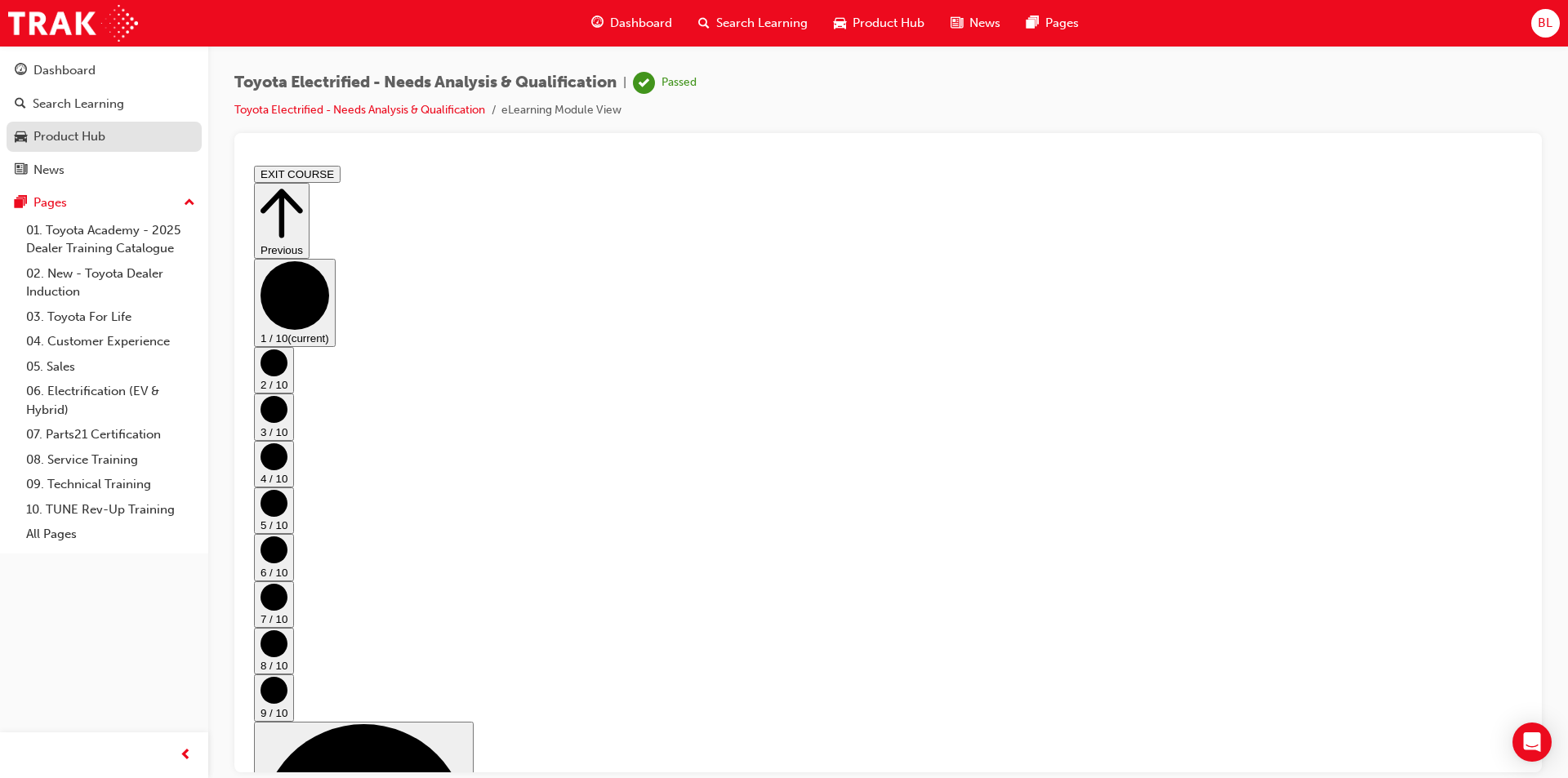
click at [98, 144] on div "Product Hub" at bounding box center [69, 136] width 72 height 19
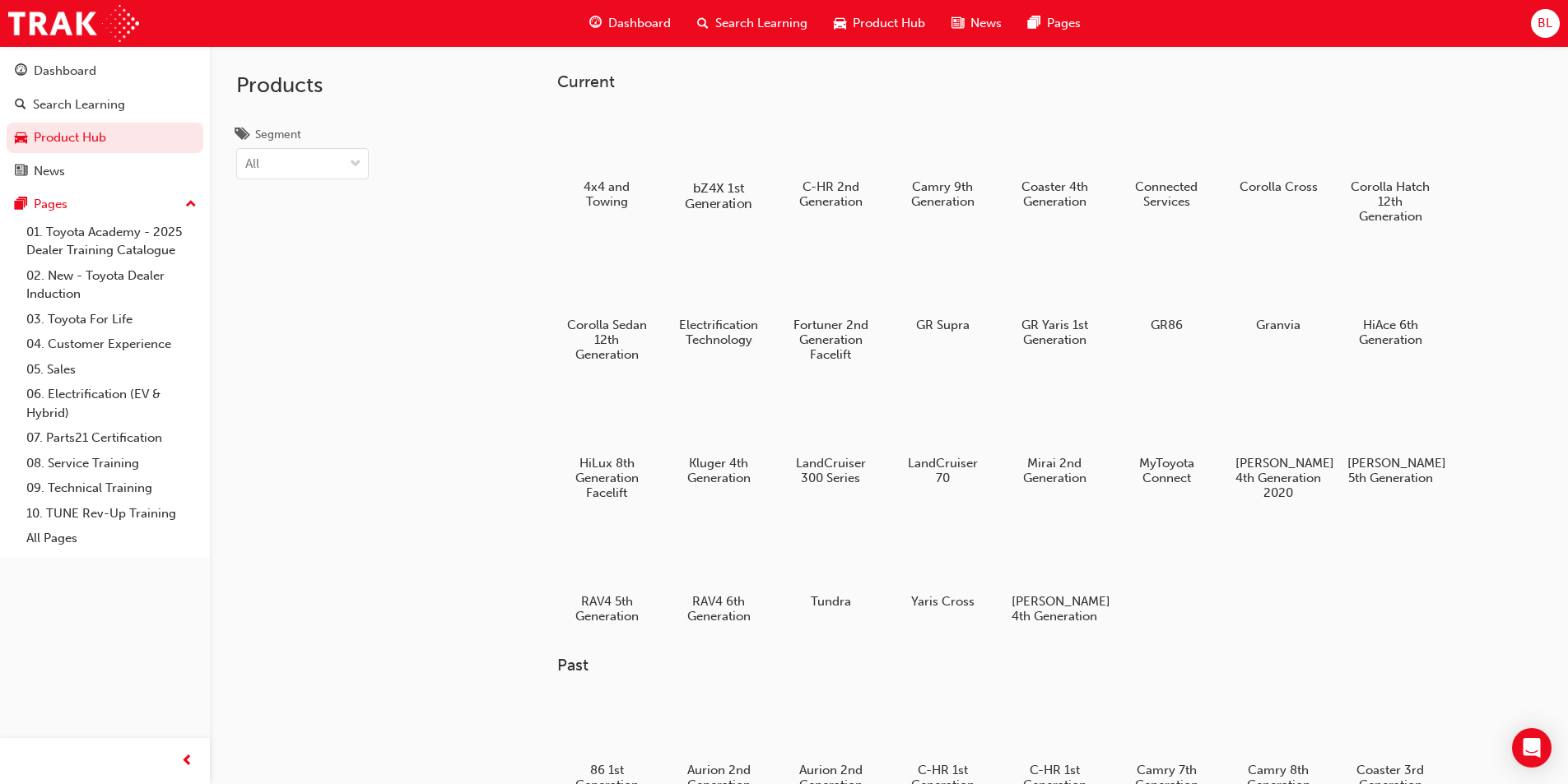
click at [727, 197] on h5 "bZ4X 1st Generation" at bounding box center [718, 196] width 91 height 32
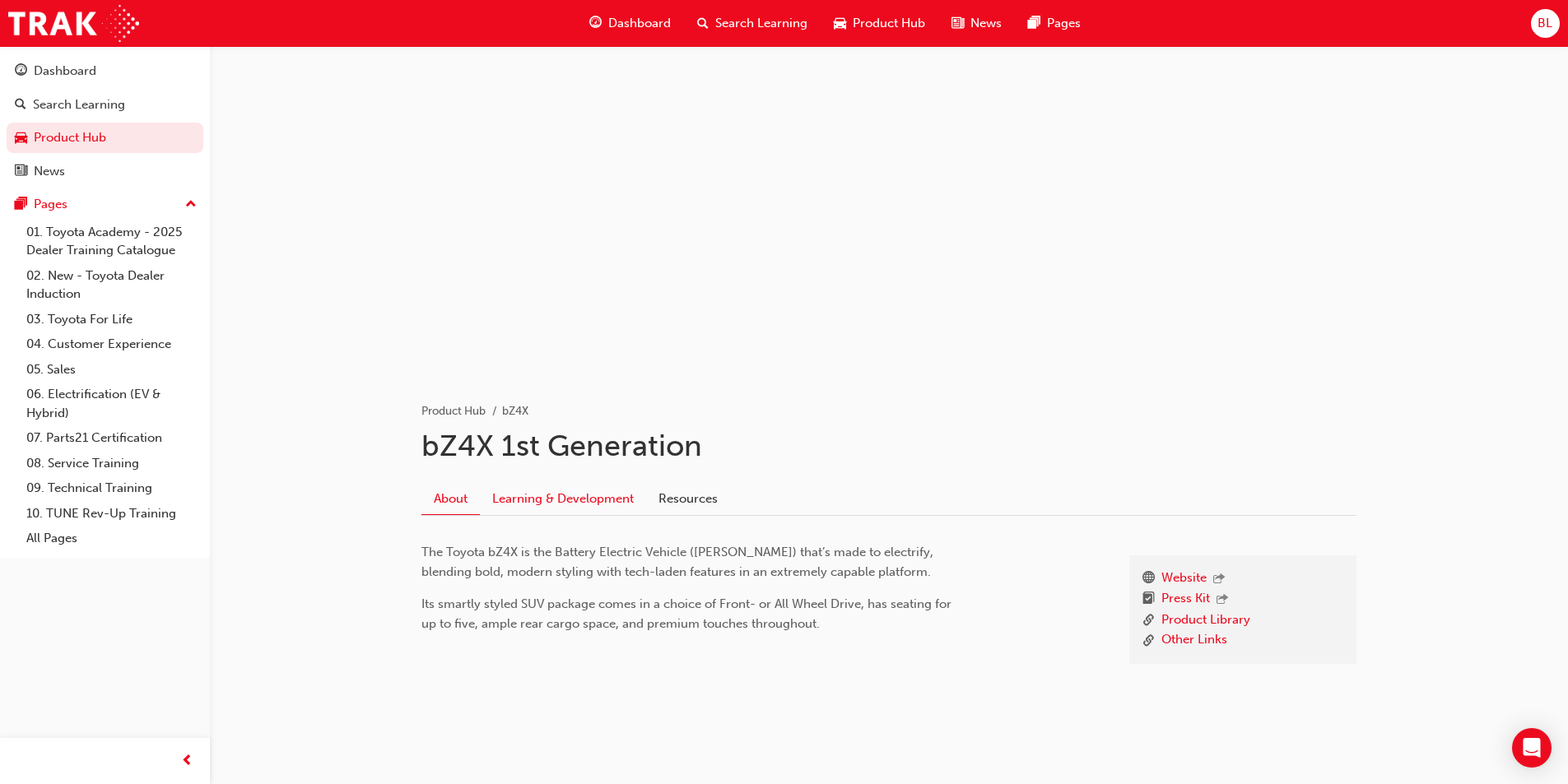
click at [600, 501] on link "Learning & Development" at bounding box center [563, 498] width 167 height 32
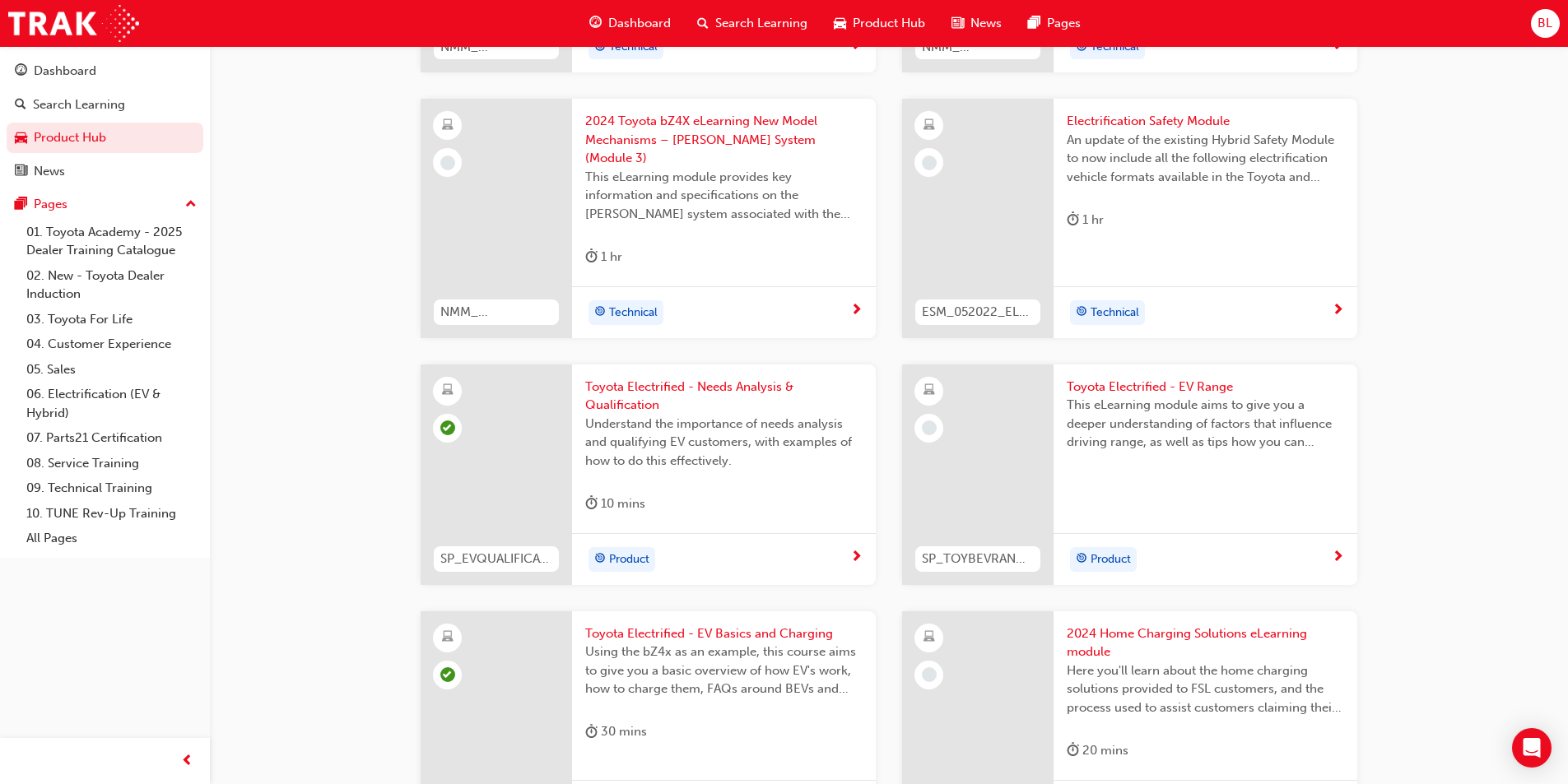
scroll to position [1234, 0]
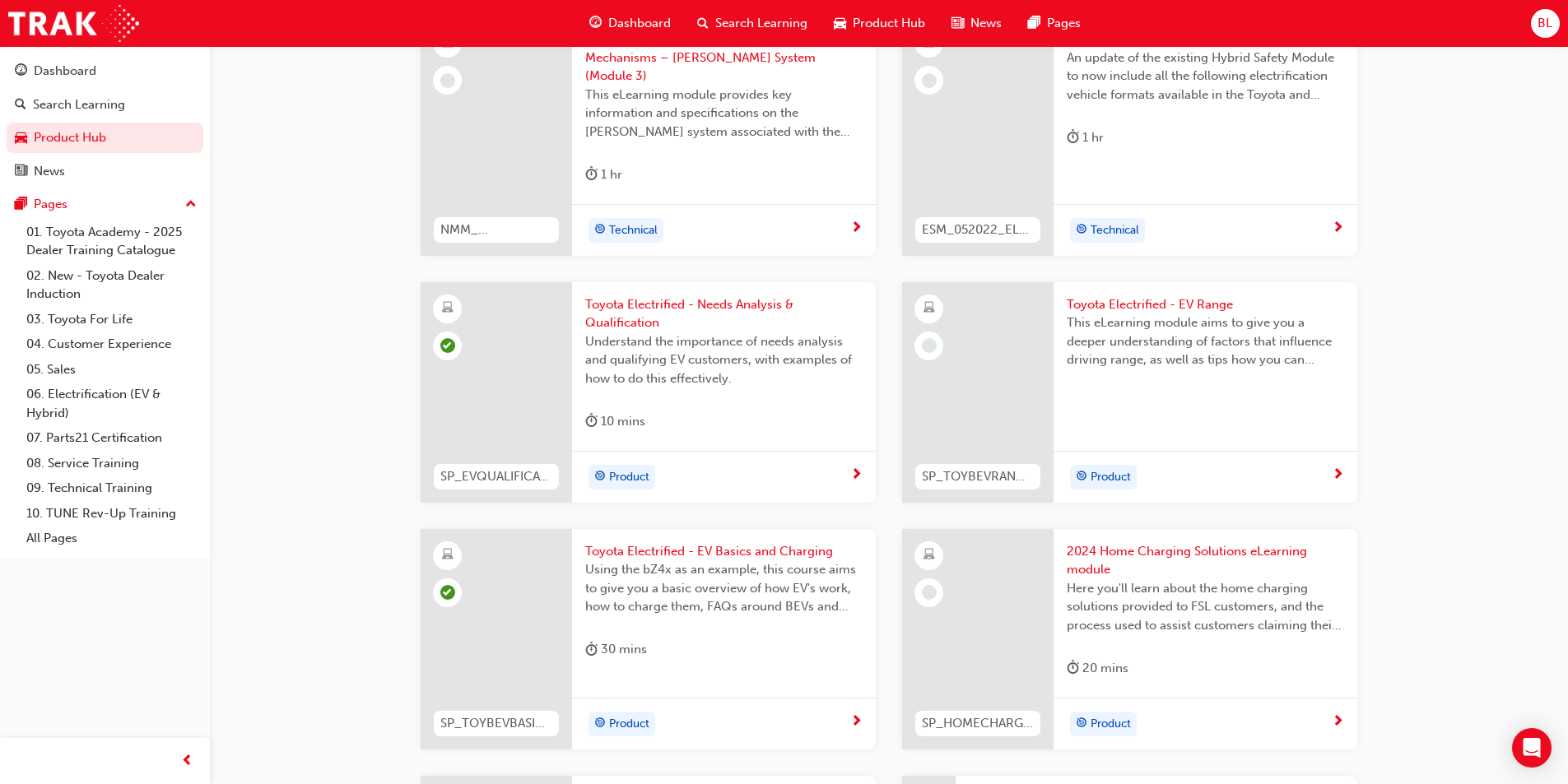
click at [1176, 295] on span "Toyota Electrified - EV Range" at bounding box center [1205, 305] width 278 height 19
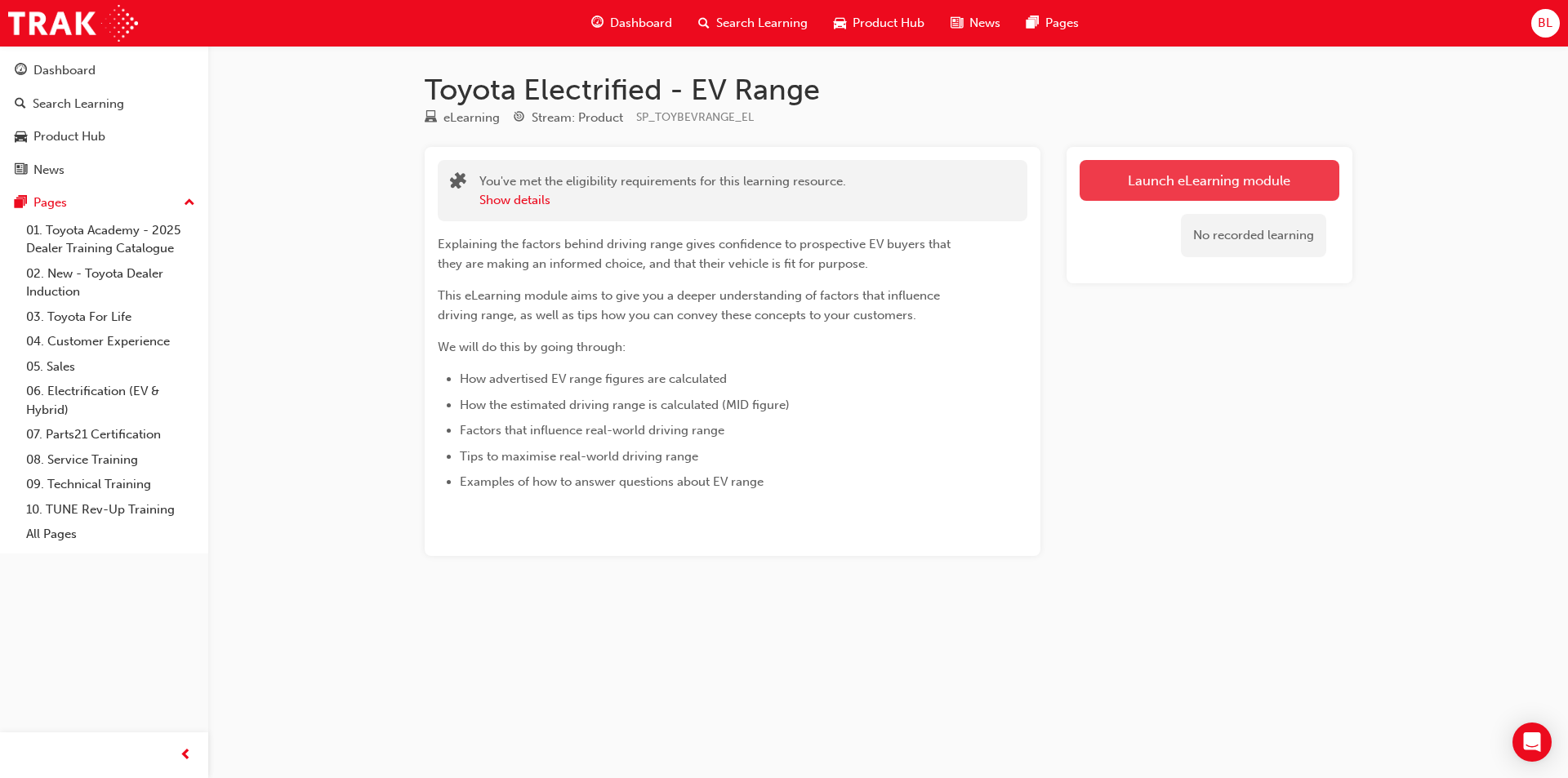
click at [1208, 193] on link "Launch eLearning module" at bounding box center [1209, 181] width 259 height 41
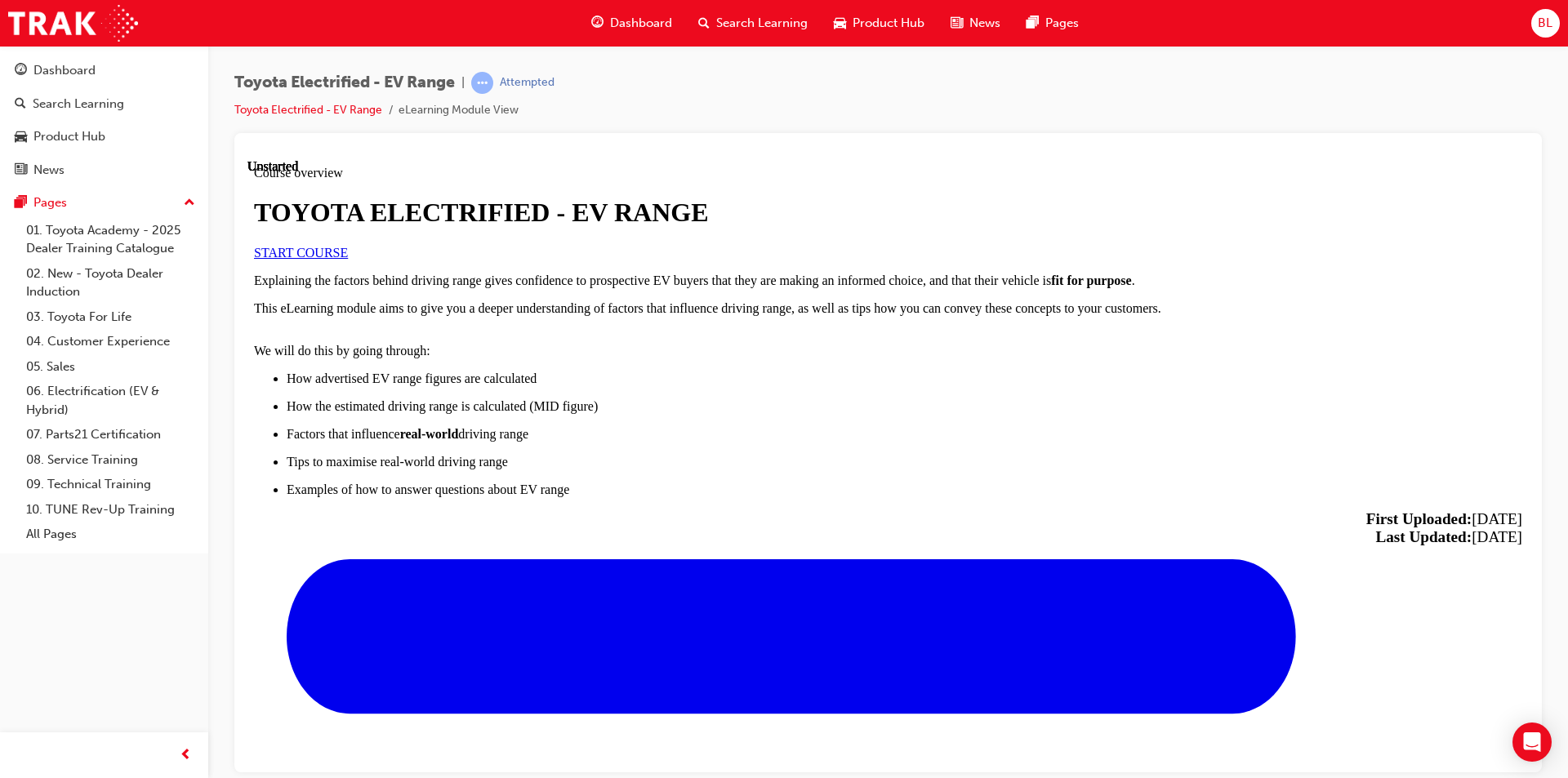
click at [348, 258] on link "START COURSE" at bounding box center [301, 252] width 94 height 14
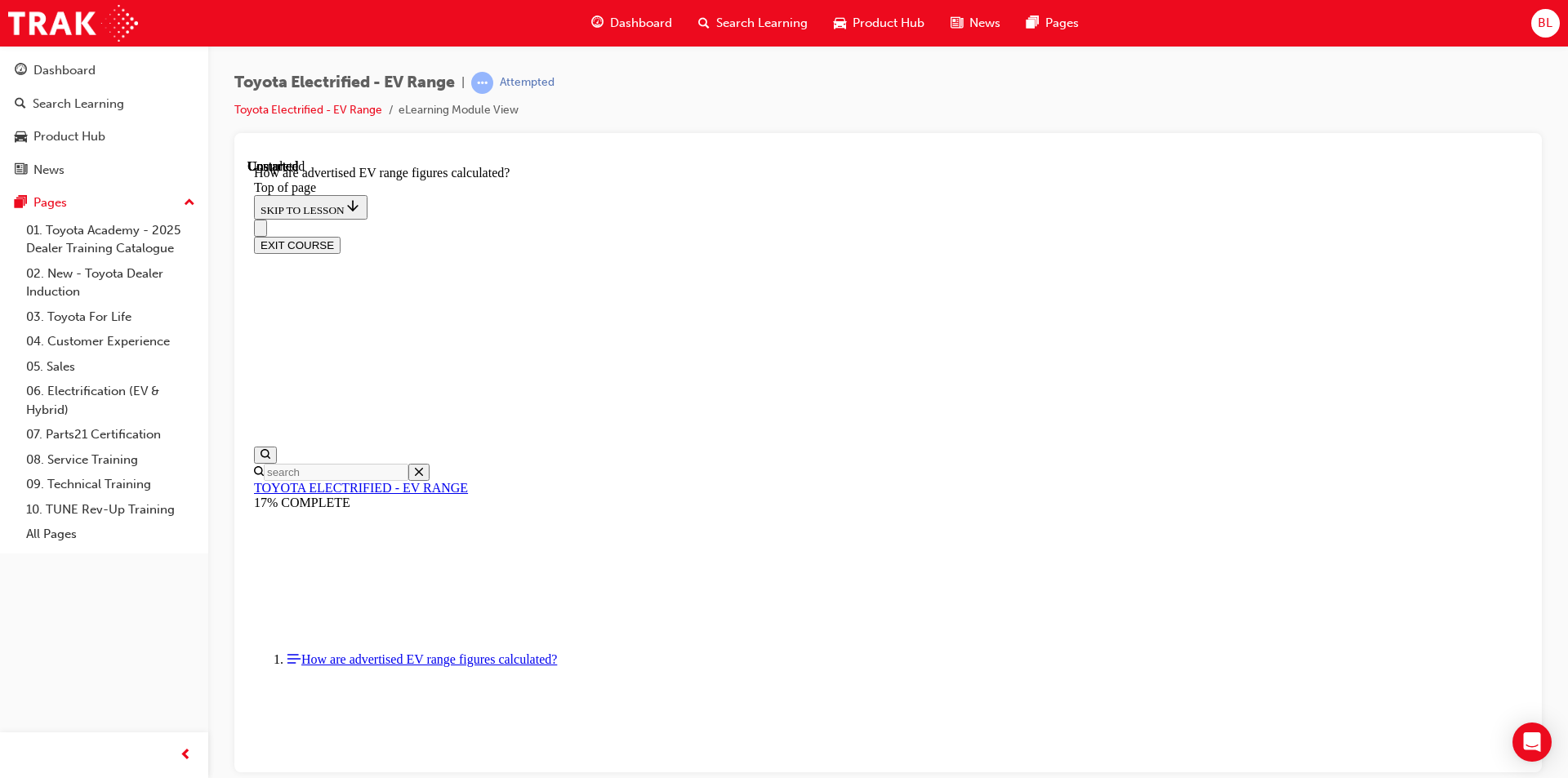
scroll to position [842, 0]
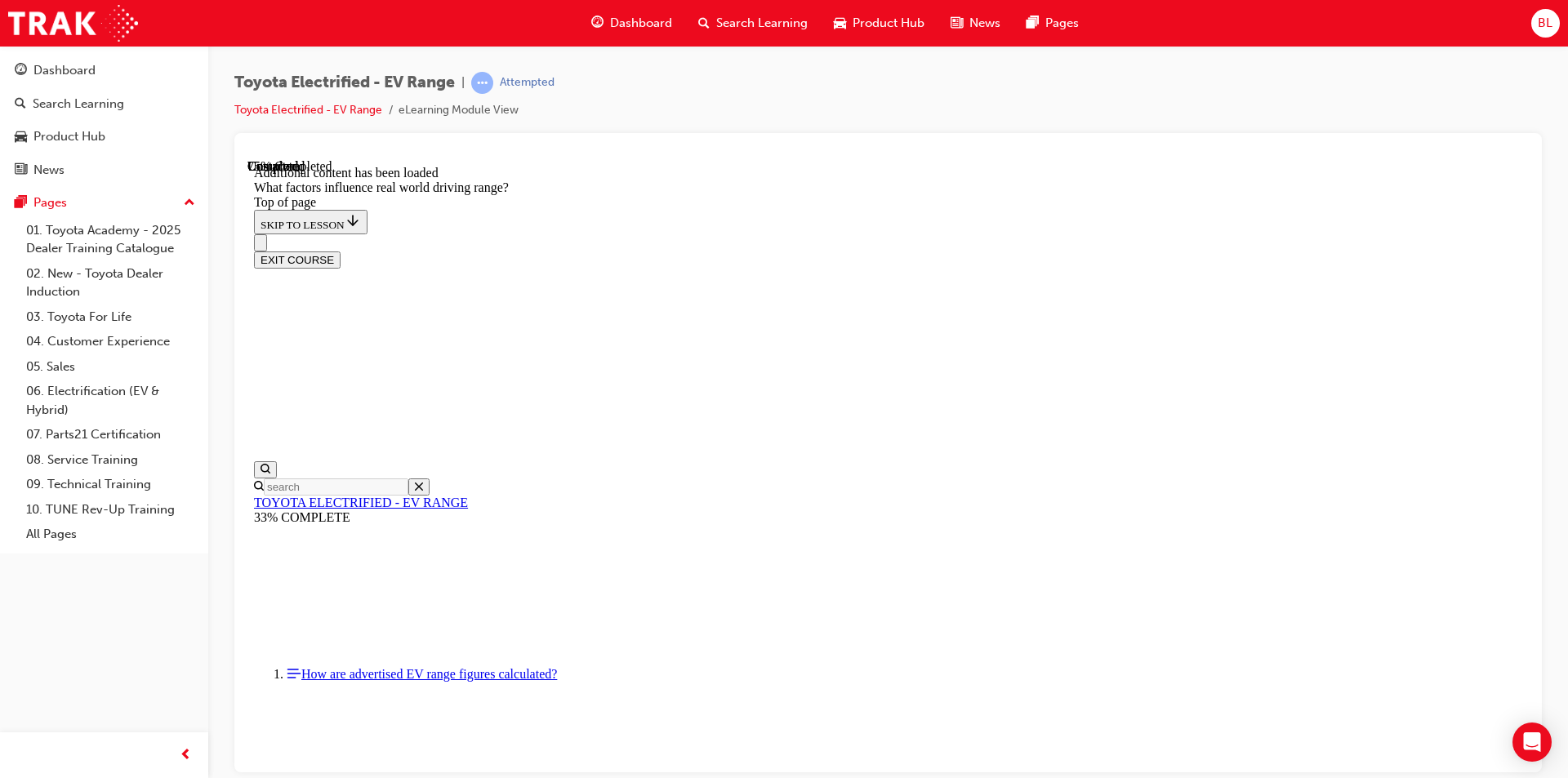
scroll to position [1970, 0]
drag, startPoint x: 996, startPoint y: 403, endPoint x: 1223, endPoint y: 625, distance: 317.5
drag, startPoint x: 1028, startPoint y: 446, endPoint x: 1252, endPoint y: 681, distance: 324.7
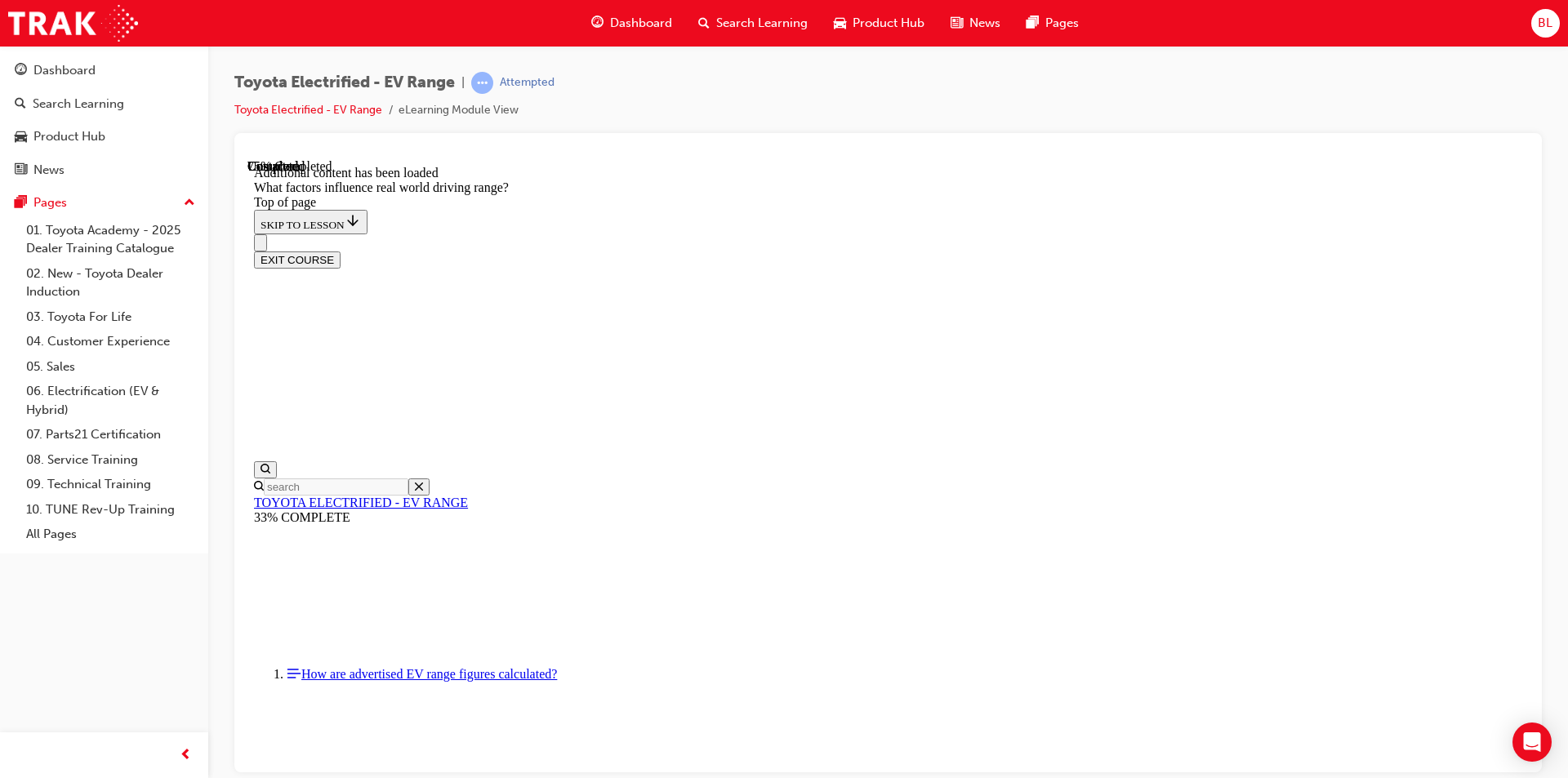
drag, startPoint x: 1004, startPoint y: 428, endPoint x: 1233, endPoint y: 633, distance: 307.4
drag, startPoint x: 1022, startPoint y: 400, endPoint x: 815, endPoint y: 627, distance: 307.2
drag, startPoint x: 1002, startPoint y: 397, endPoint x: 1263, endPoint y: 662, distance: 371.9
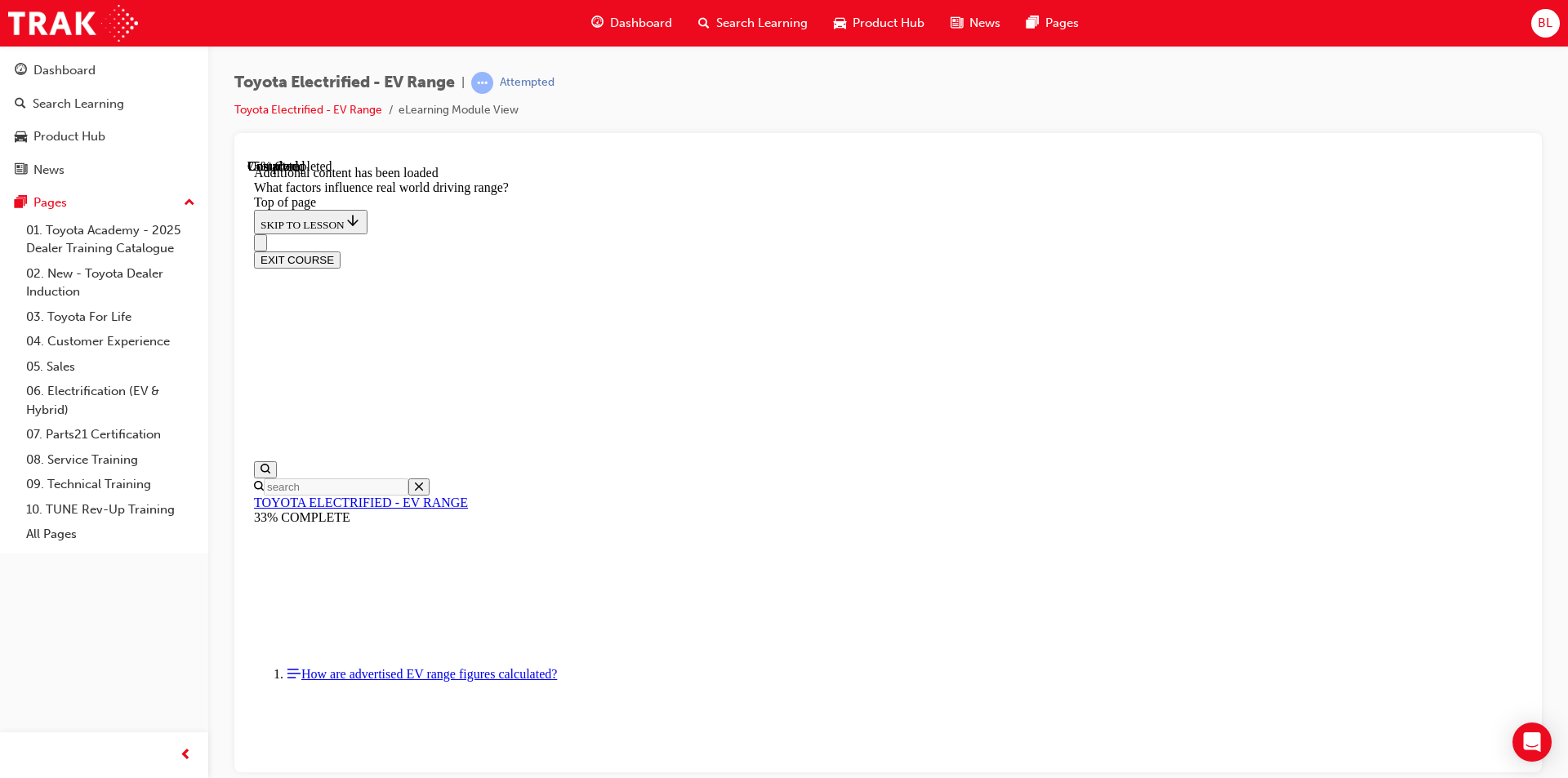
drag, startPoint x: 1034, startPoint y: 441, endPoint x: 1307, endPoint y: 642, distance: 339.0
drag, startPoint x: 1035, startPoint y: 440, endPoint x: 857, endPoint y: 663, distance: 285.3
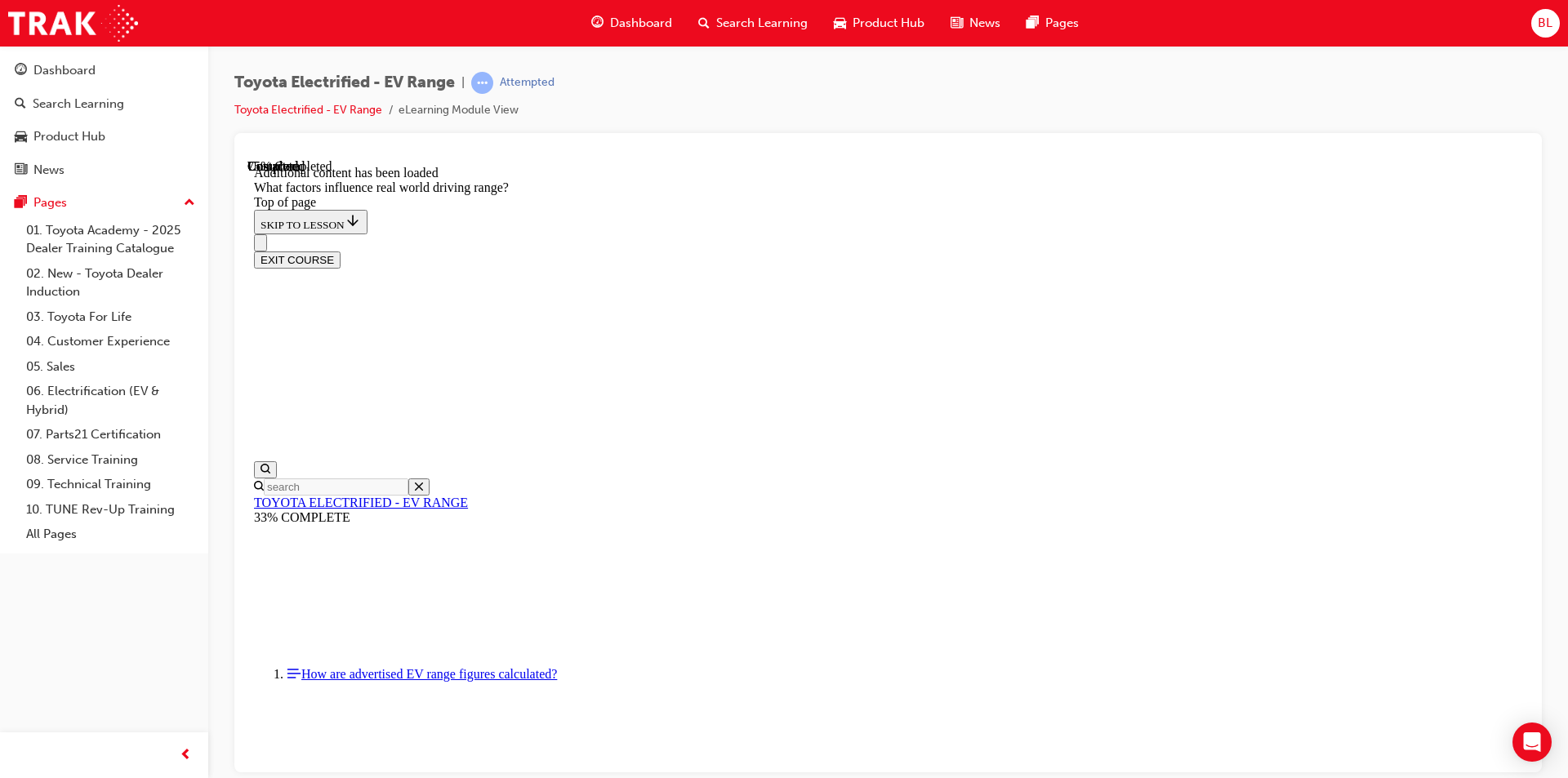
drag, startPoint x: 1013, startPoint y: 433, endPoint x: 813, endPoint y: 642, distance: 289.3
drag, startPoint x: 1013, startPoint y: 423, endPoint x: 806, endPoint y: 632, distance: 294.2
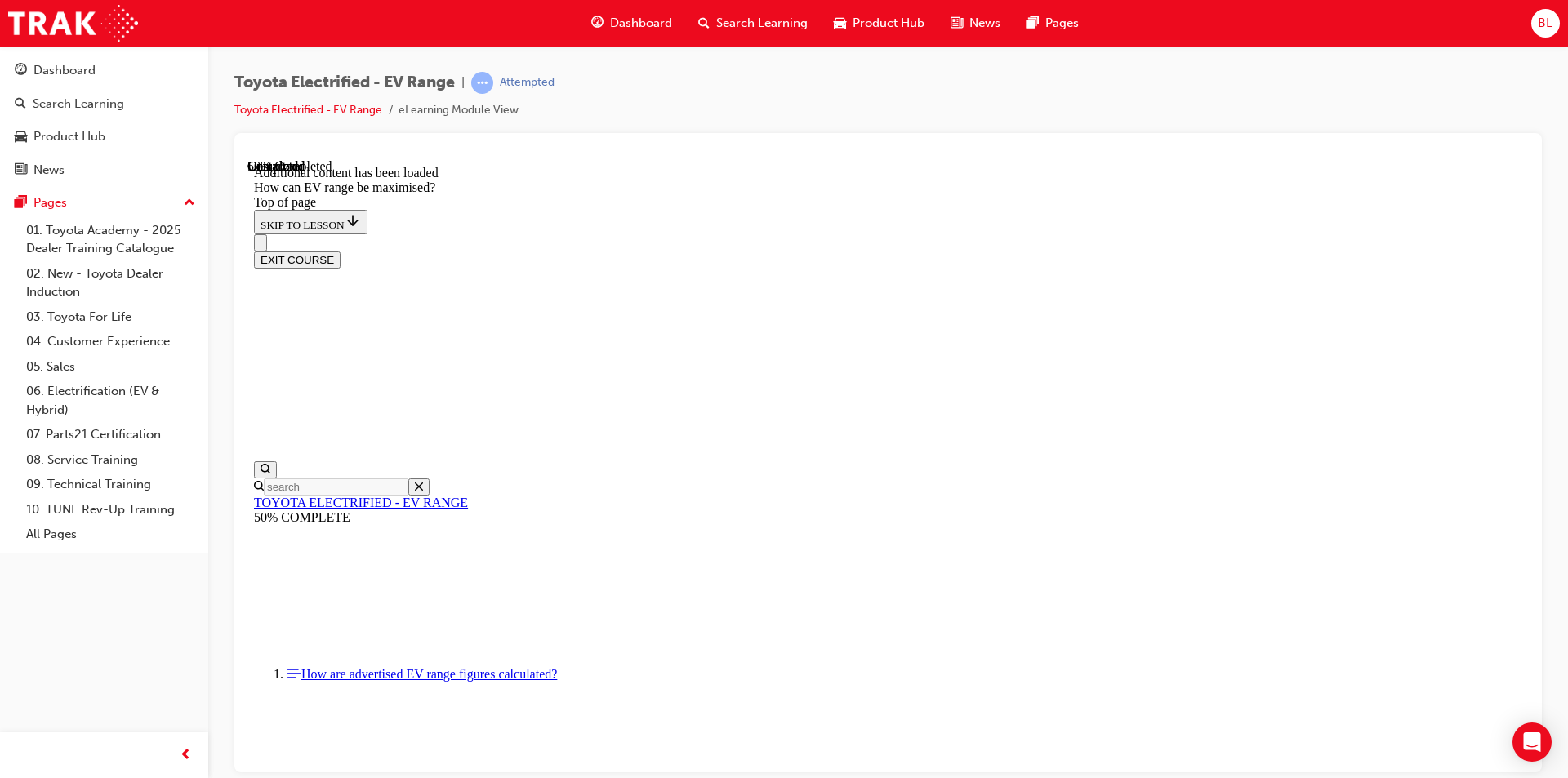
scroll to position [786, 0]
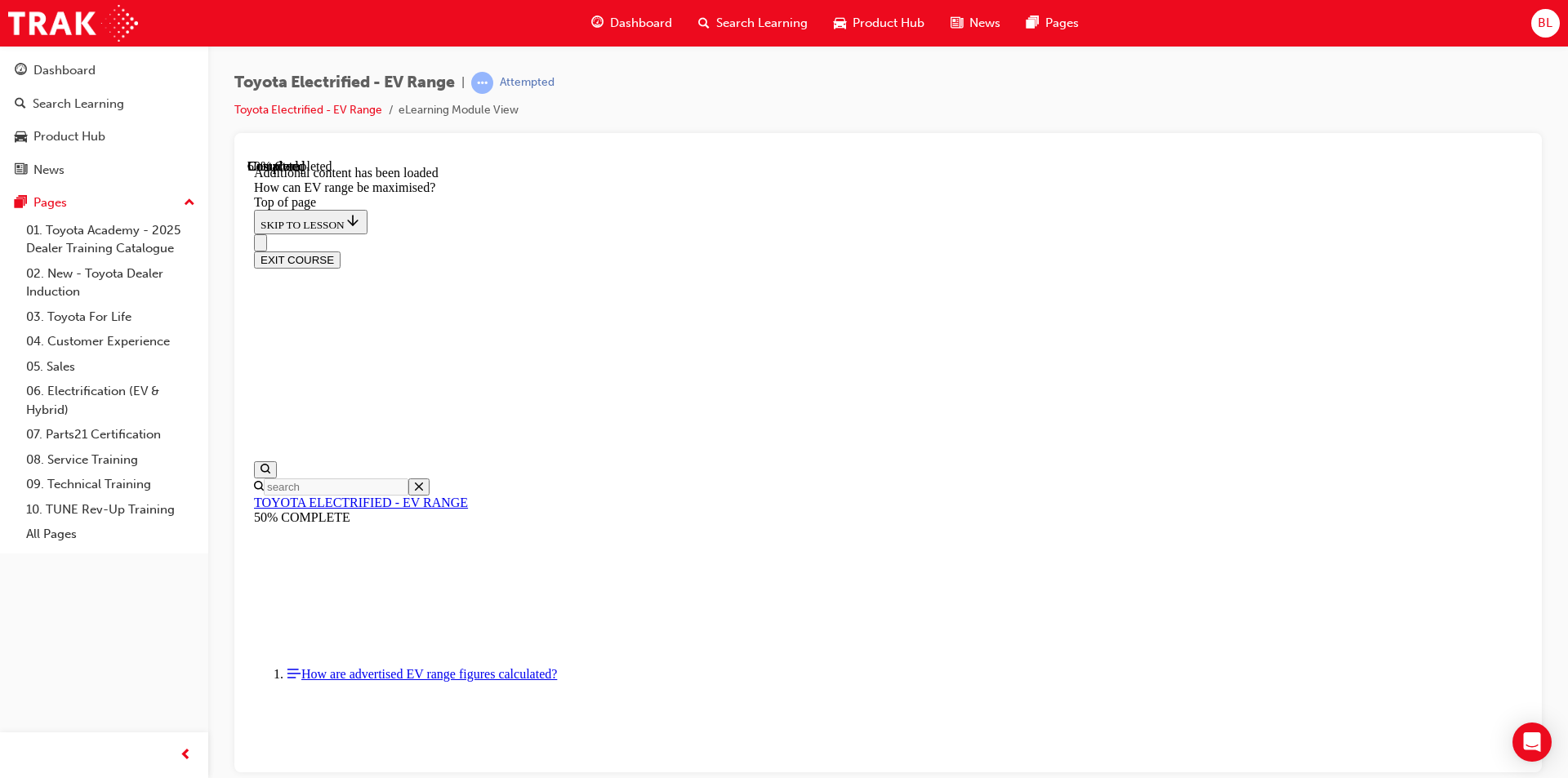
scroll to position [1193, 0]
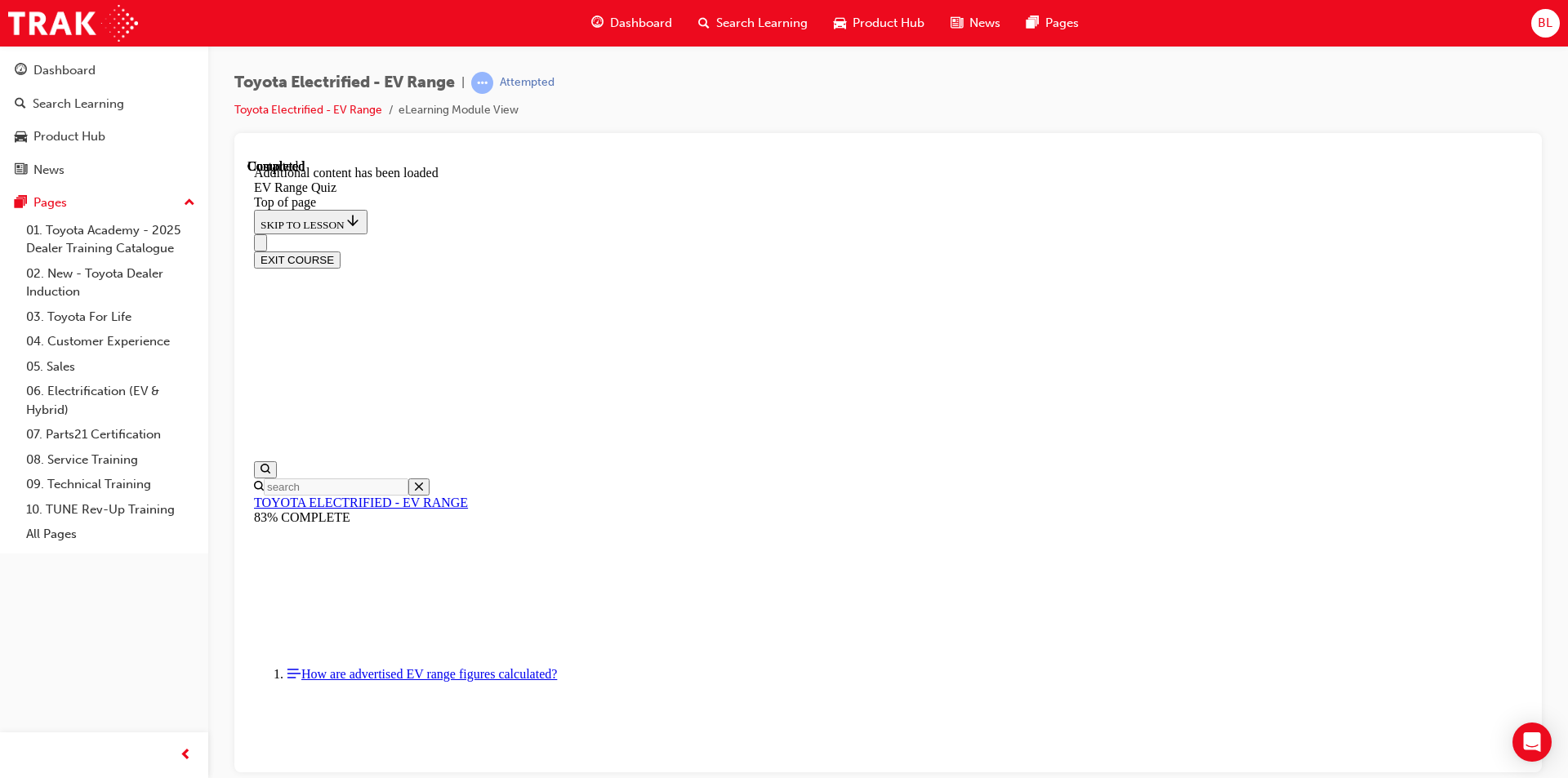
scroll to position [51, 0]
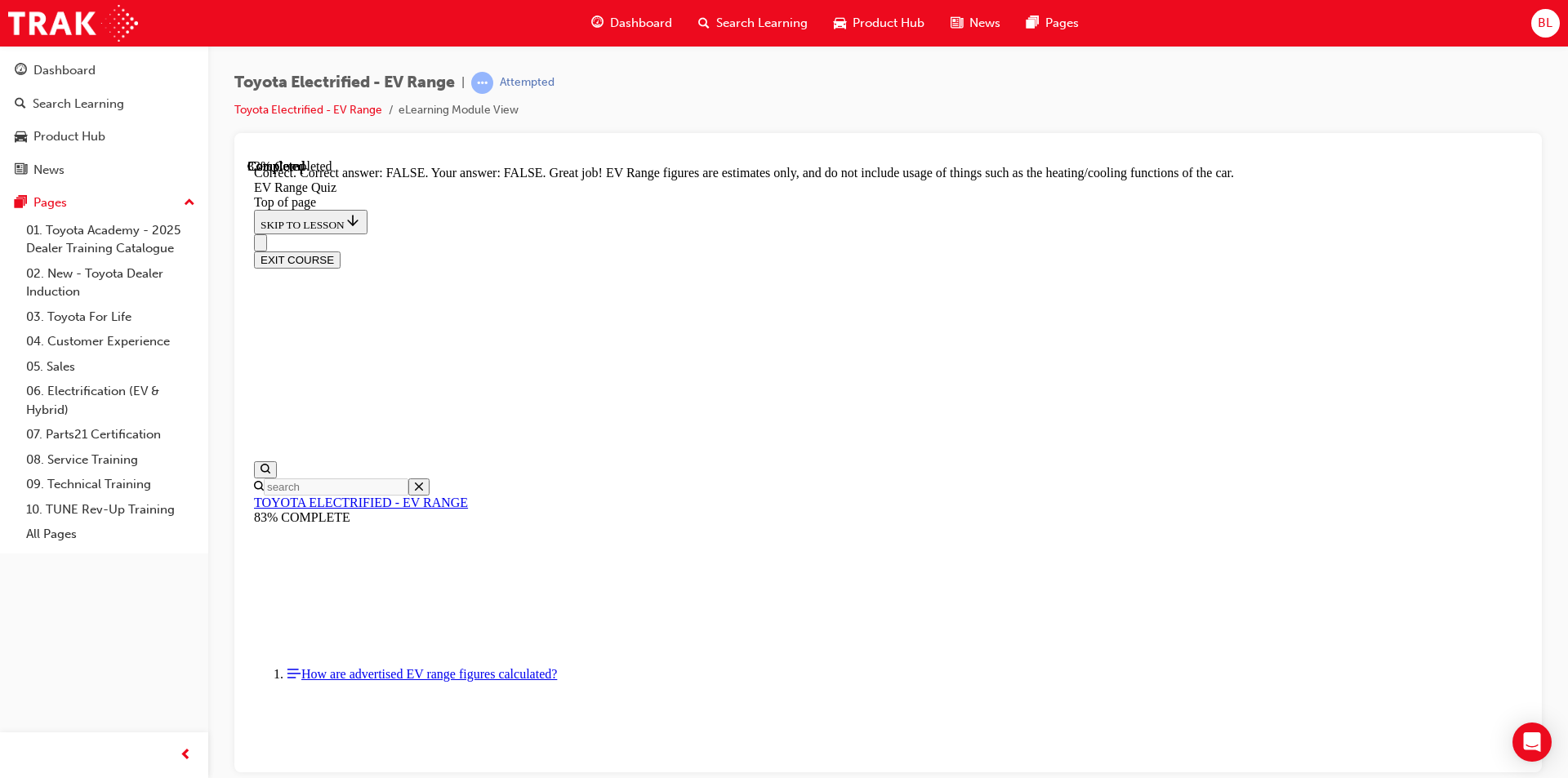
scroll to position [264, 0]
drag, startPoint x: 1059, startPoint y: 703, endPoint x: 1052, endPoint y: 704, distance: 7.1
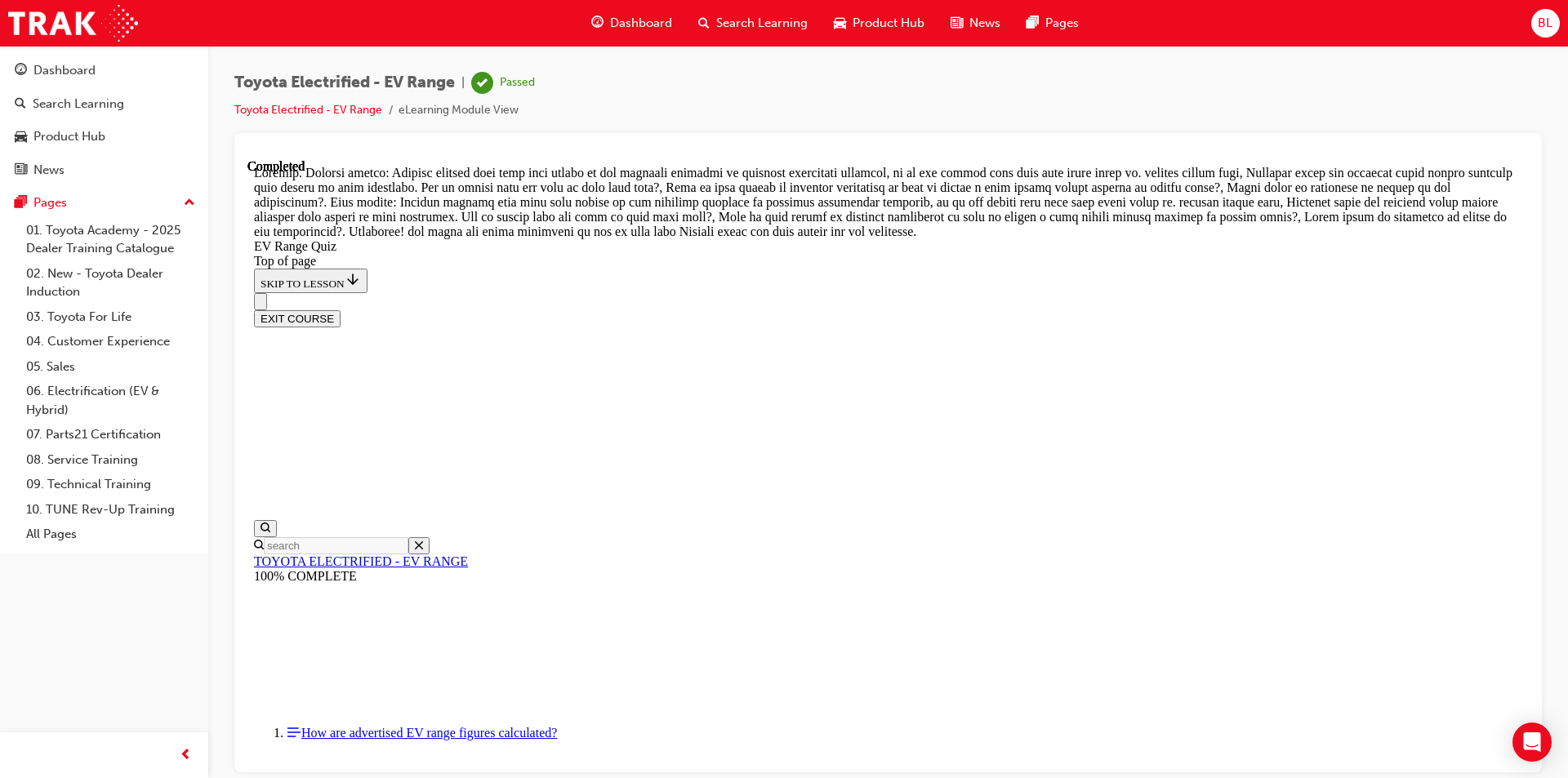
scroll to position [506, 0]
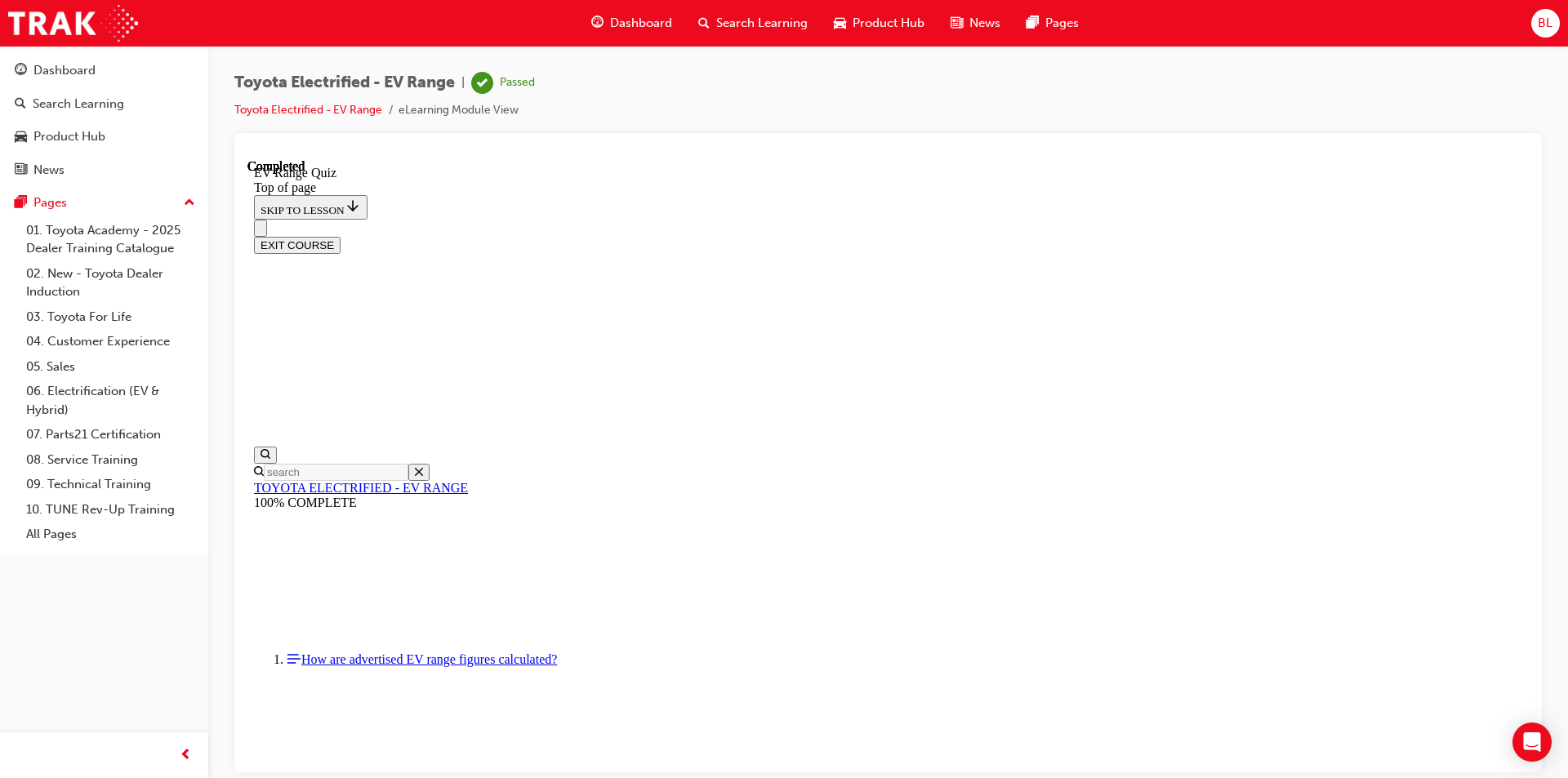
scroll to position [224, 0]
click at [341, 236] on button "EXIT COURSE" at bounding box center [298, 244] width 86 height 17
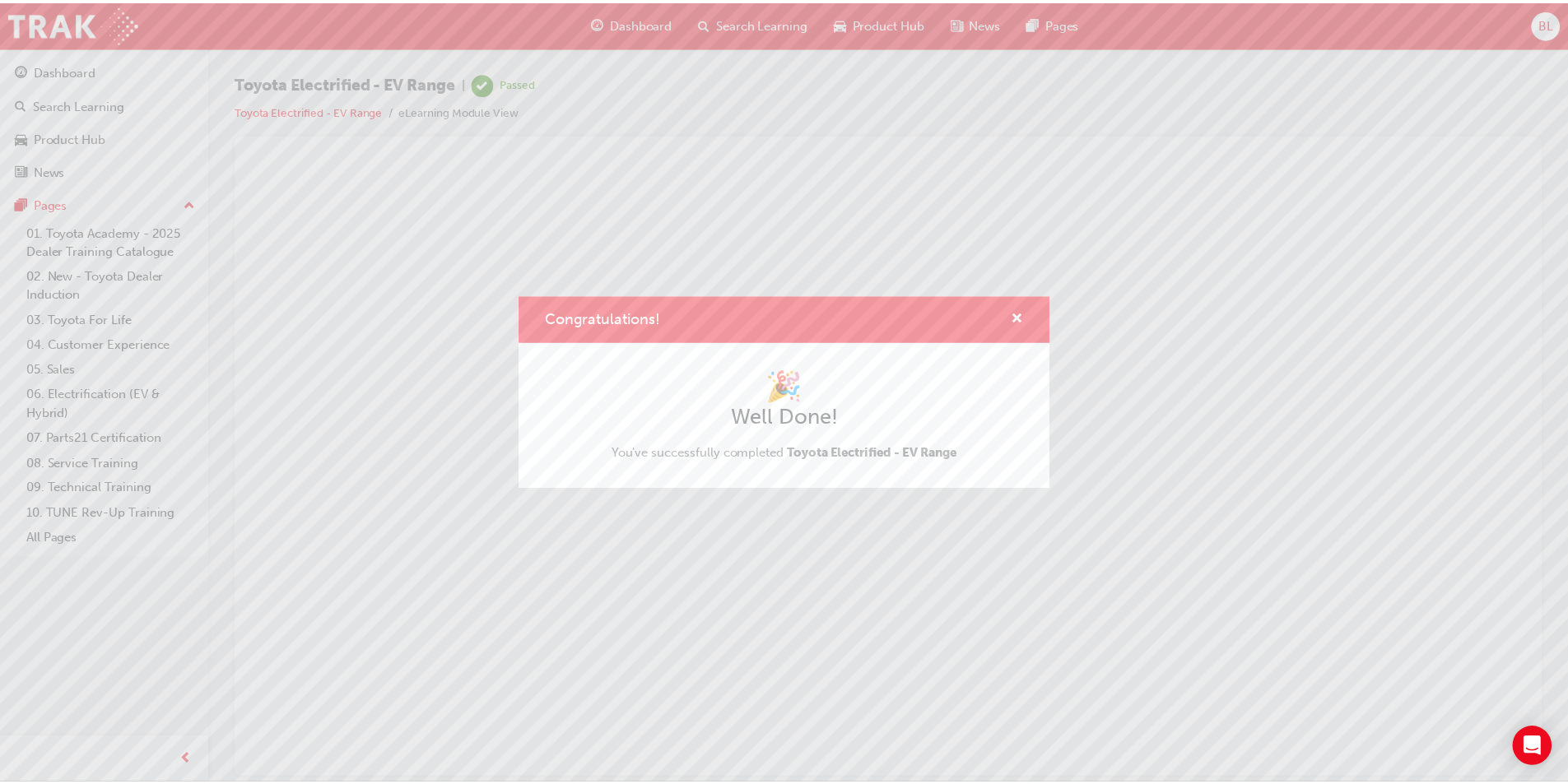
scroll to position [0, 0]
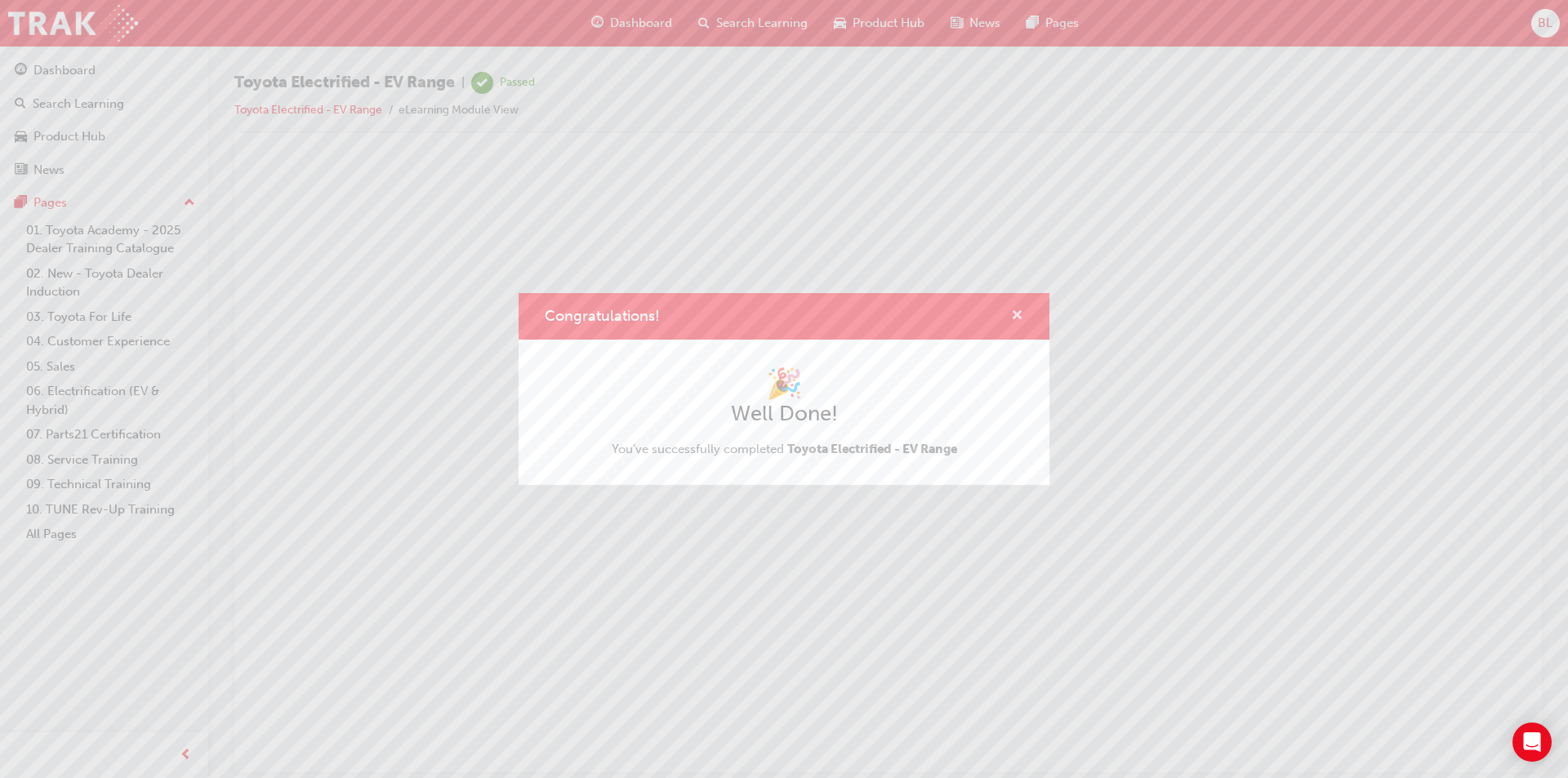
click at [1014, 314] on span "cross-icon" at bounding box center [1018, 316] width 12 height 14
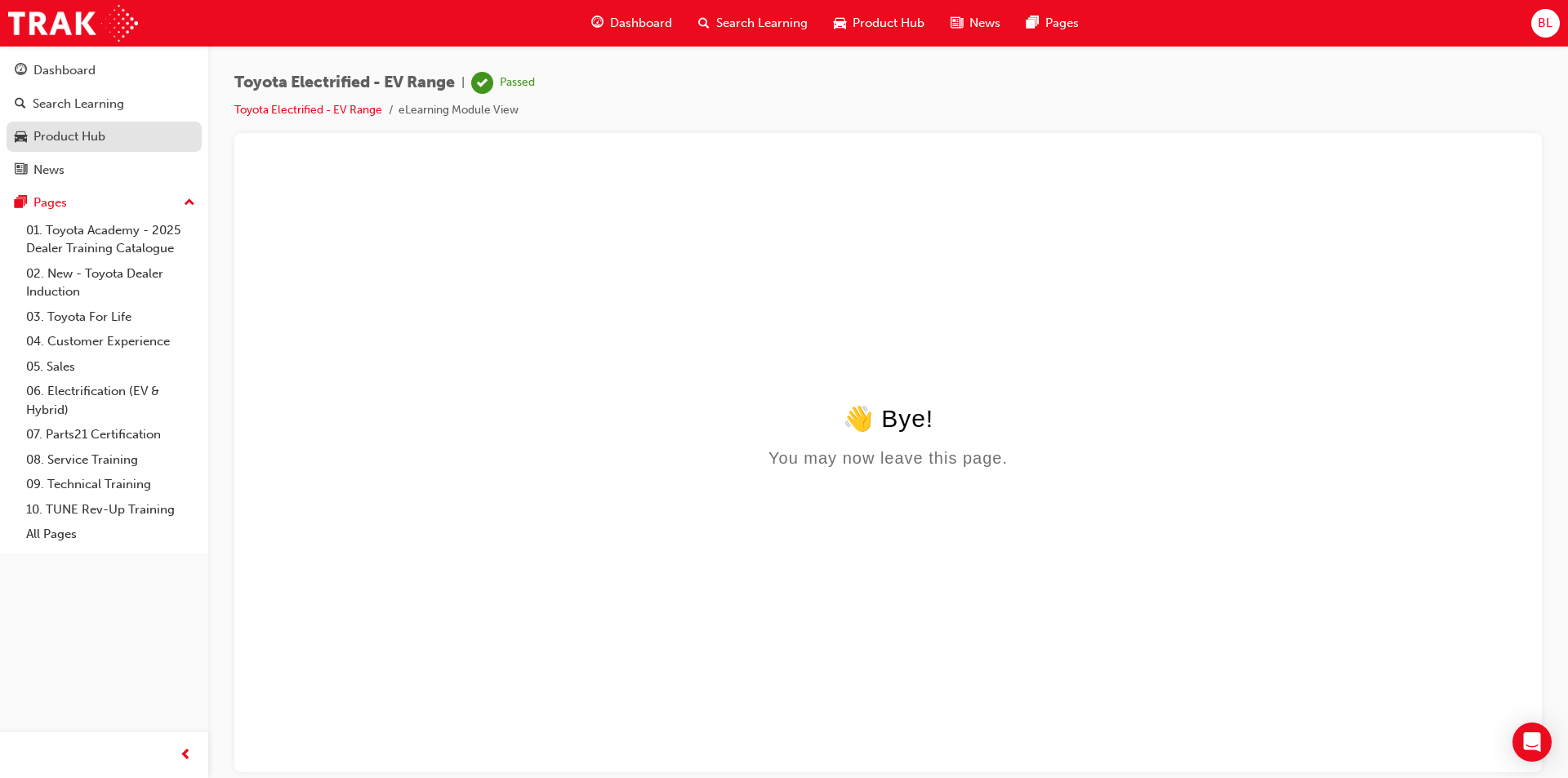
click at [103, 135] on div "Product Hub" at bounding box center [69, 136] width 72 height 19
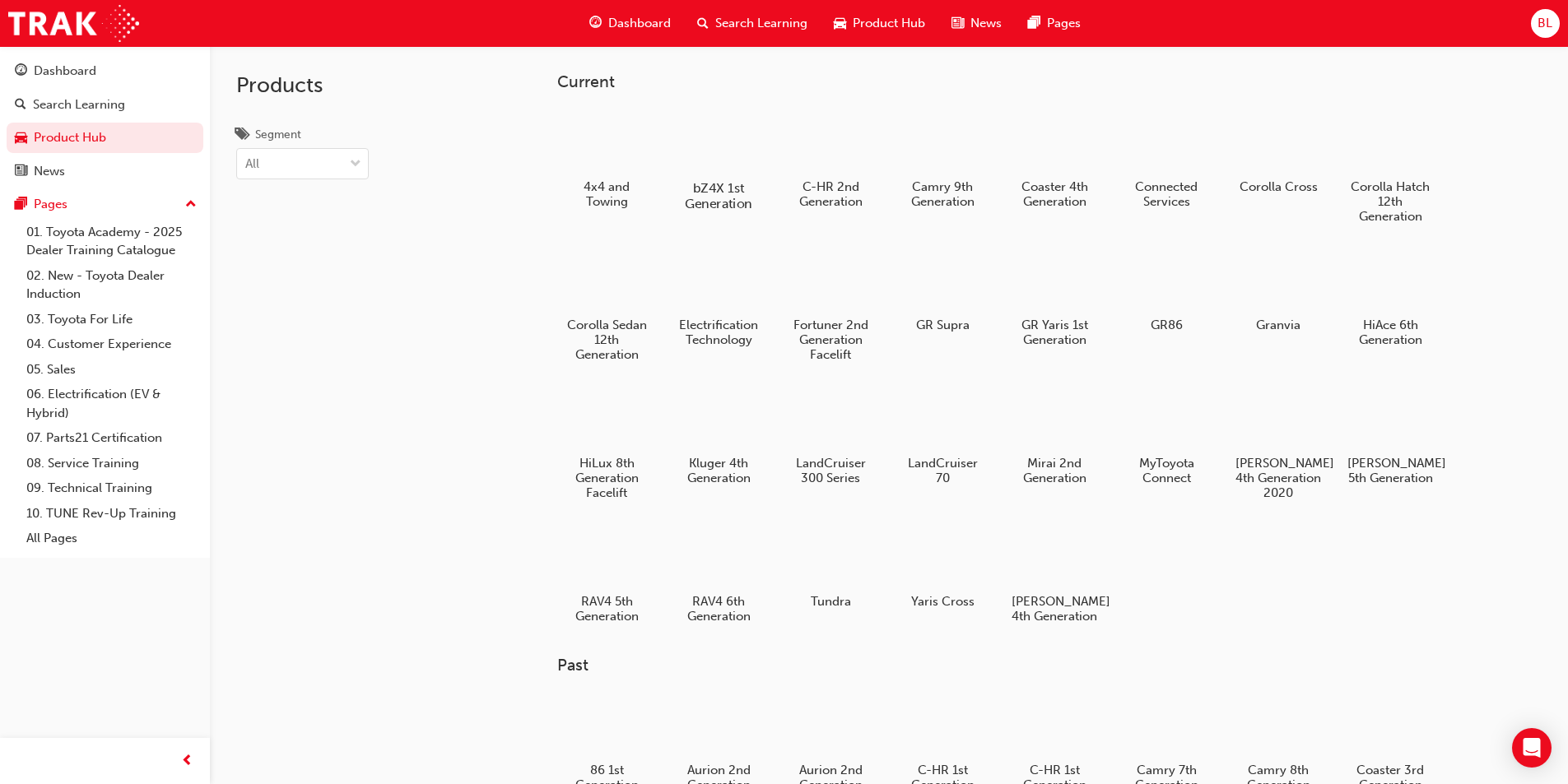
click at [715, 147] on div at bounding box center [718, 140] width 91 height 65
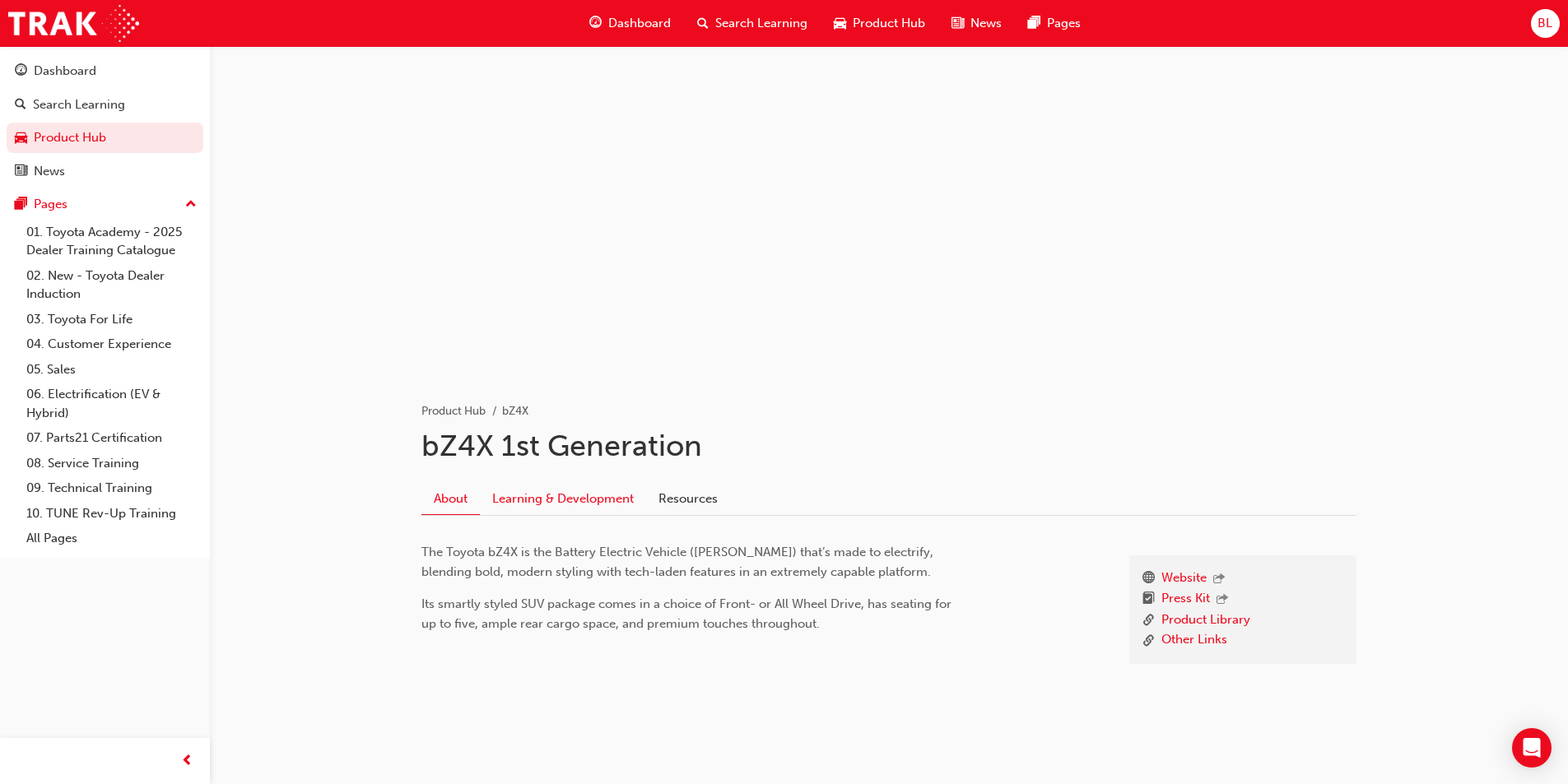
click at [556, 504] on link "Learning & Development" at bounding box center [563, 498] width 167 height 32
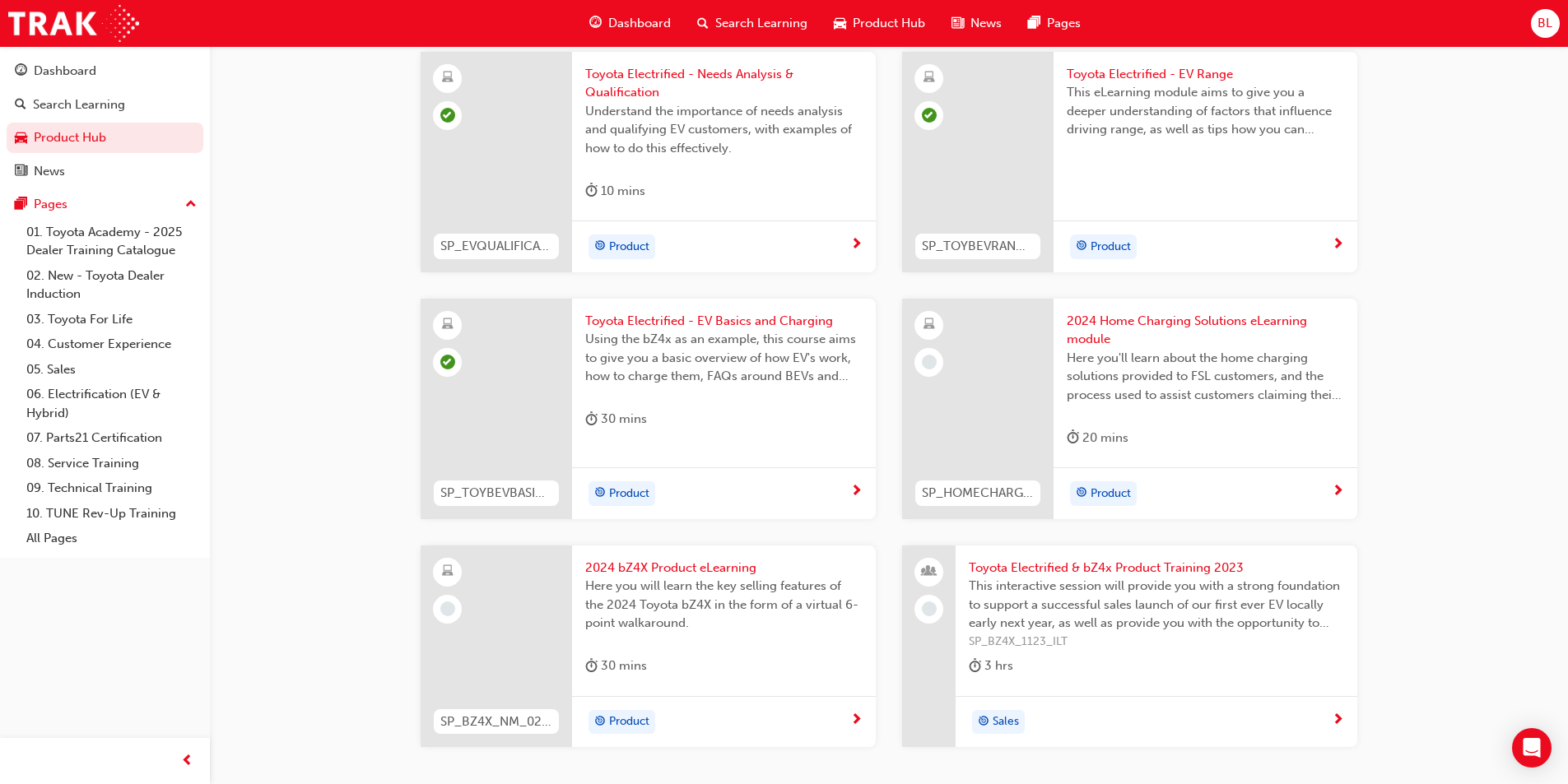
scroll to position [1481, 0]
